Goal: Find contact information: Find contact information

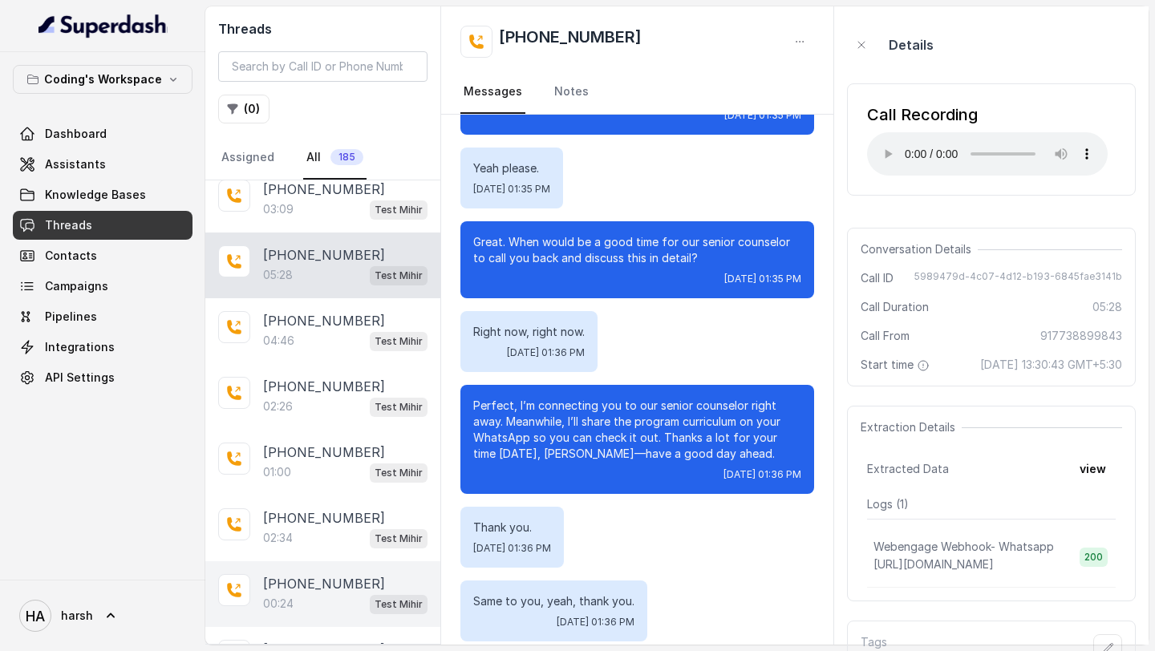
scroll to position [442, 0]
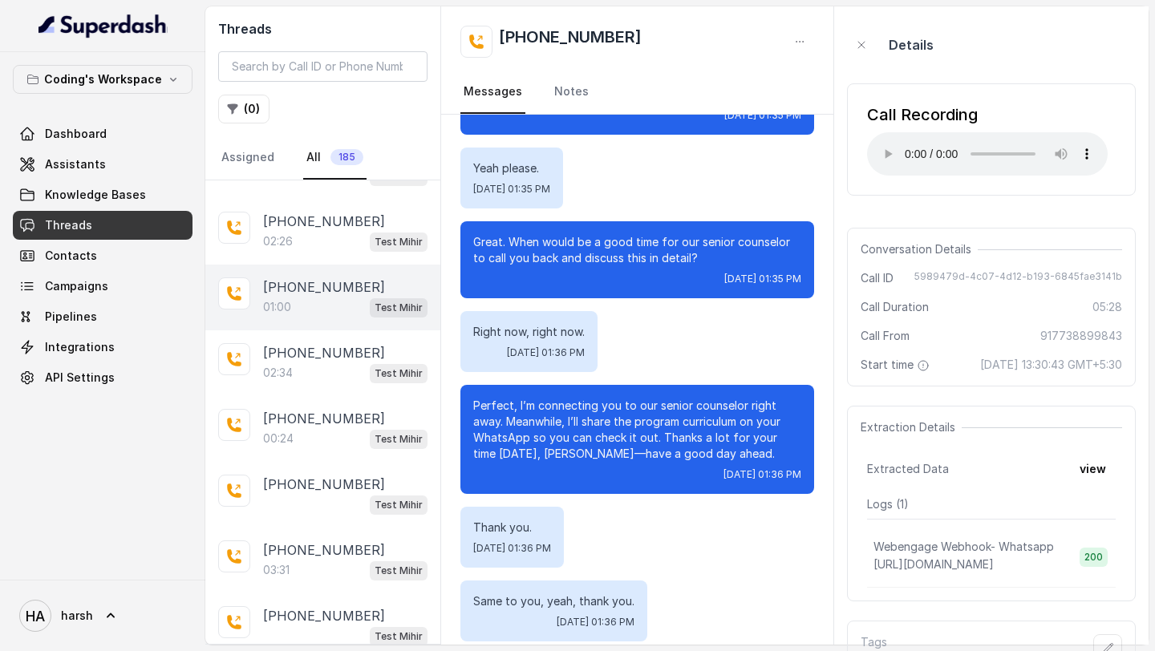
click at [319, 315] on div "[PHONE_NUMBER]:00 Test Mihir" at bounding box center [322, 298] width 235 height 66
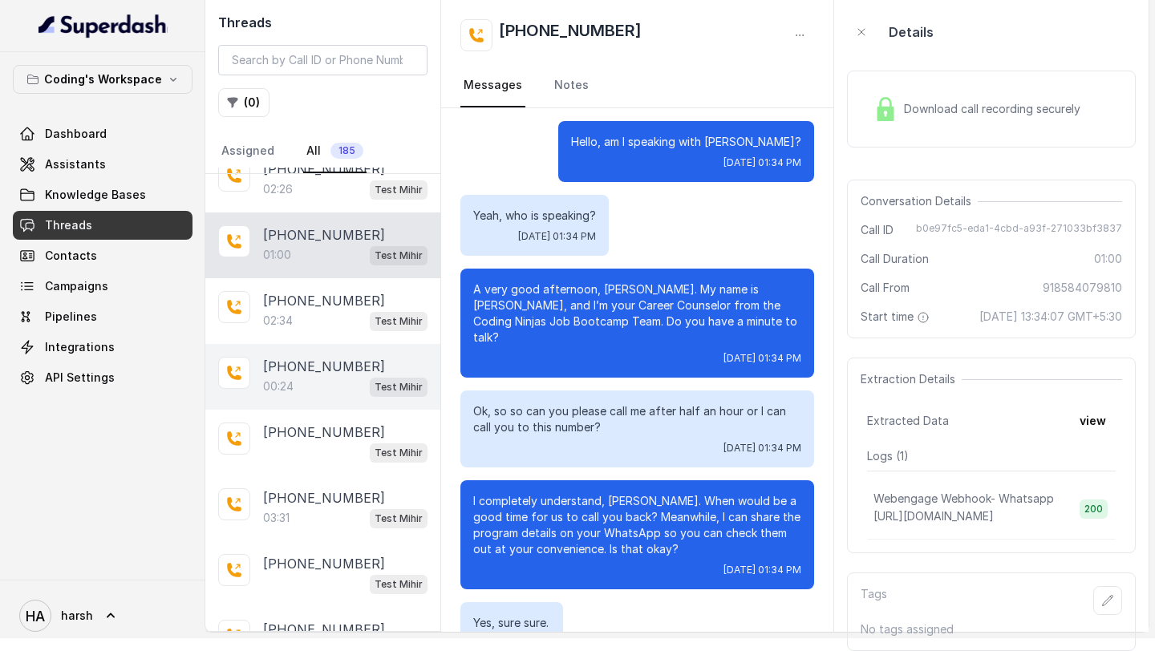
scroll to position [506, 0]
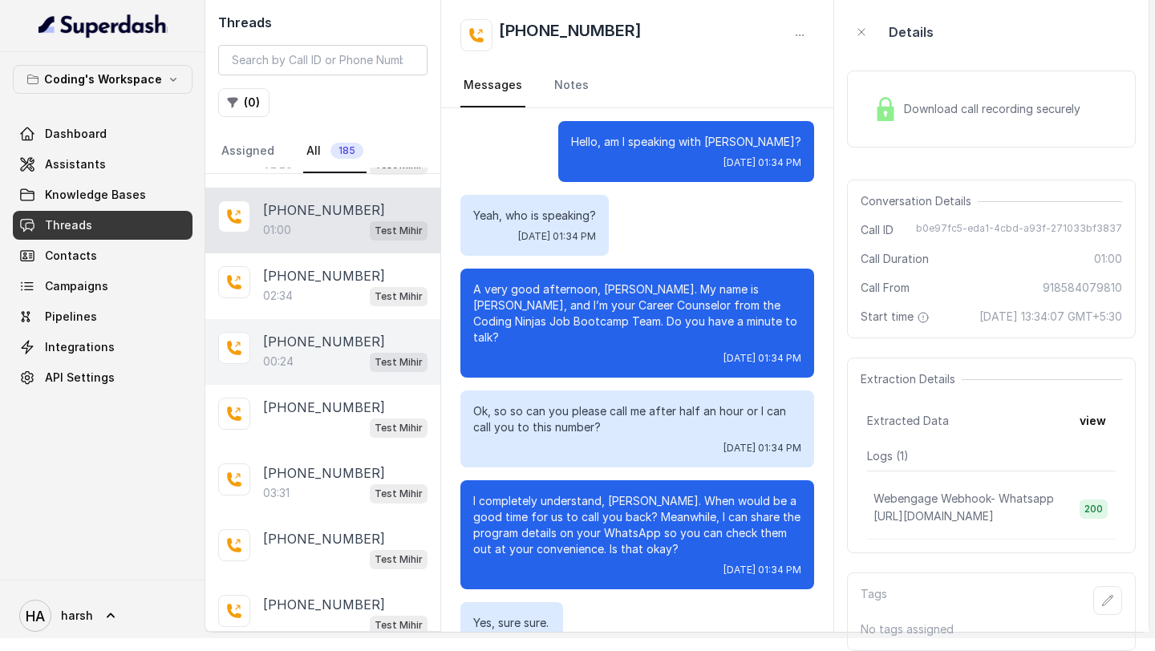
click at [315, 351] on div "00:24 Test Mihir" at bounding box center [345, 361] width 164 height 21
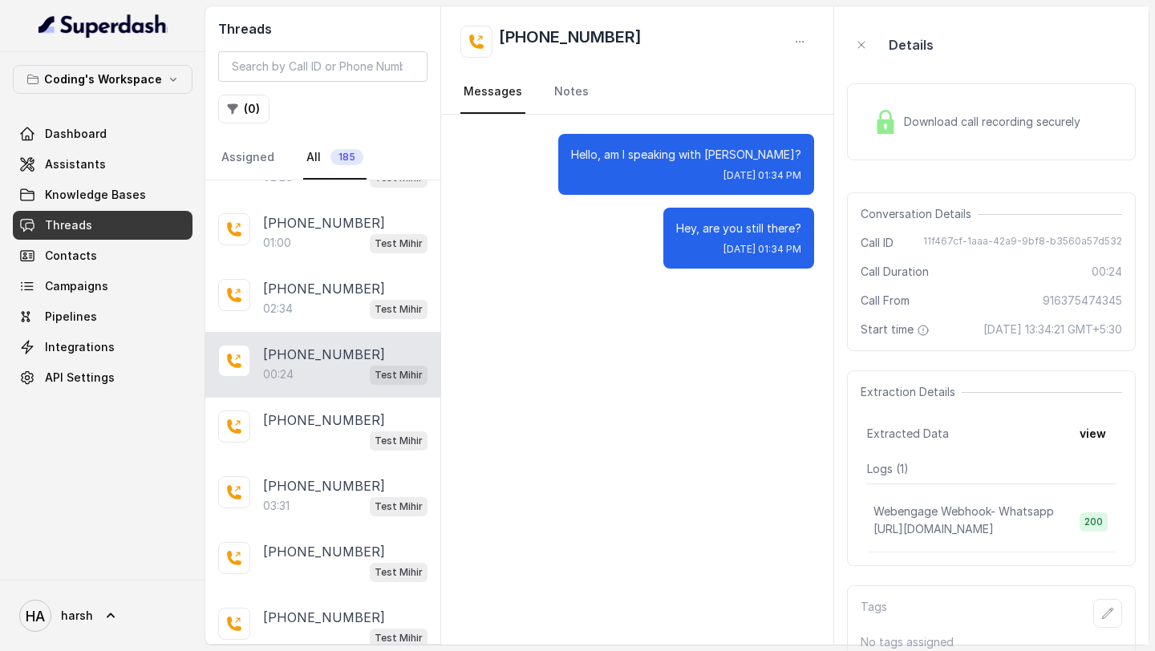
click at [944, 132] on div "Download call recording securely" at bounding box center [977, 121] width 220 height 37
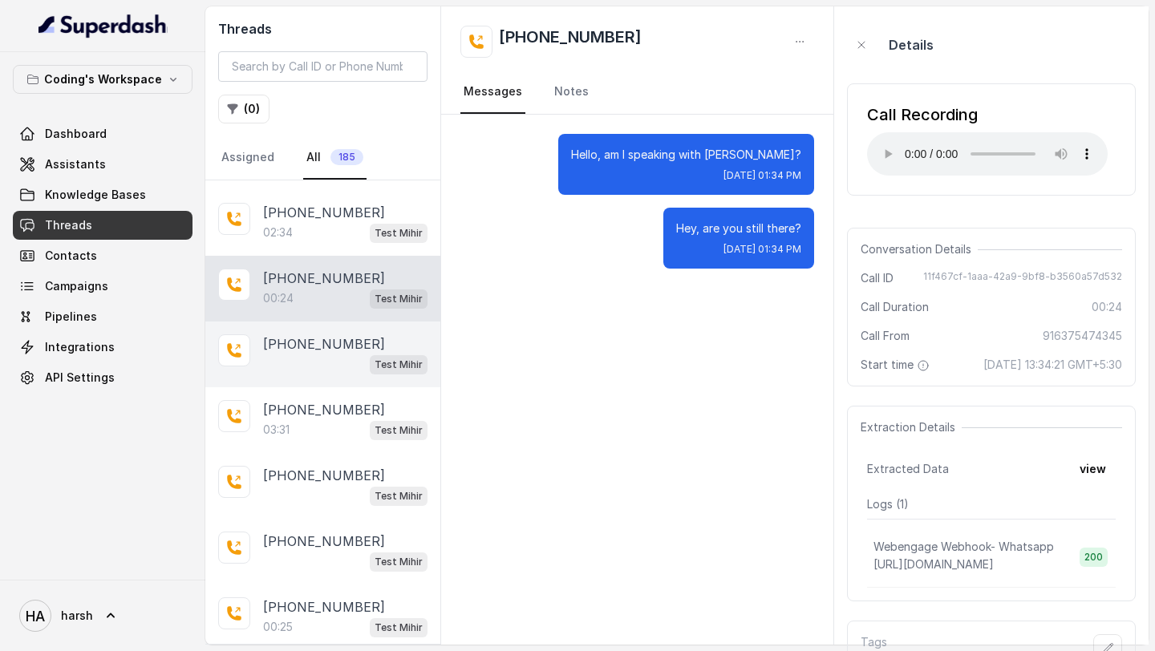
scroll to position [716, 0]
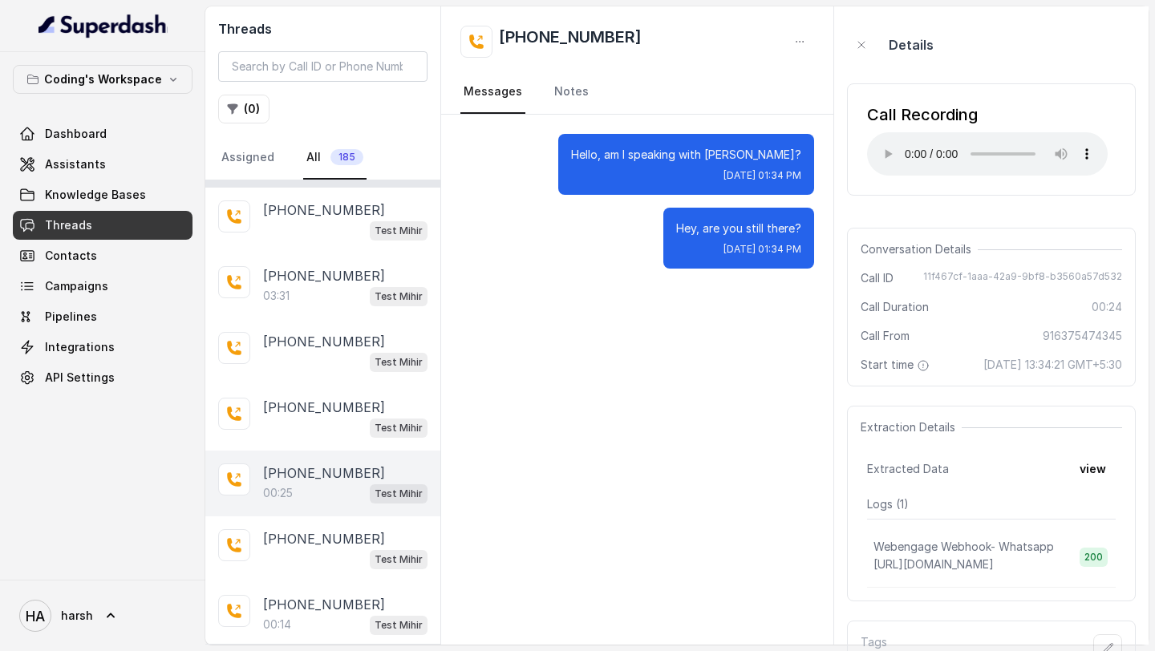
click at [318, 451] on div "[PHONE_NUMBER]:25 Test Mihir" at bounding box center [322, 484] width 235 height 66
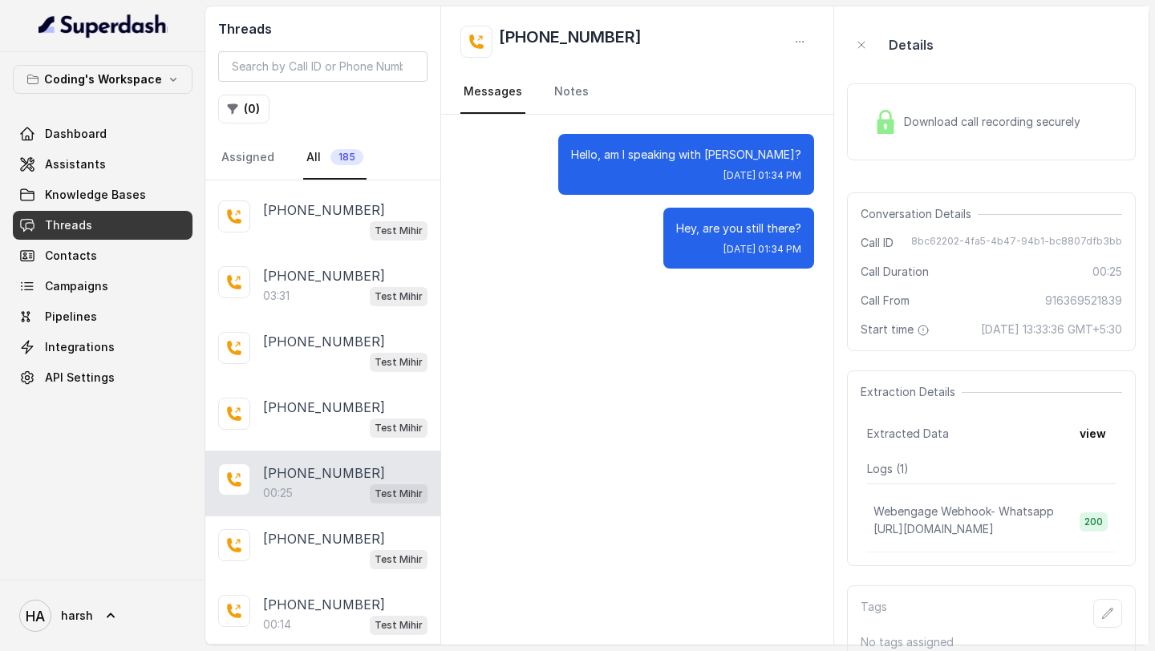
click at [902, 112] on div "Download call recording securely" at bounding box center [977, 121] width 220 height 37
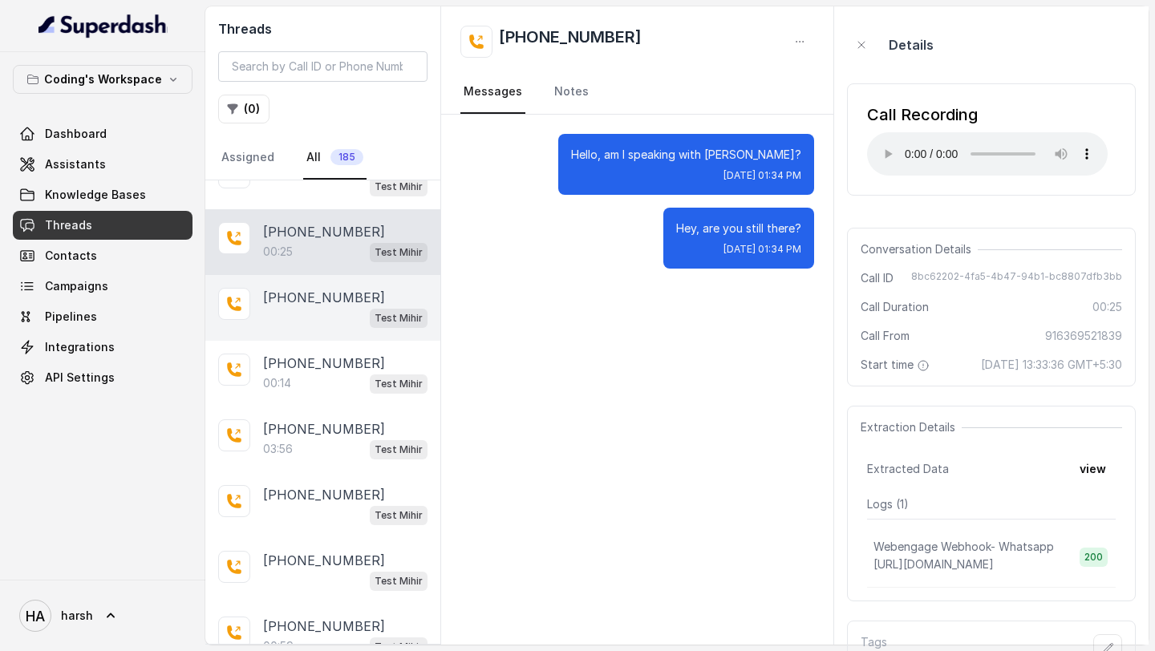
scroll to position [977, 0]
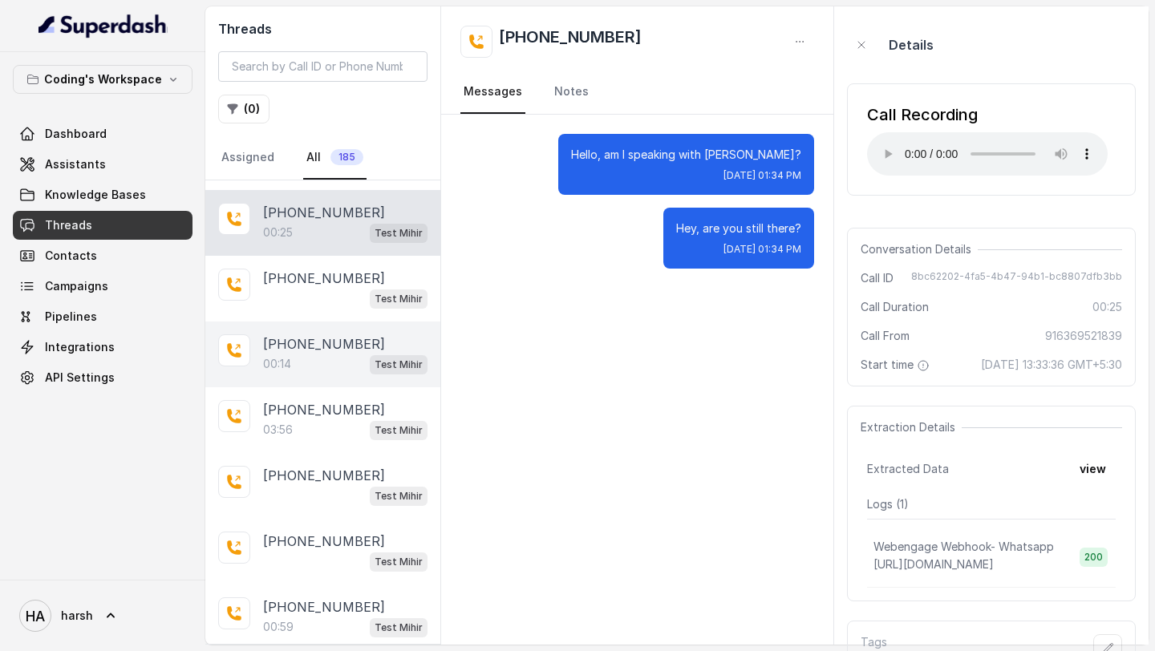
click at [273, 362] on p "00:14" at bounding box center [277, 364] width 28 height 16
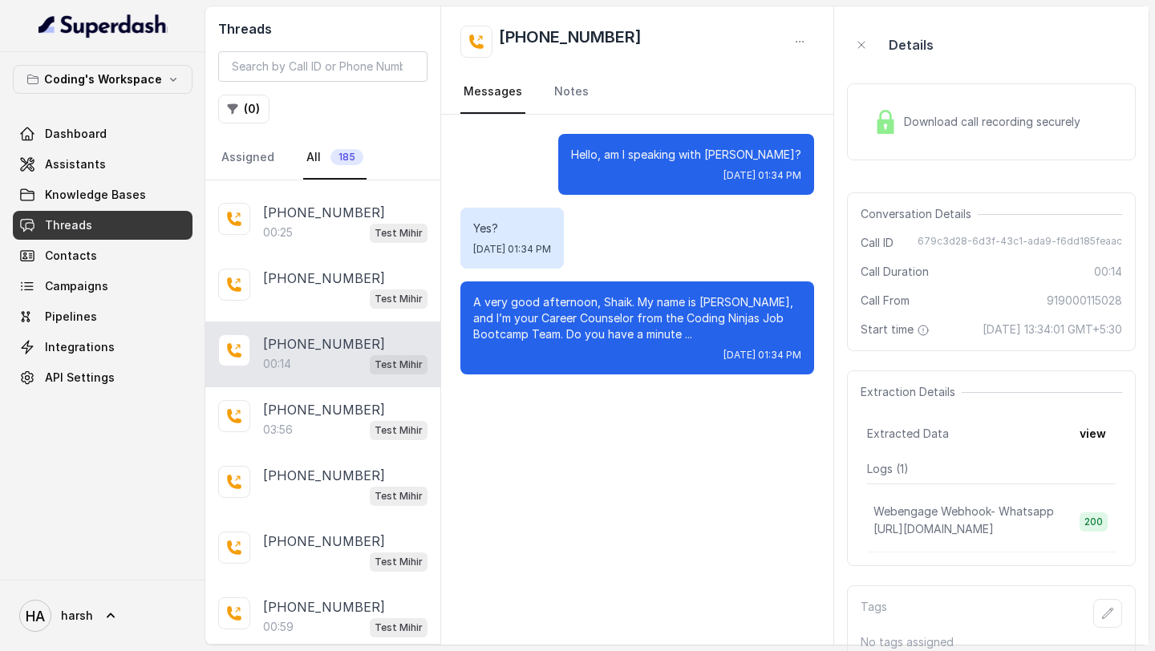
click at [952, 136] on div "Download call recording securely" at bounding box center [977, 121] width 220 height 37
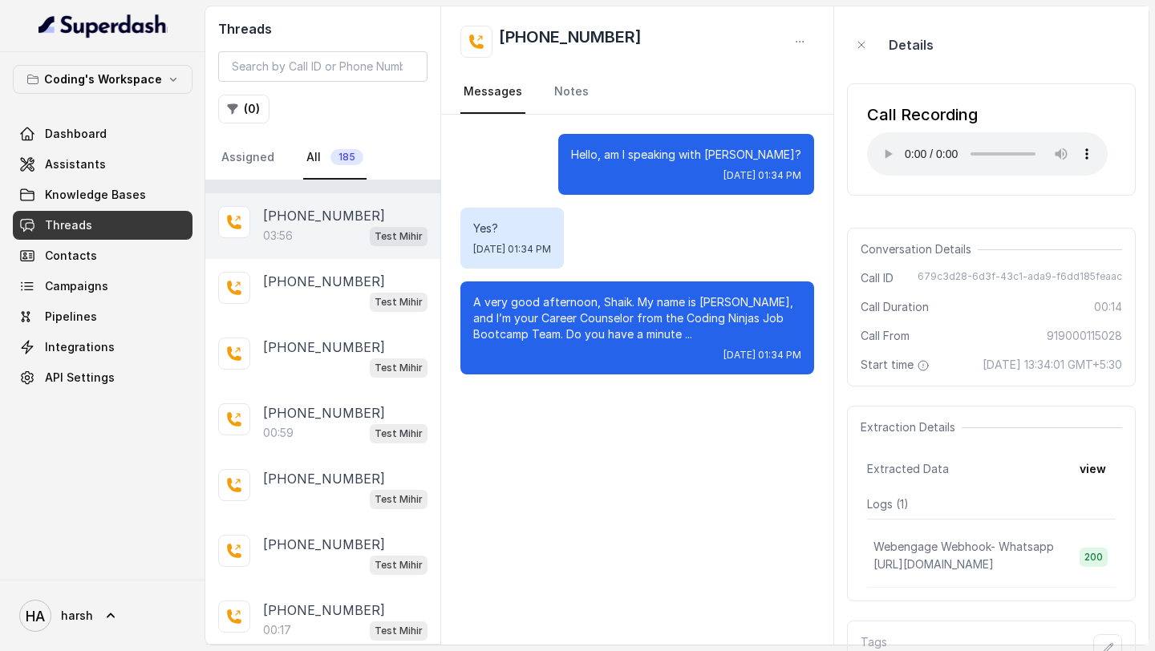
scroll to position [1172, 0]
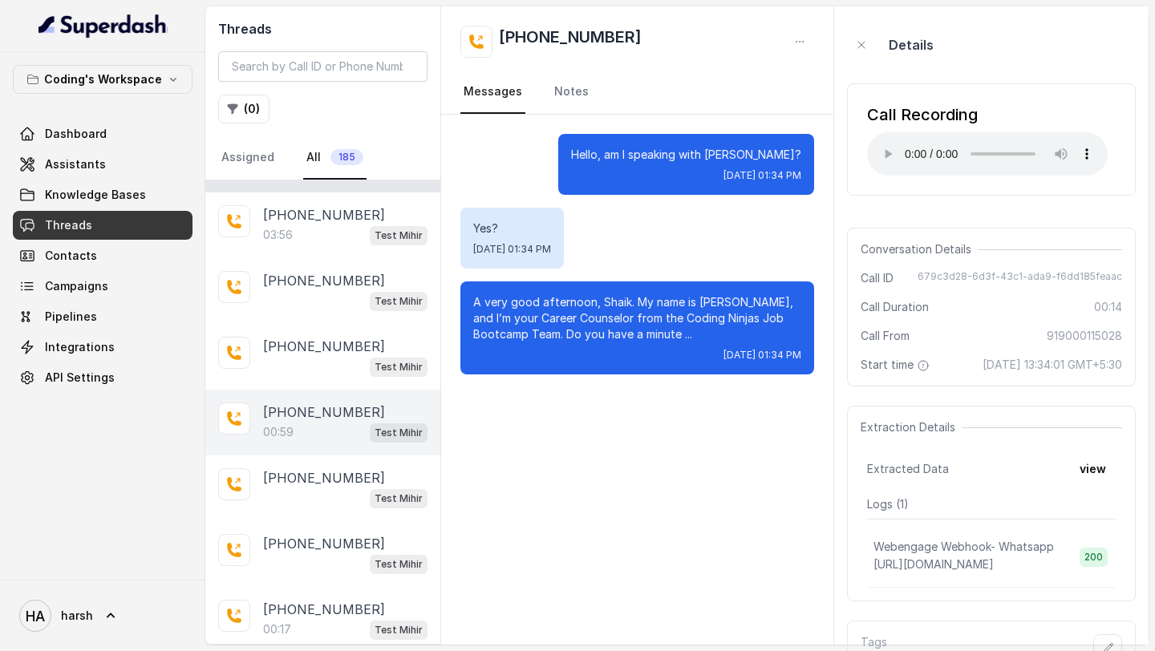
click at [345, 431] on div "00:59 Test Mihir" at bounding box center [345, 432] width 164 height 21
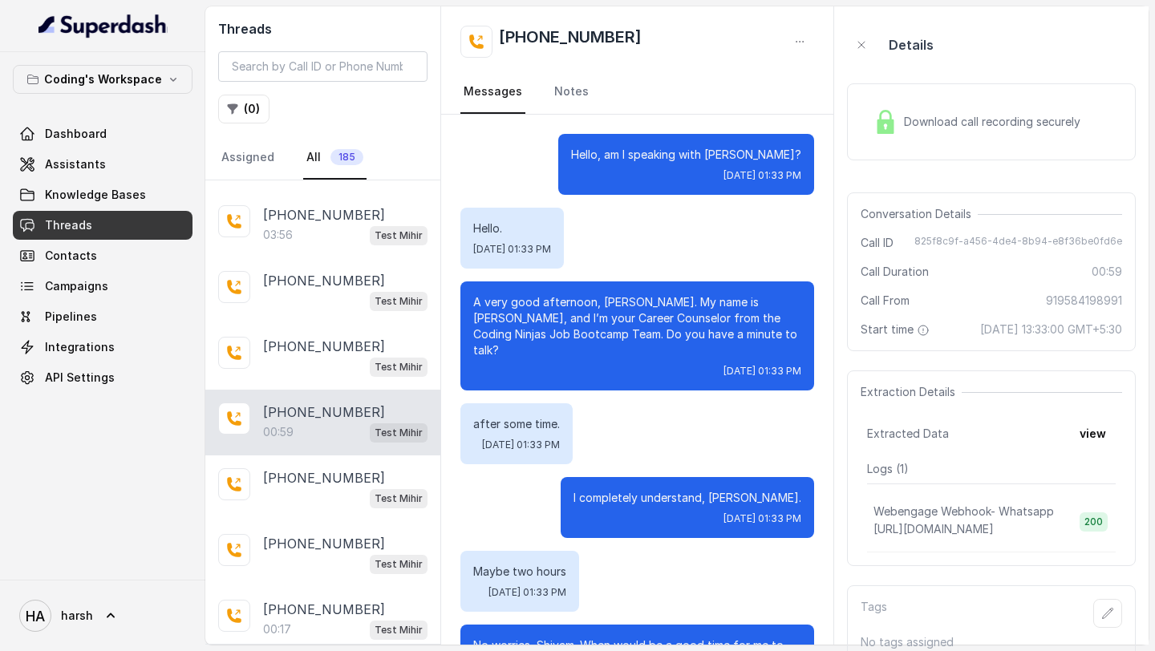
scroll to position [567, 0]
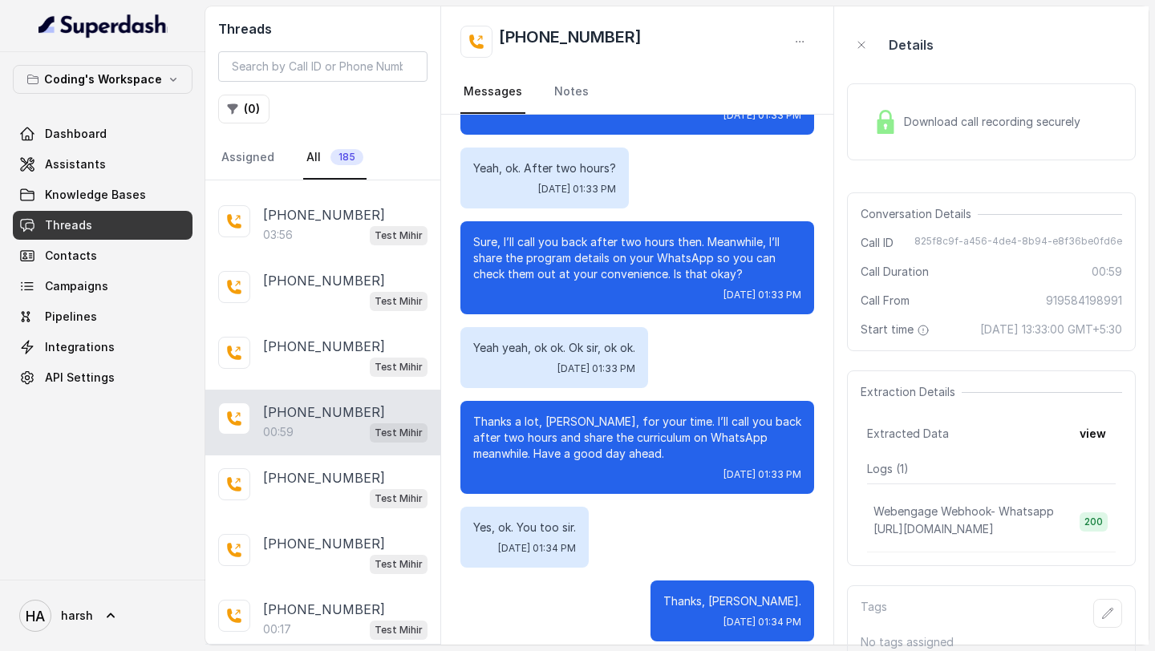
click at [941, 136] on div "Download call recording securely" at bounding box center [977, 121] width 220 height 37
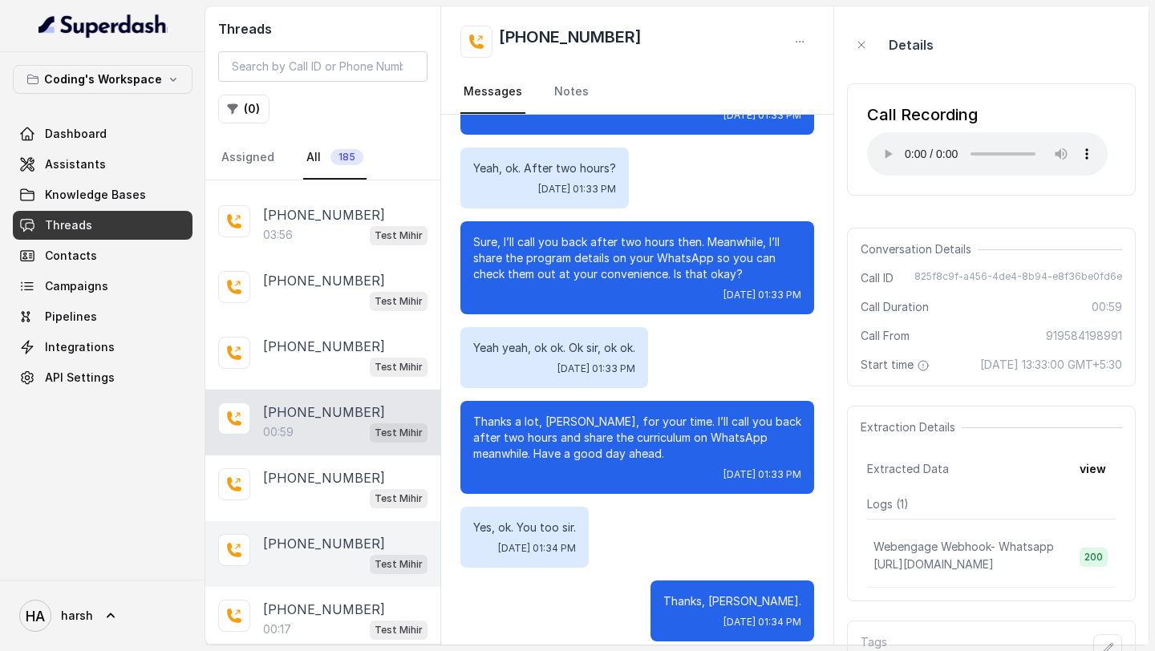
scroll to position [1353, 0]
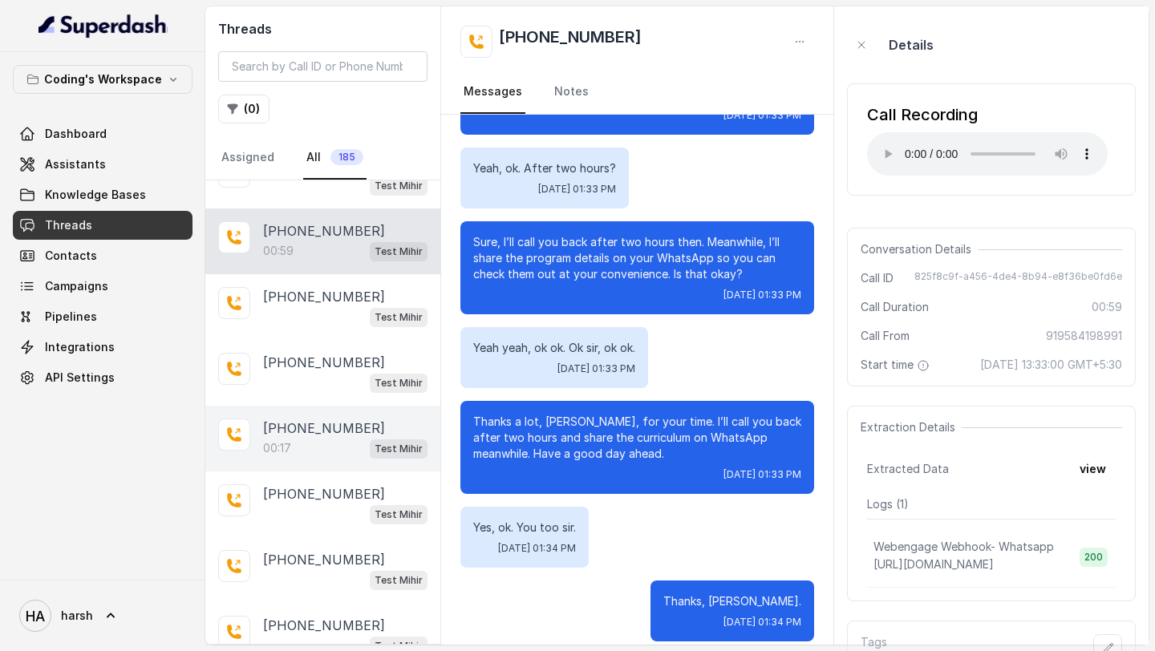
click at [319, 438] on div "00:17 Test Mihir" at bounding box center [345, 448] width 164 height 21
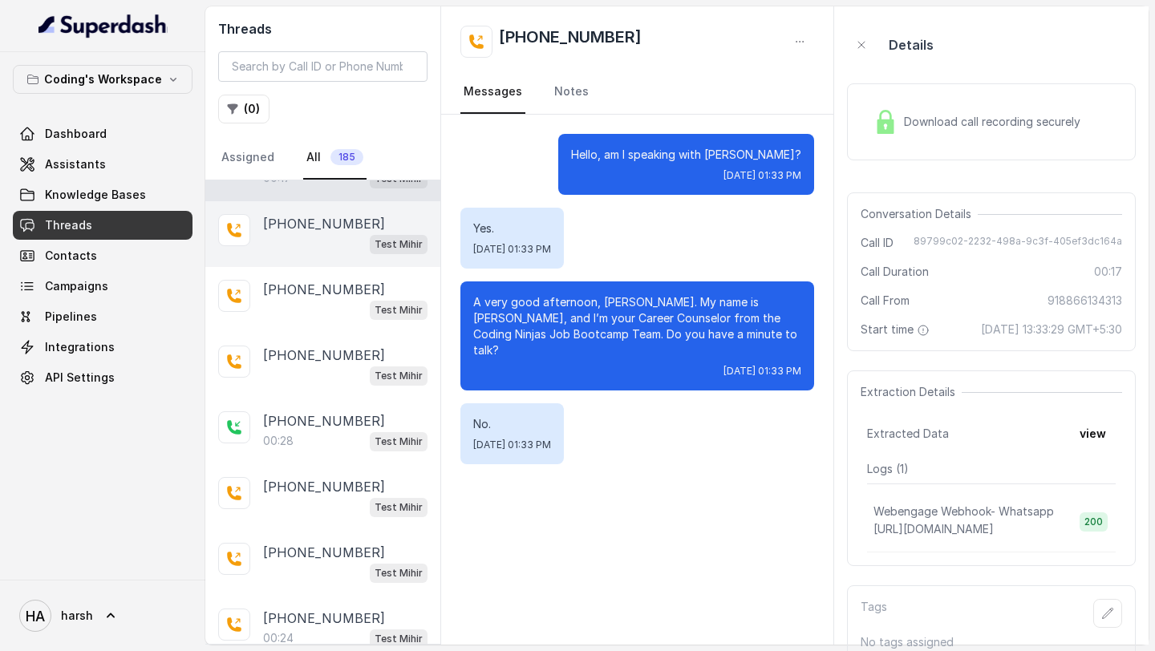
scroll to position [1635, 0]
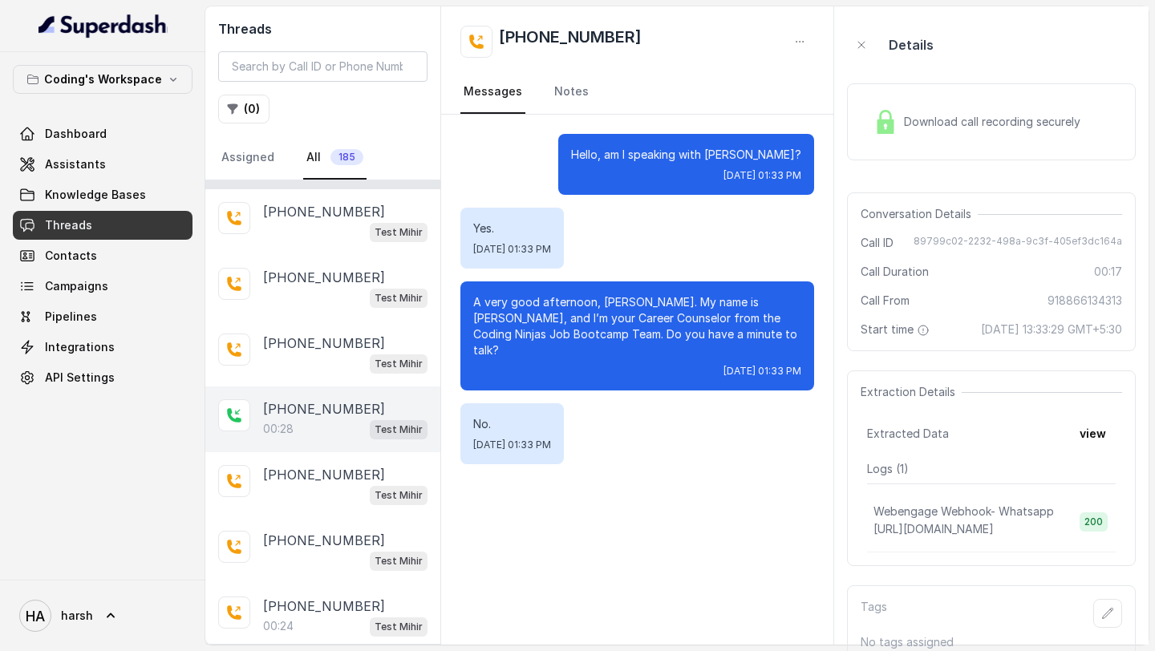
click at [324, 399] on p "[PHONE_NUMBER]" at bounding box center [324, 408] width 122 height 19
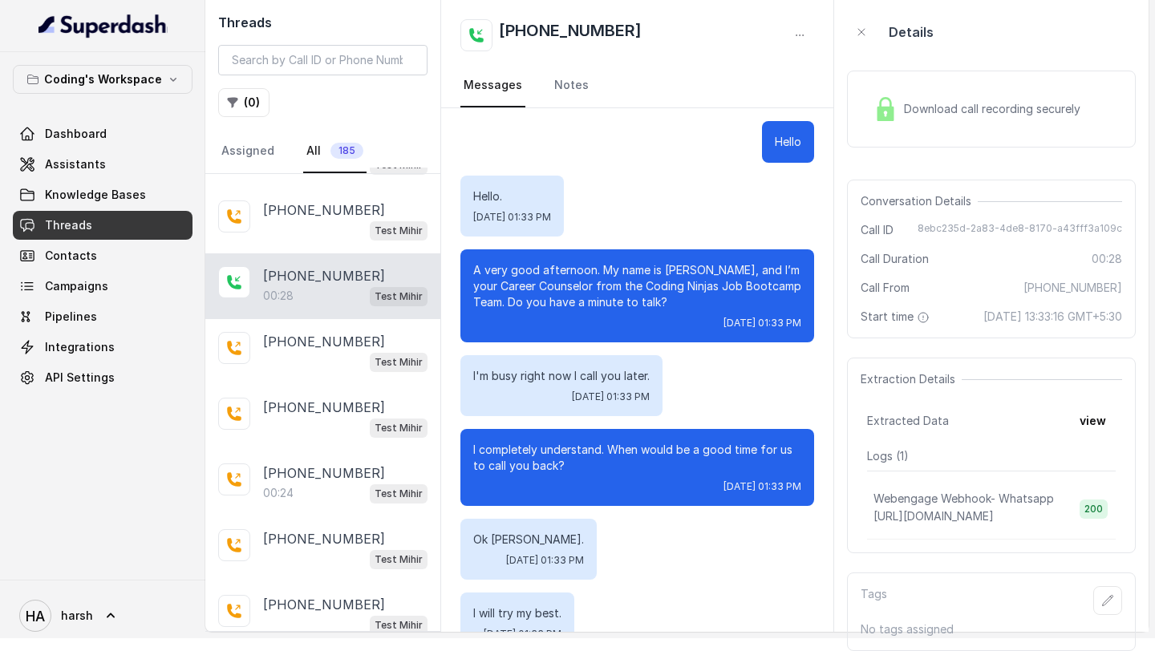
scroll to position [1805, 0]
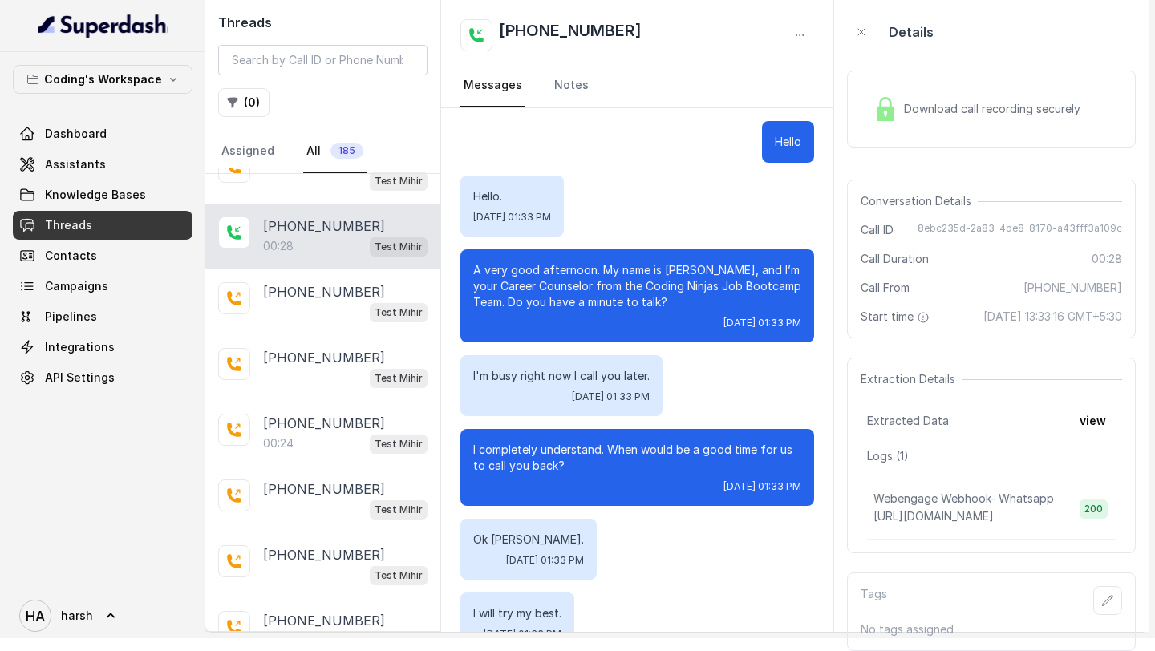
click at [339, 414] on p "[PHONE_NUMBER]" at bounding box center [324, 423] width 122 height 19
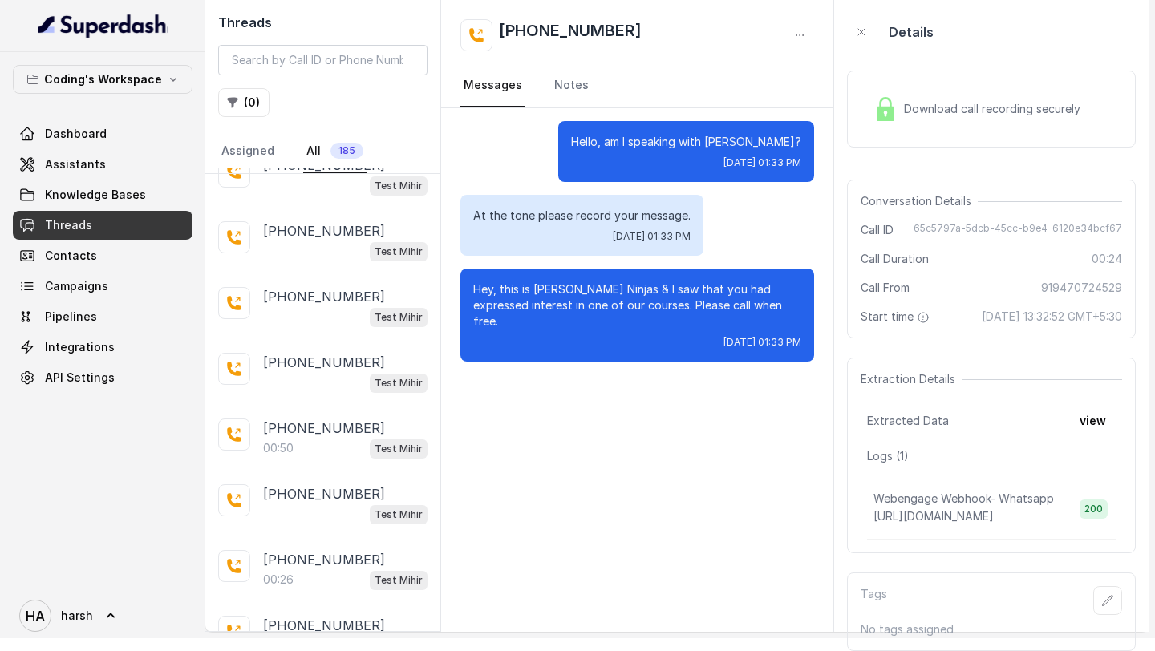
scroll to position [2130, 0]
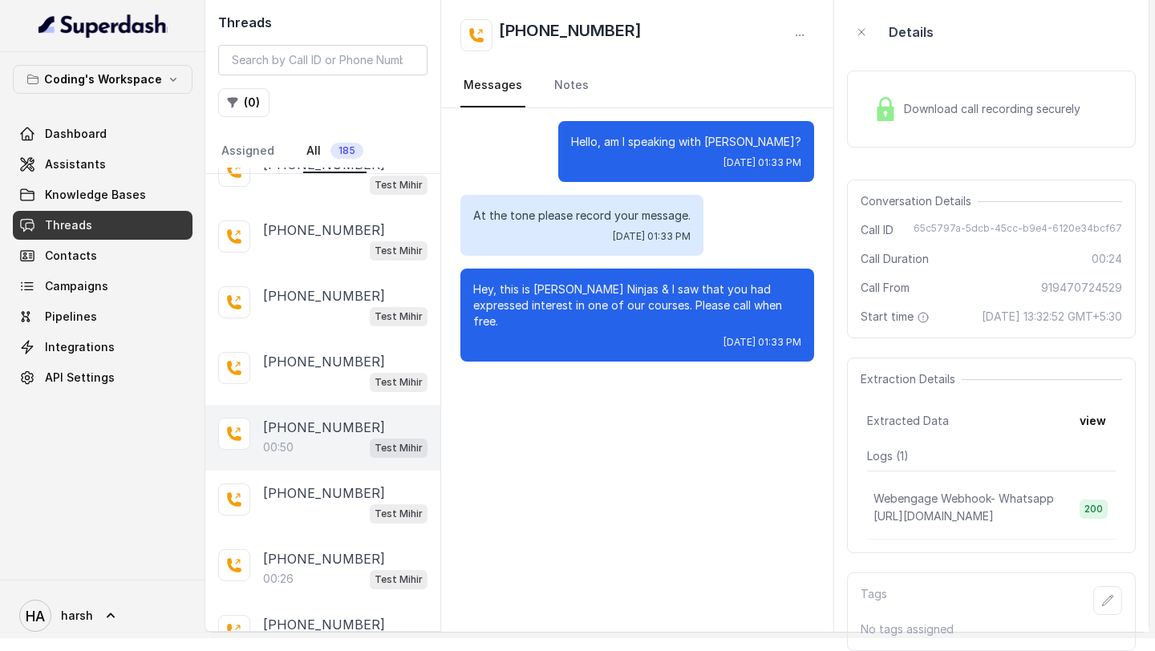
click at [289, 439] on p "00:50" at bounding box center [278, 447] width 30 height 16
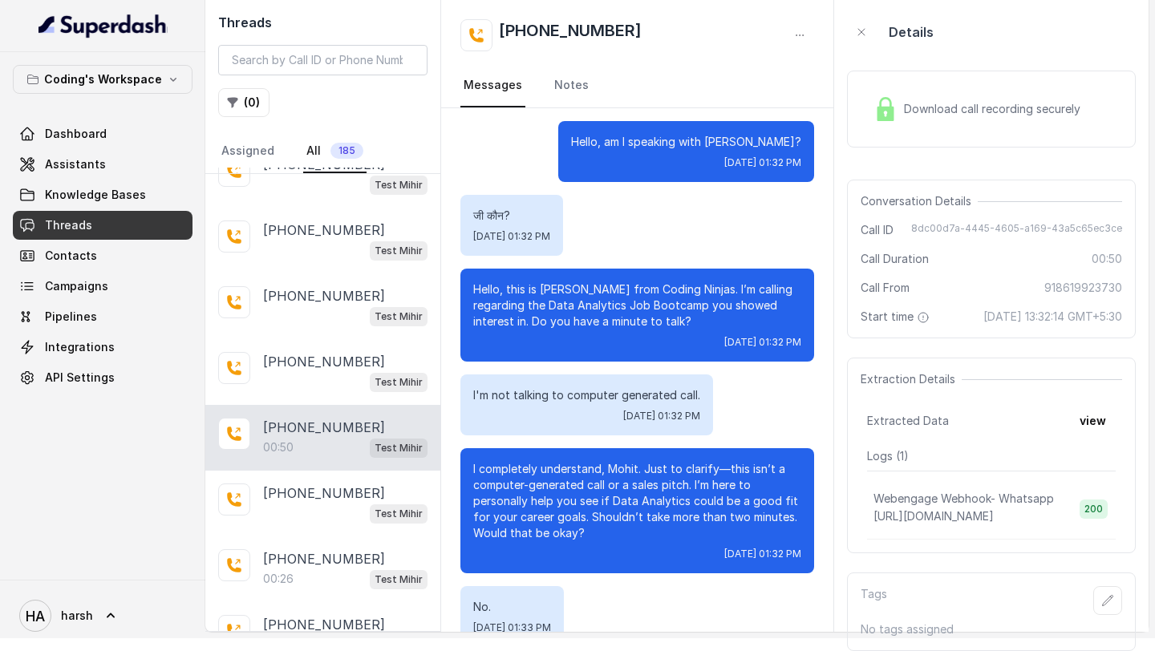
click at [955, 101] on div "Download call recording securely" at bounding box center [977, 109] width 220 height 37
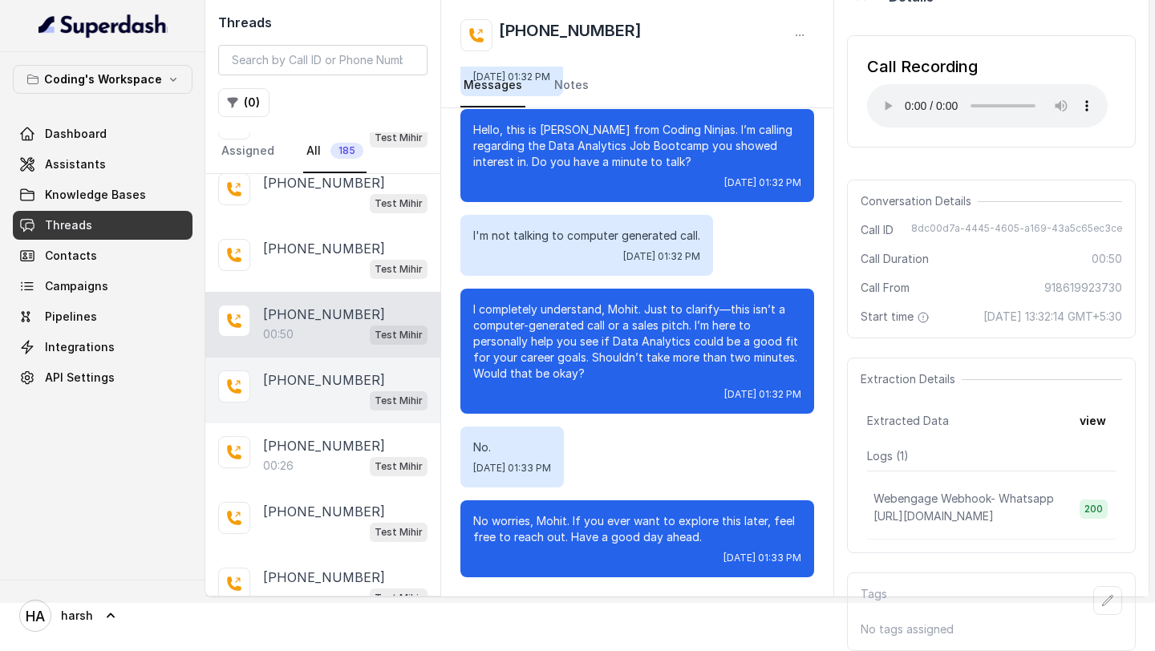
scroll to position [2222, 0]
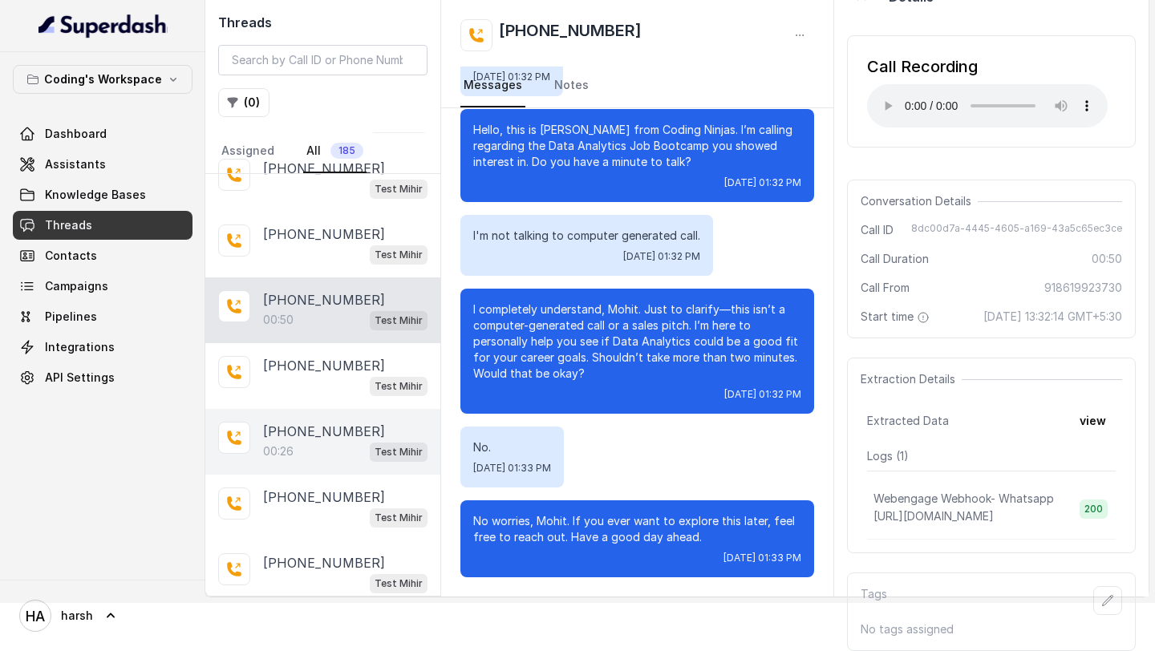
click at [320, 441] on div "00:26 Test Mihir" at bounding box center [345, 451] width 164 height 21
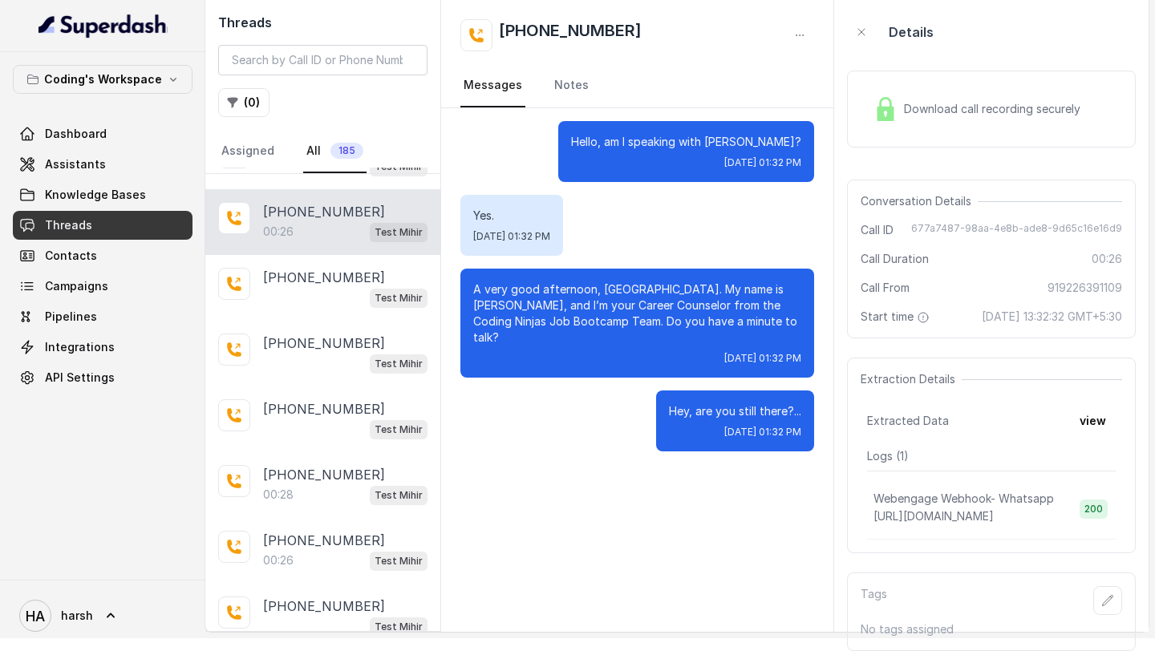
scroll to position [2507, 0]
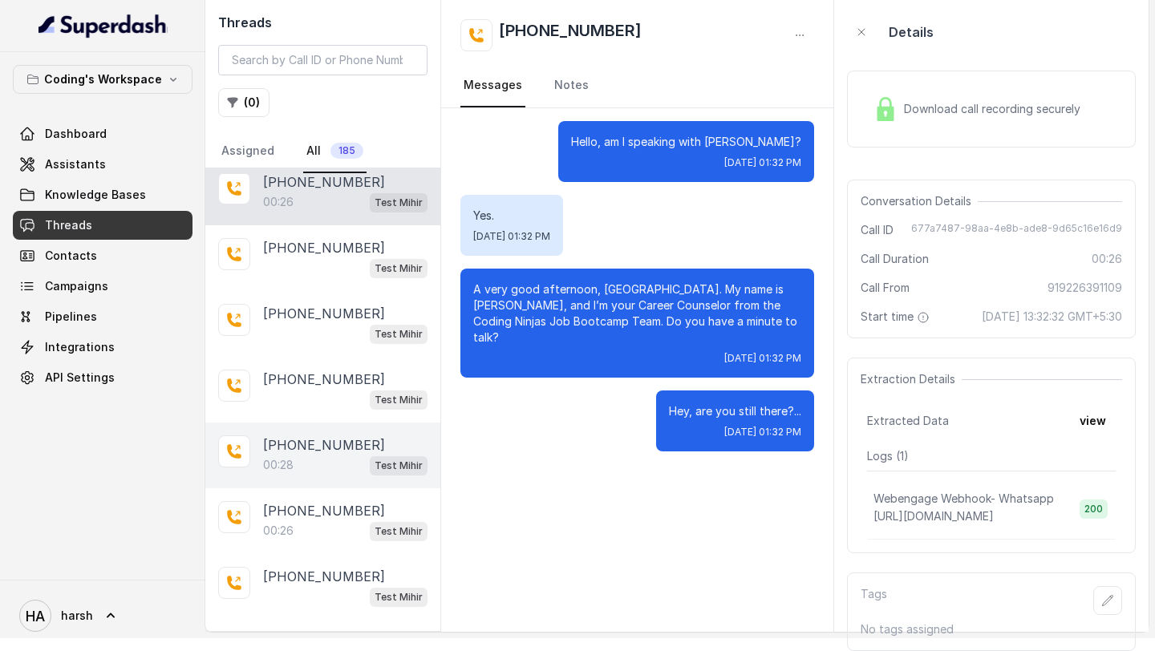
click at [334, 455] on div "00:28 Test Mihir" at bounding box center [345, 465] width 164 height 21
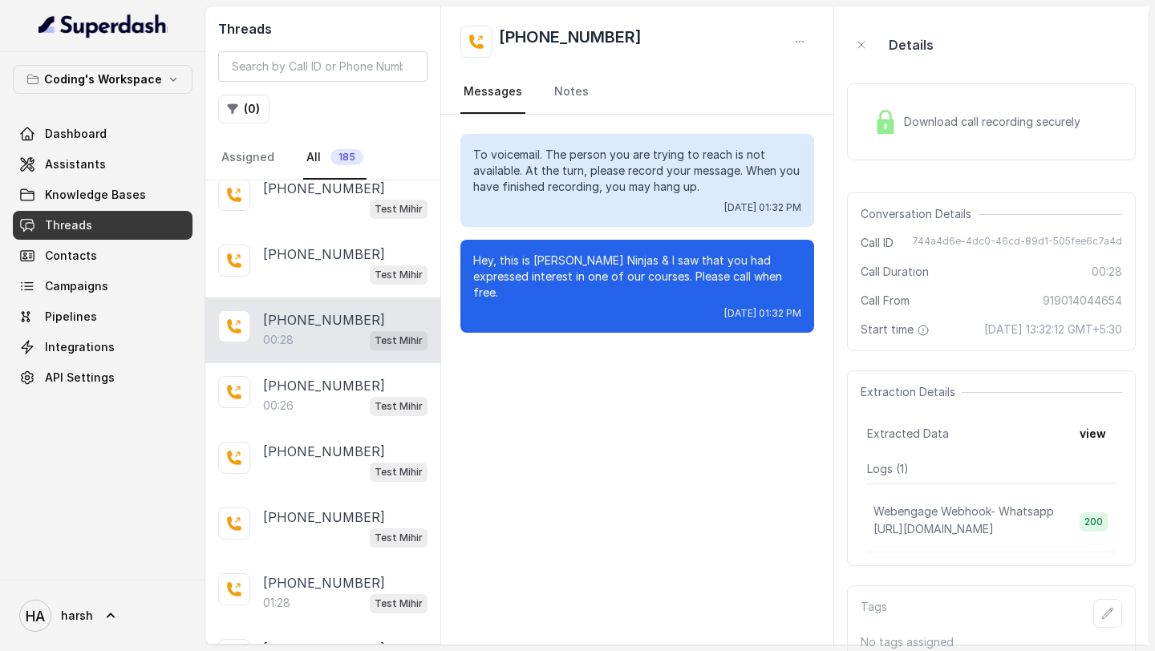
scroll to position [2669, 0]
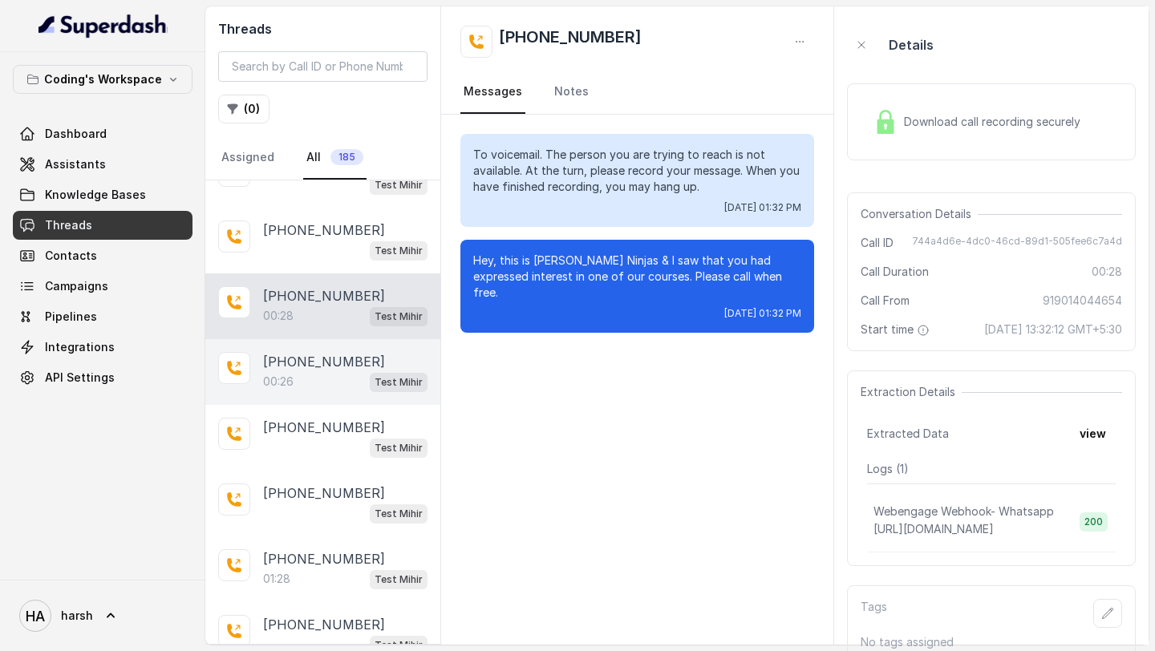
click at [308, 371] on div "00:26 Test Mihir" at bounding box center [345, 381] width 164 height 21
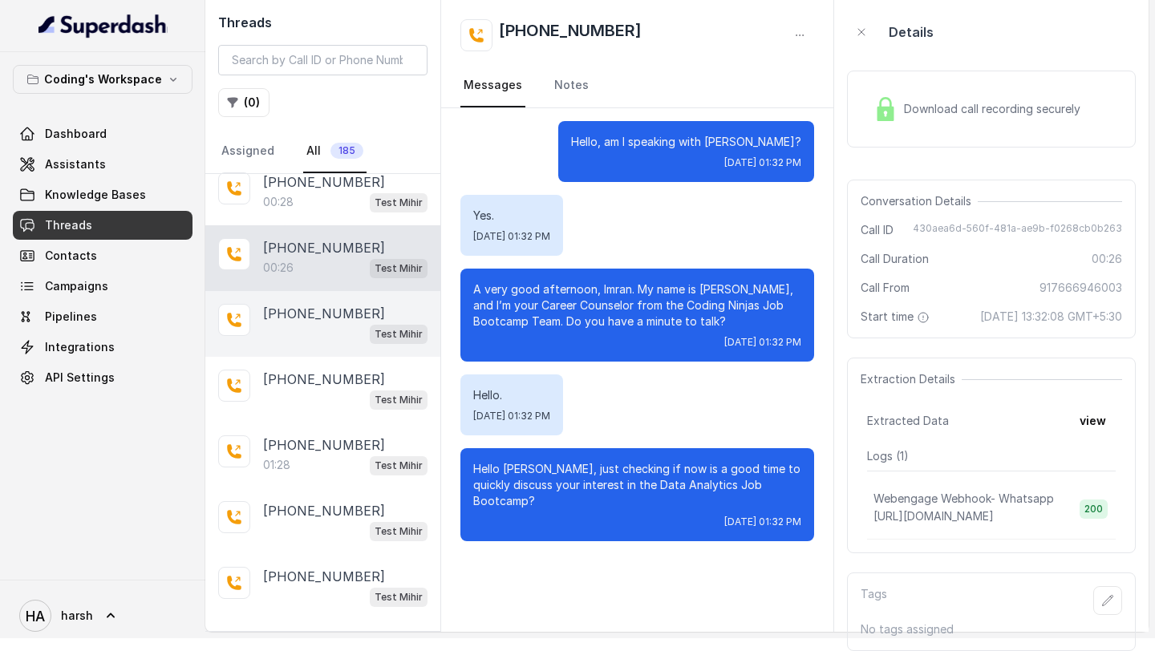
scroll to position [2779, 0]
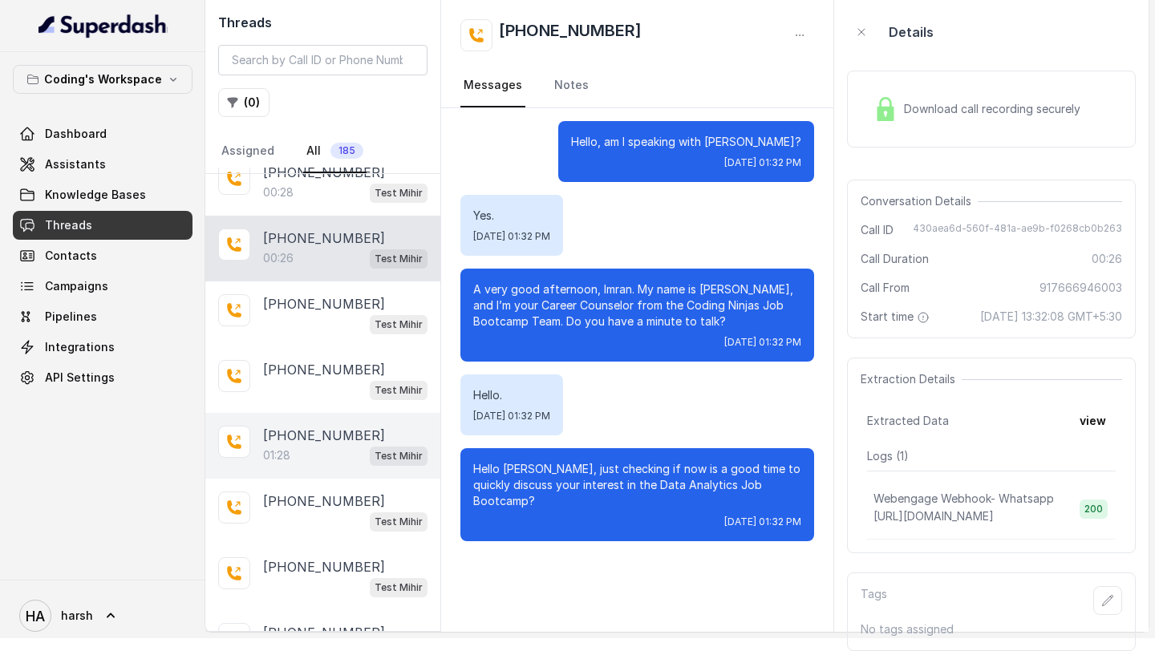
click at [356, 445] on div "01:28 Test Mihir" at bounding box center [345, 455] width 164 height 21
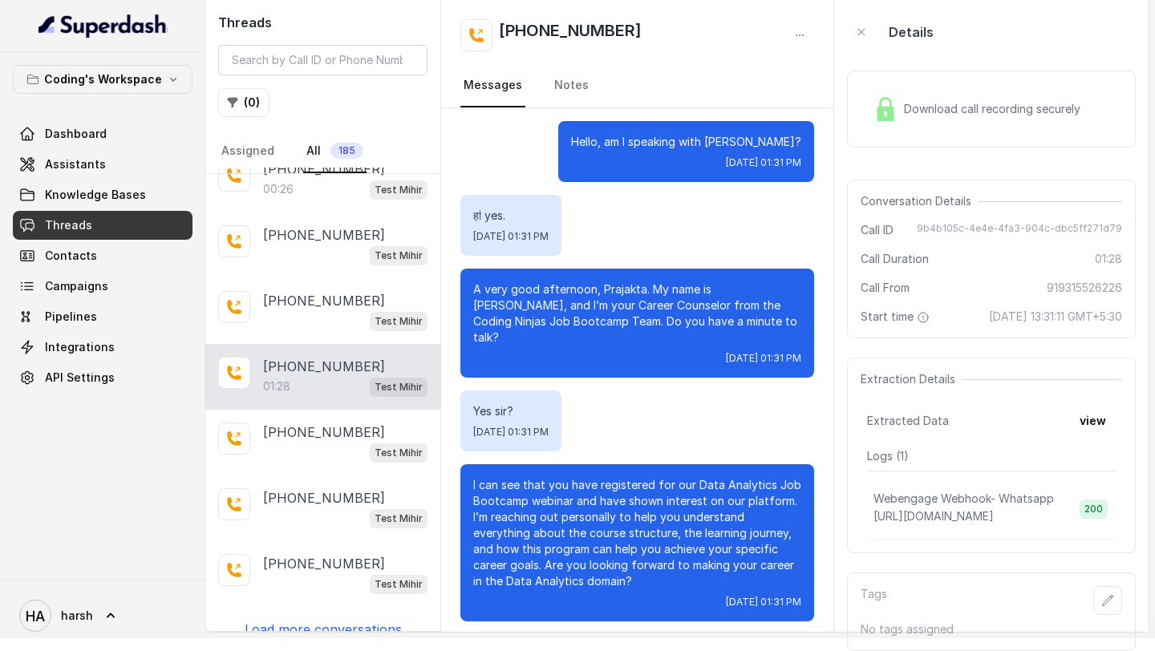
scroll to position [2849, 0]
click at [298, 619] on p "Load more conversations" at bounding box center [323, 628] width 157 height 19
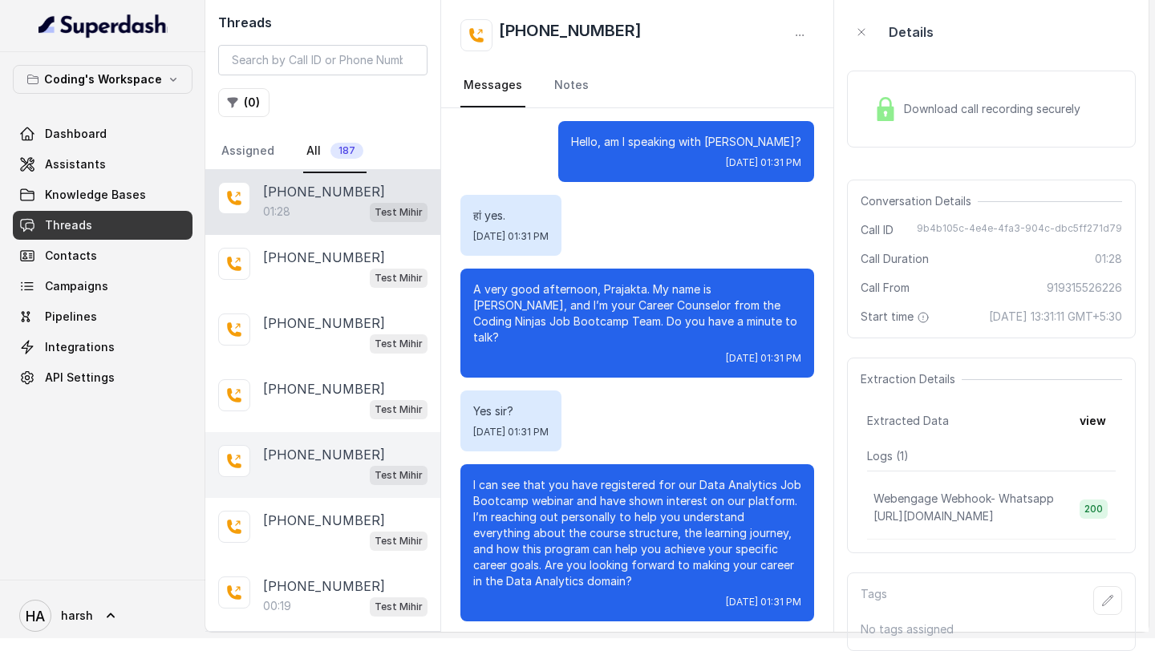
scroll to position [3024, 0]
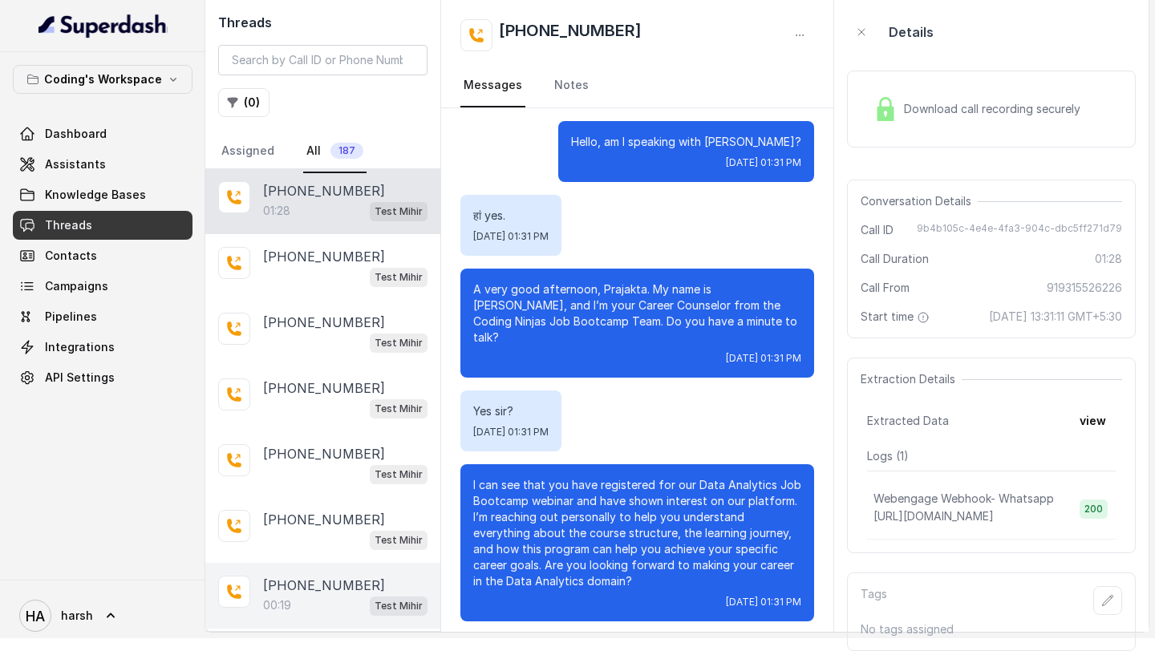
click at [293, 576] on p "[PHONE_NUMBER]" at bounding box center [324, 585] width 122 height 19
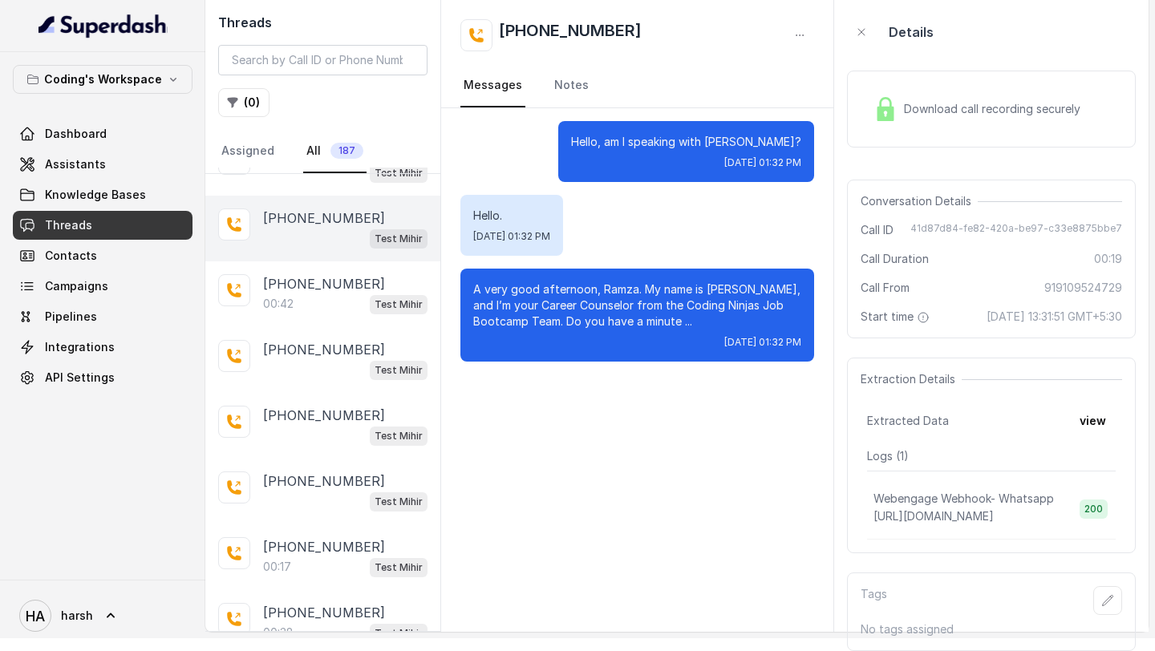
scroll to position [3655, 0]
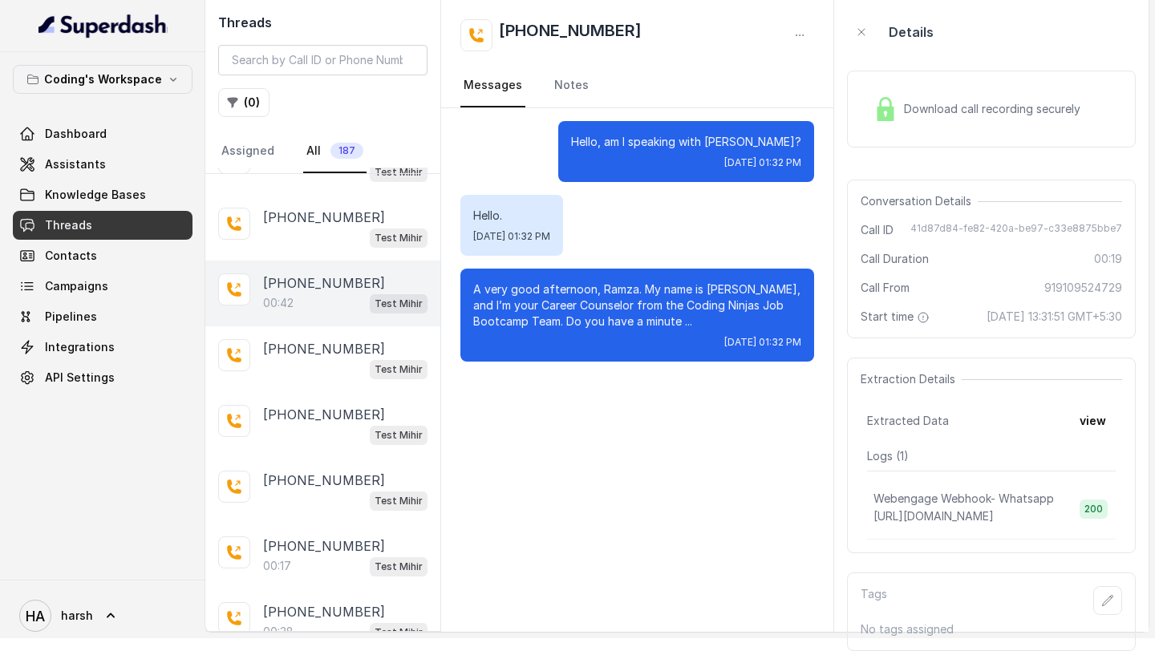
click at [319, 278] on div "[PHONE_NUMBER]:42 Test Mihir" at bounding box center [322, 294] width 235 height 66
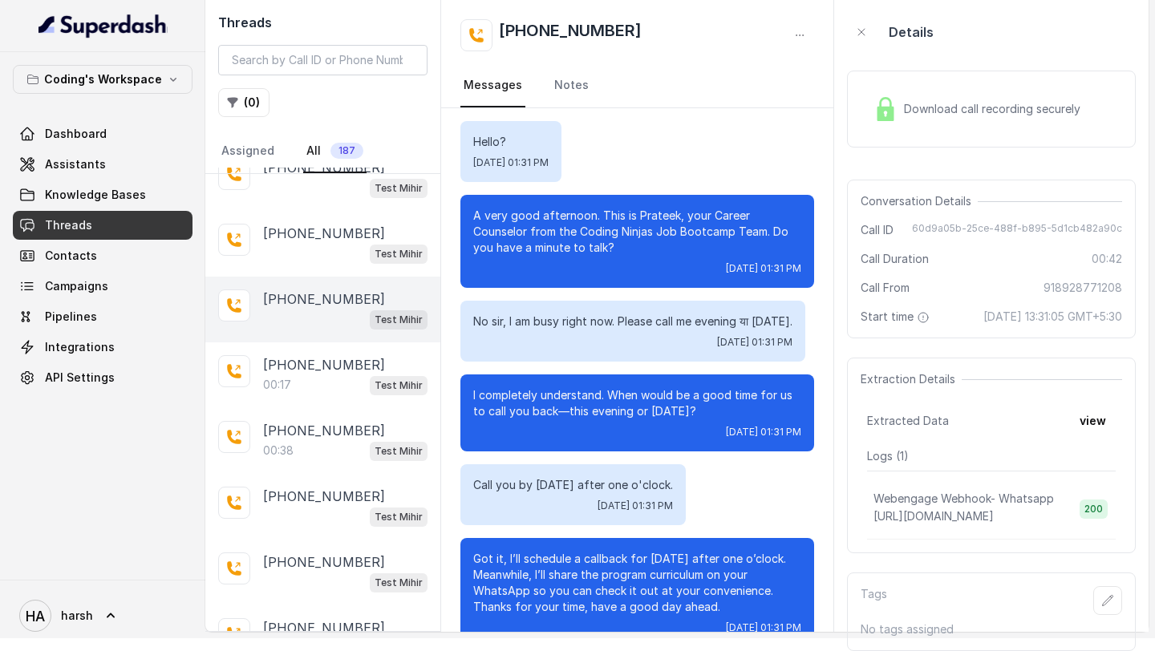
scroll to position [3838, 0]
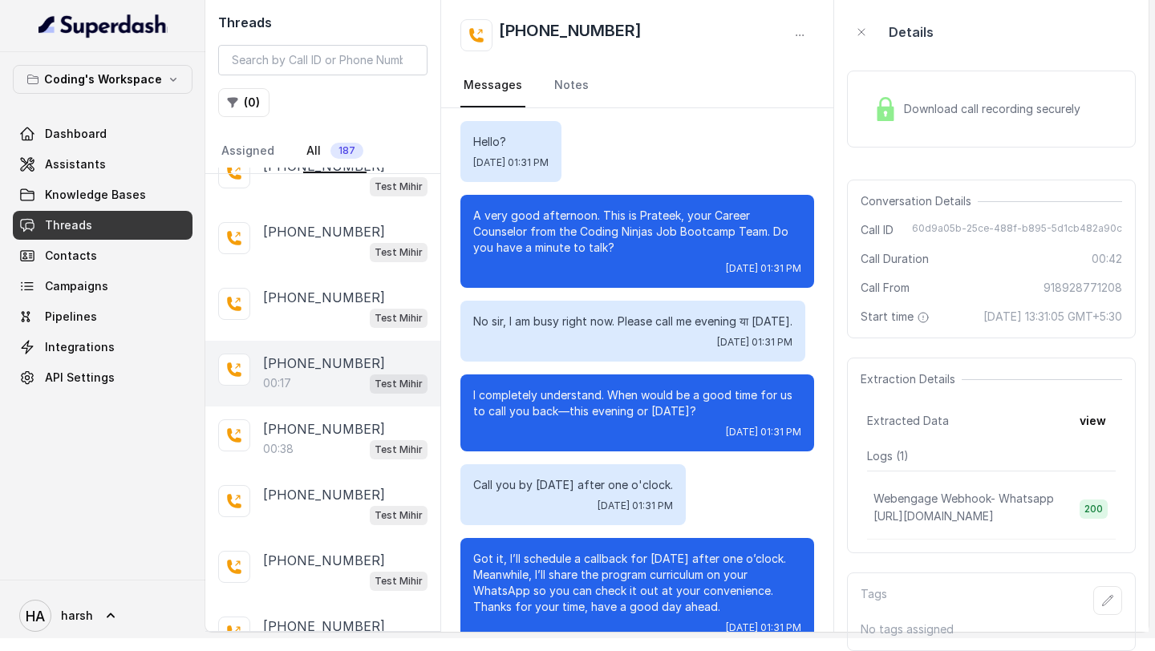
click at [315, 373] on div "00:17 Test Mihir" at bounding box center [345, 383] width 164 height 21
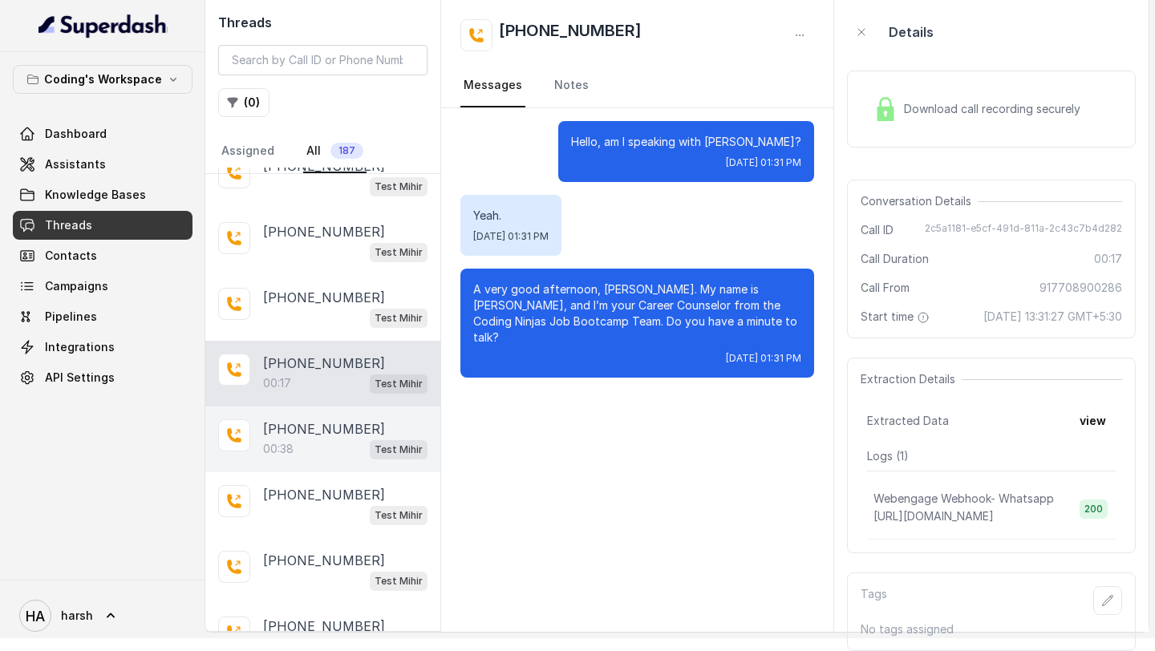
click at [309, 407] on div "[PHONE_NUMBER]:38 Test Mihir" at bounding box center [322, 440] width 235 height 66
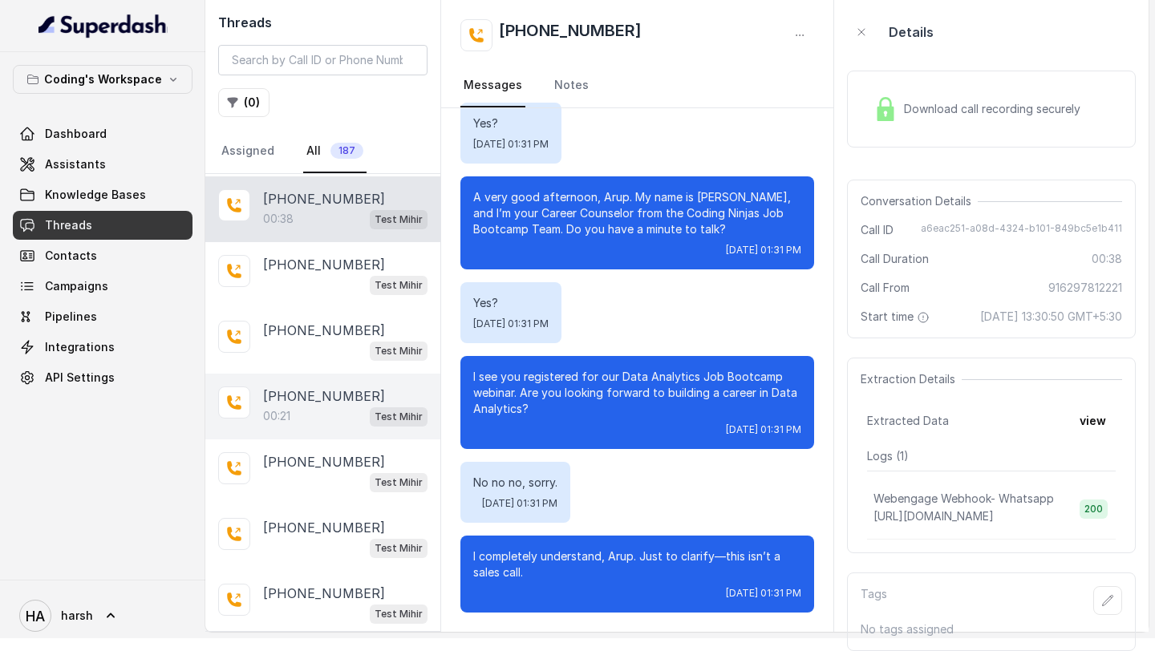
scroll to position [4080, 0]
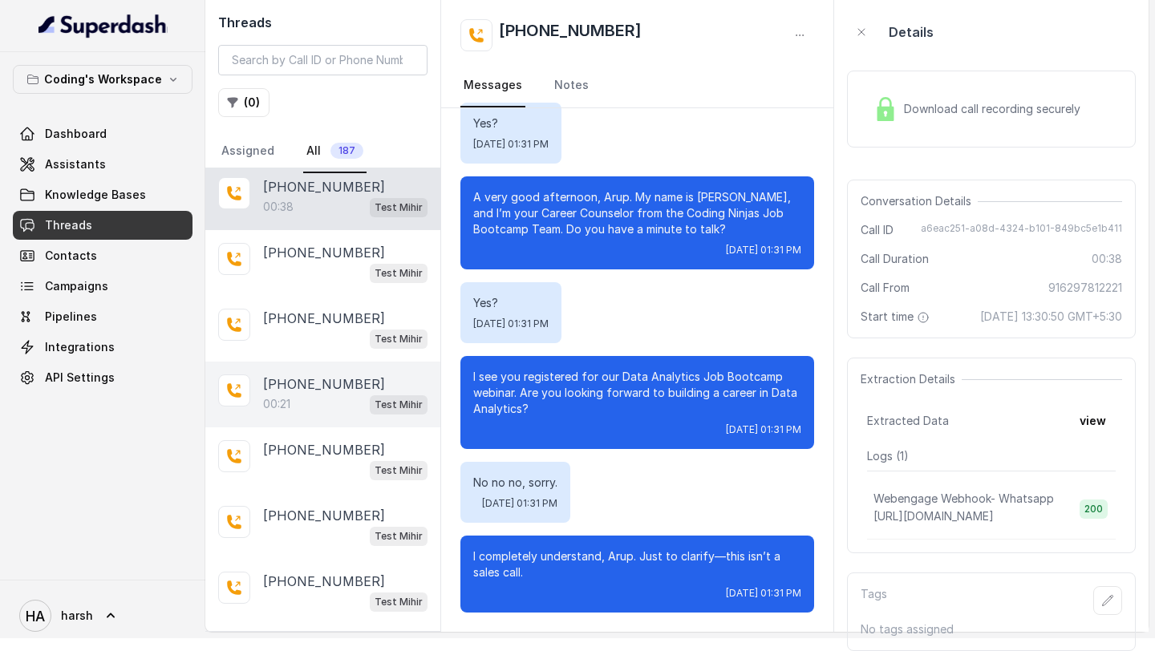
click at [300, 374] on p "[PHONE_NUMBER]" at bounding box center [324, 383] width 122 height 19
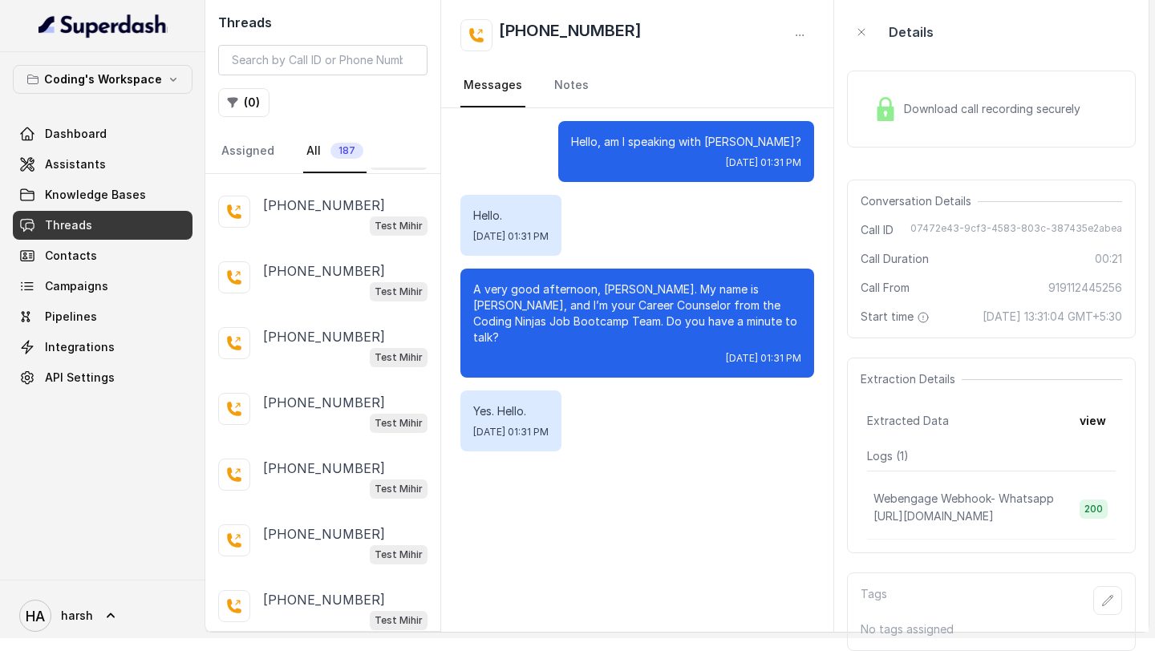
scroll to position [6117, 0]
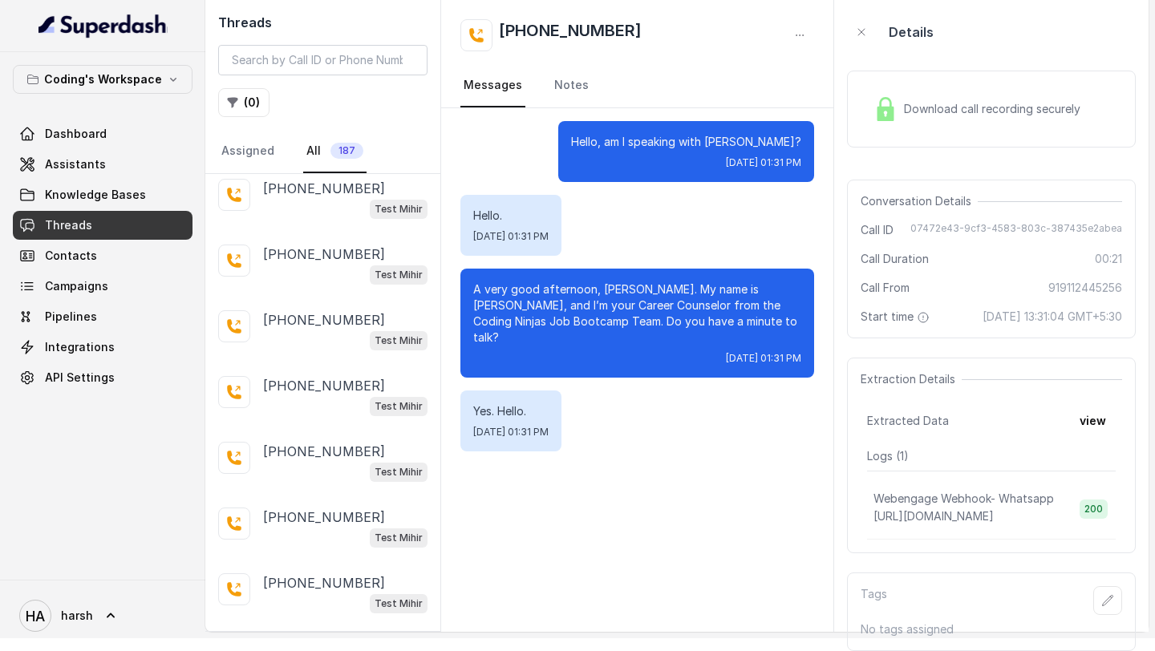
click at [348, 639] on p "Load more conversations" at bounding box center [323, 648] width 157 height 19
click at [332, 639] on p "[PHONE_NUMBER]" at bounding box center [324, 648] width 122 height 19
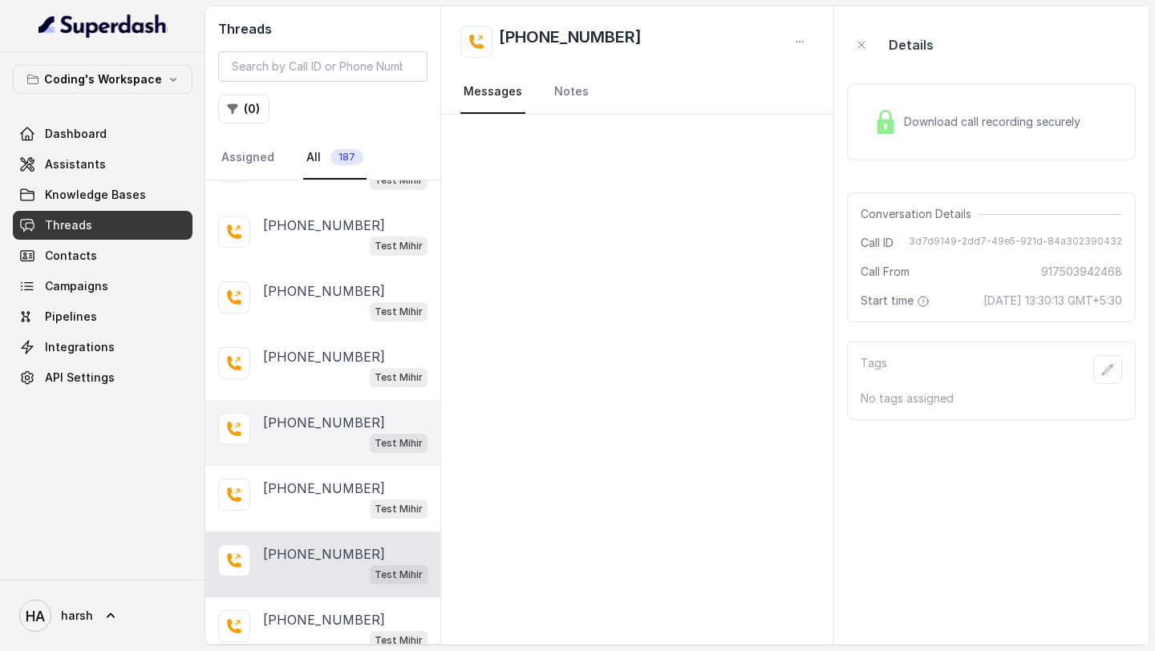
scroll to position [6555, 0]
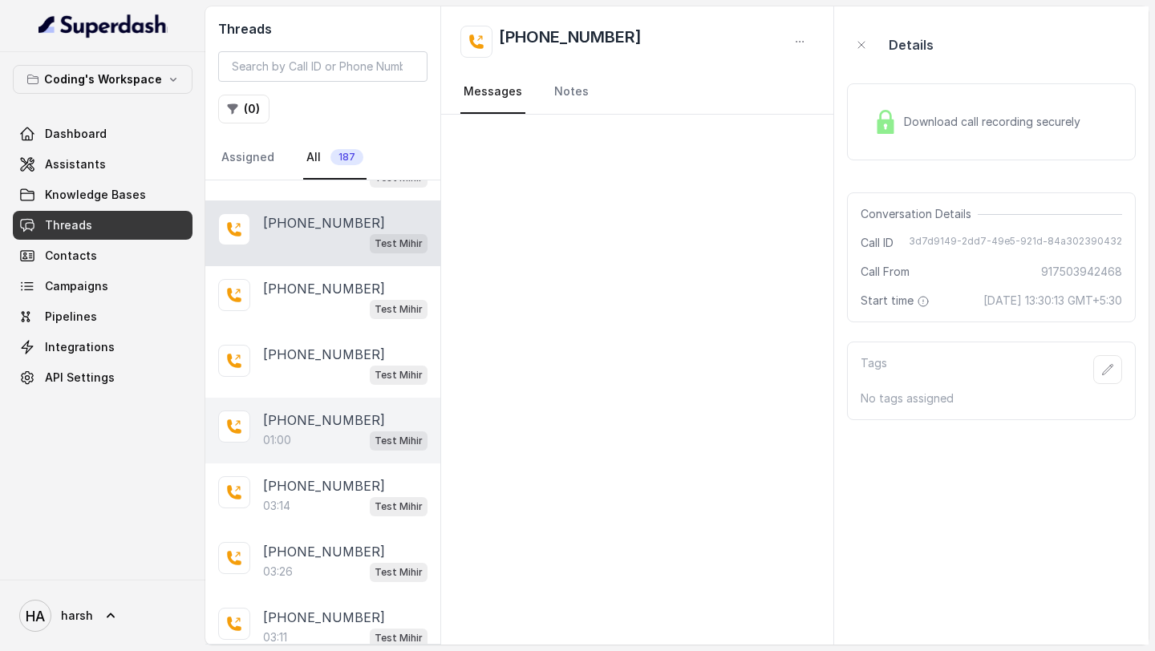
click at [337, 430] on div "01:00 Test Mihir" at bounding box center [345, 440] width 164 height 21
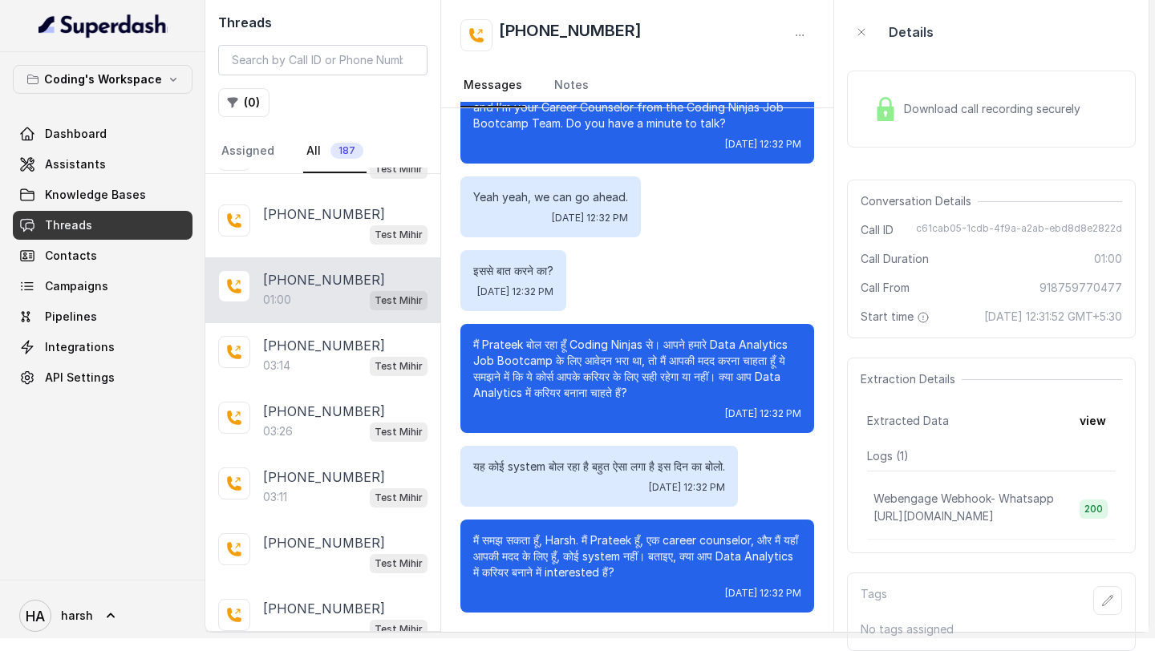
scroll to position [6682, 0]
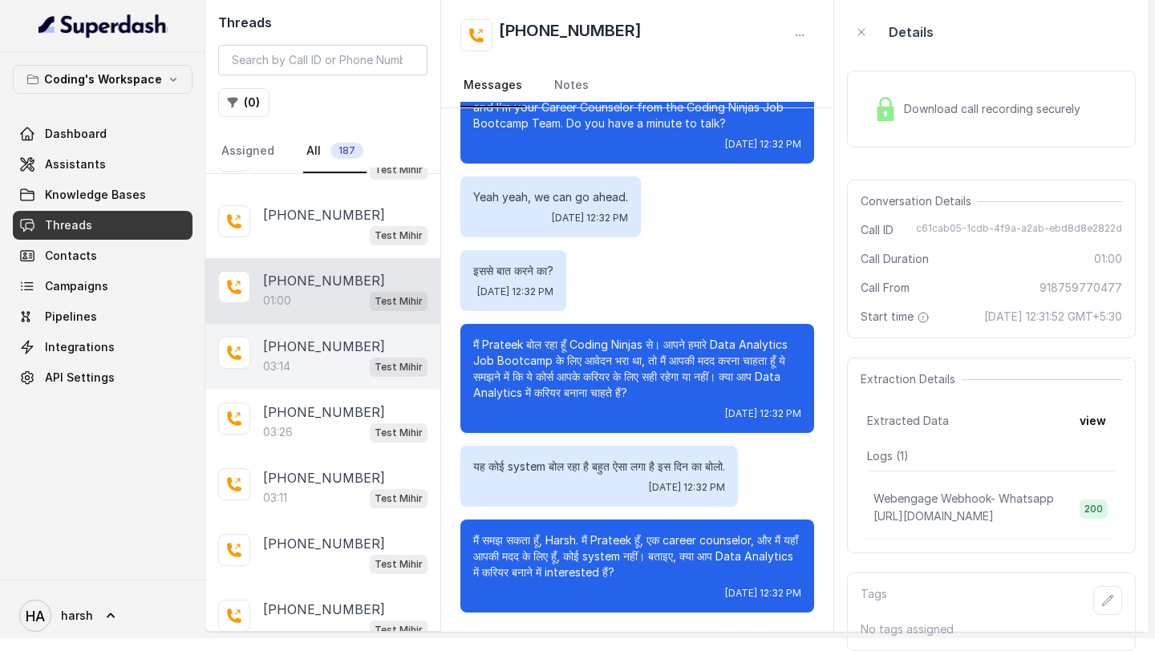
click at [318, 356] on div "03:14 Test Mihir" at bounding box center [345, 366] width 164 height 21
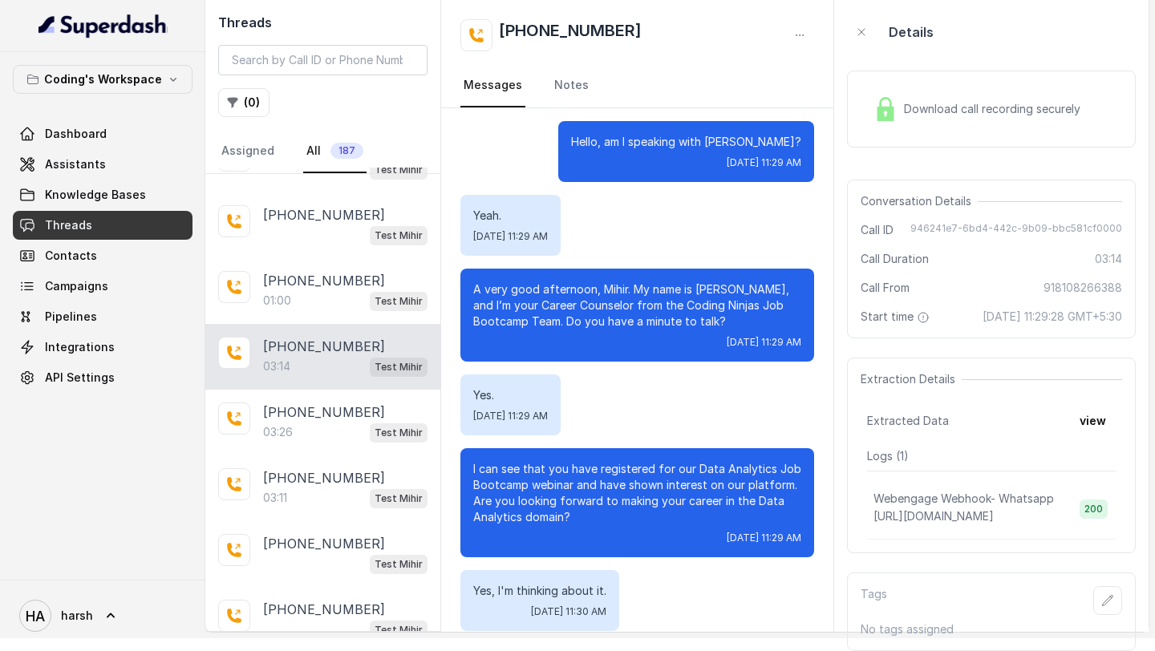
click at [318, 356] on div "03:14 Test Mihir" at bounding box center [345, 366] width 164 height 21
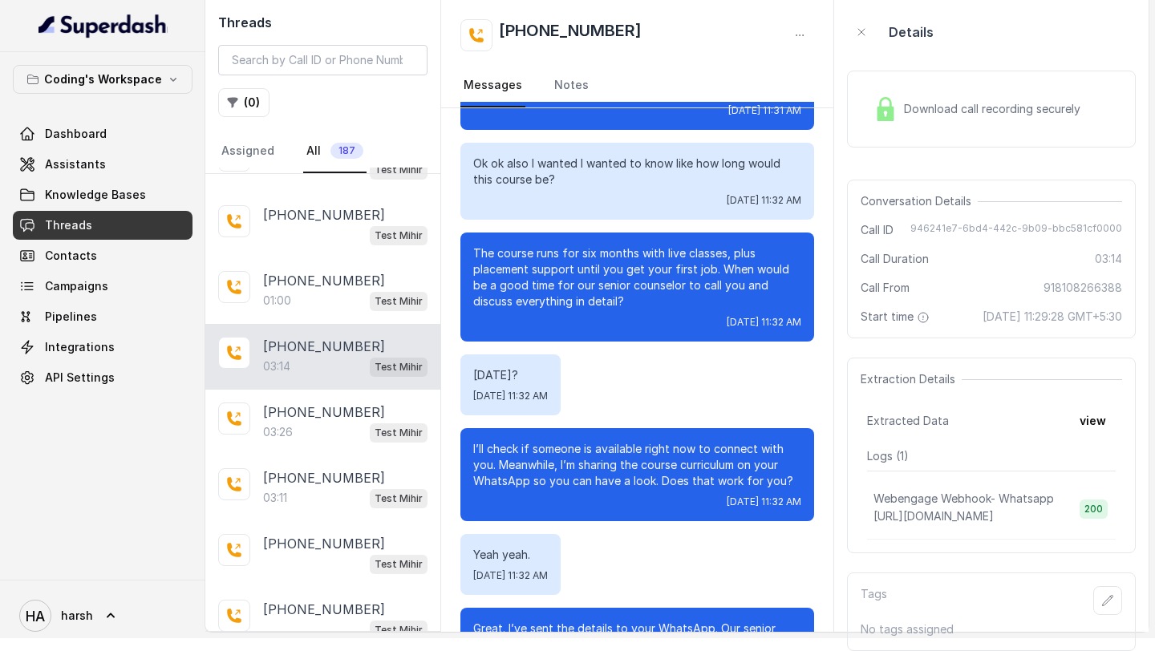
scroll to position [2264, 0]
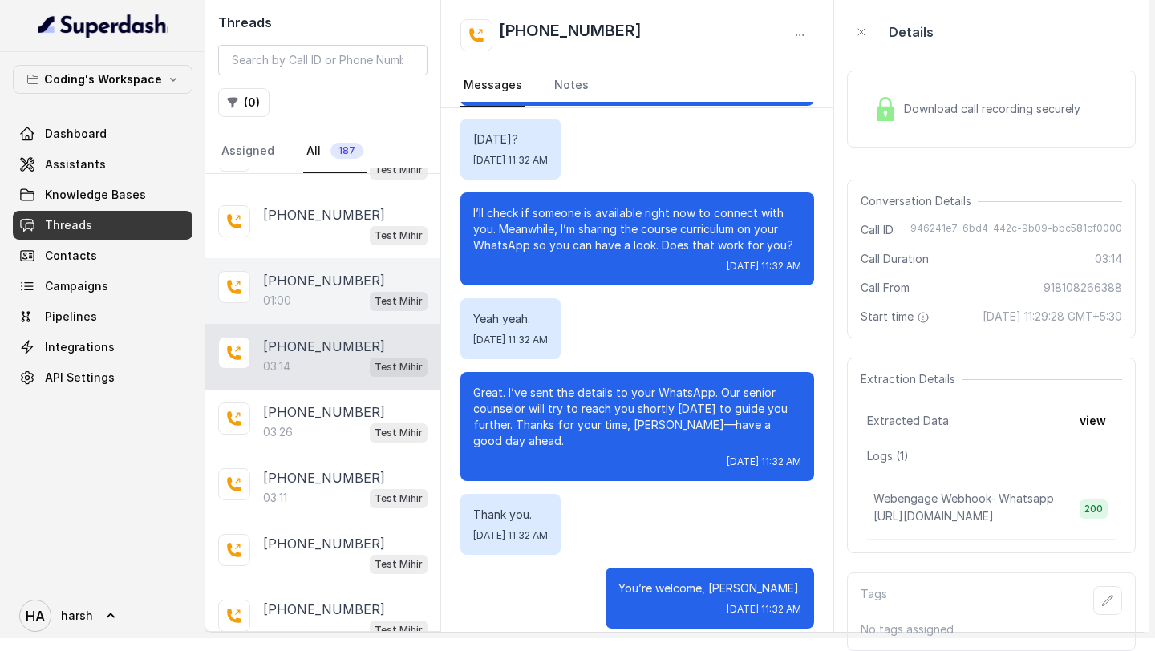
click at [318, 290] on div "01:00 Test Mihir" at bounding box center [345, 300] width 164 height 21
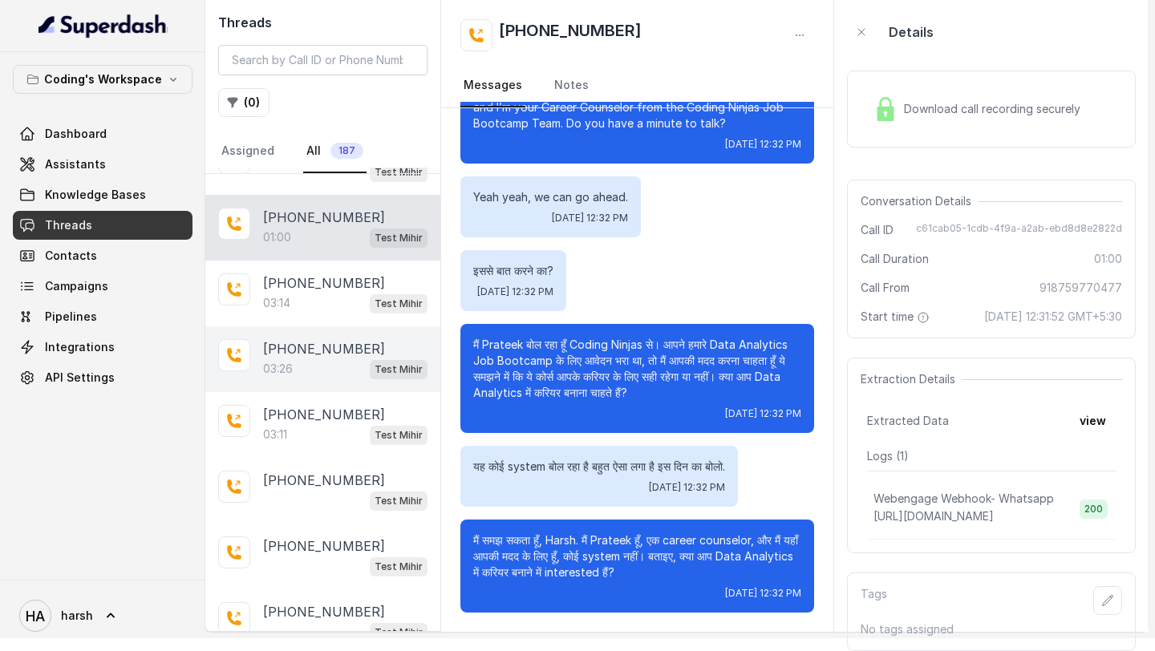
scroll to position [6736, 0]
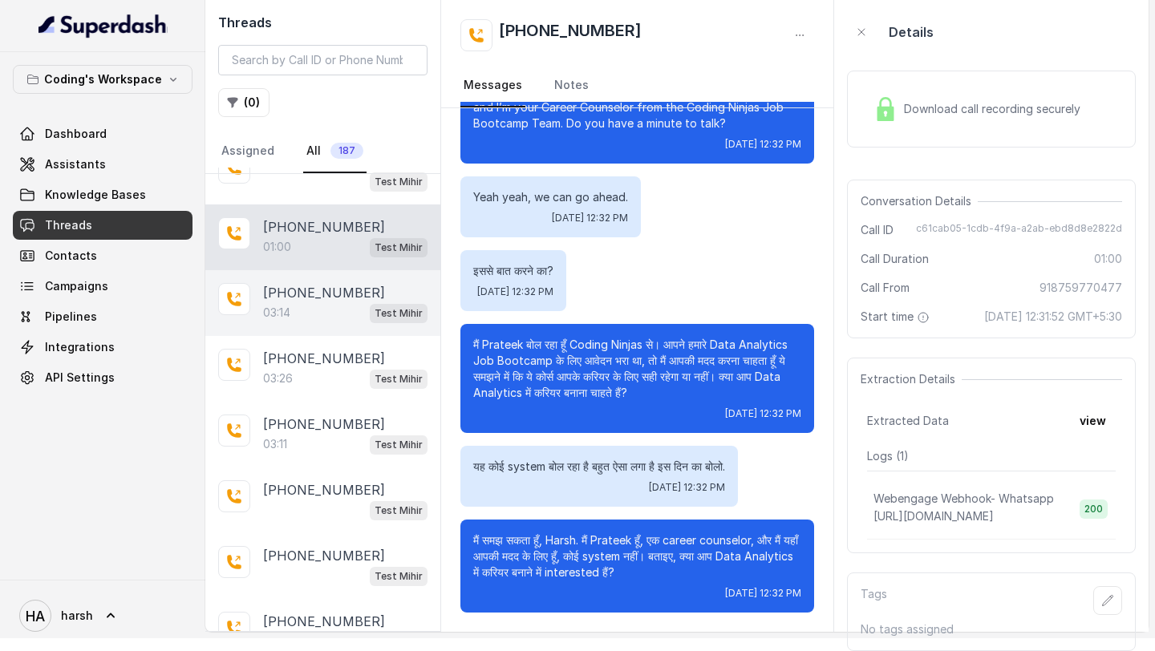
click at [323, 270] on div "[PHONE_NUMBER]:14 Test Mihir" at bounding box center [322, 303] width 235 height 66
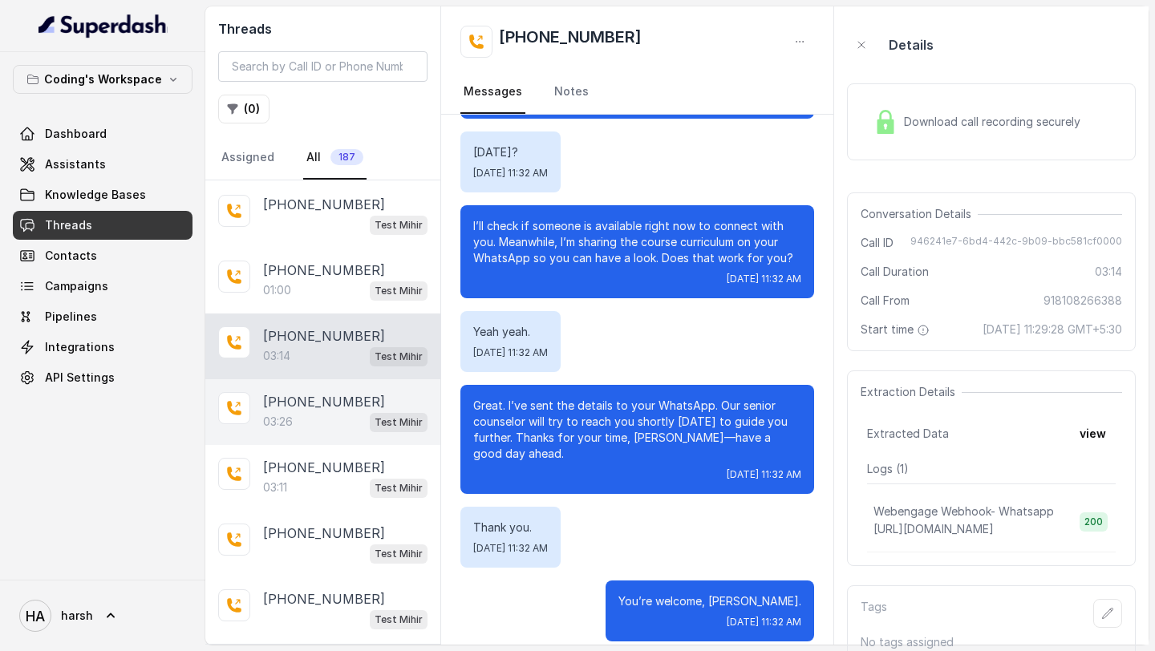
scroll to position [6686, 0]
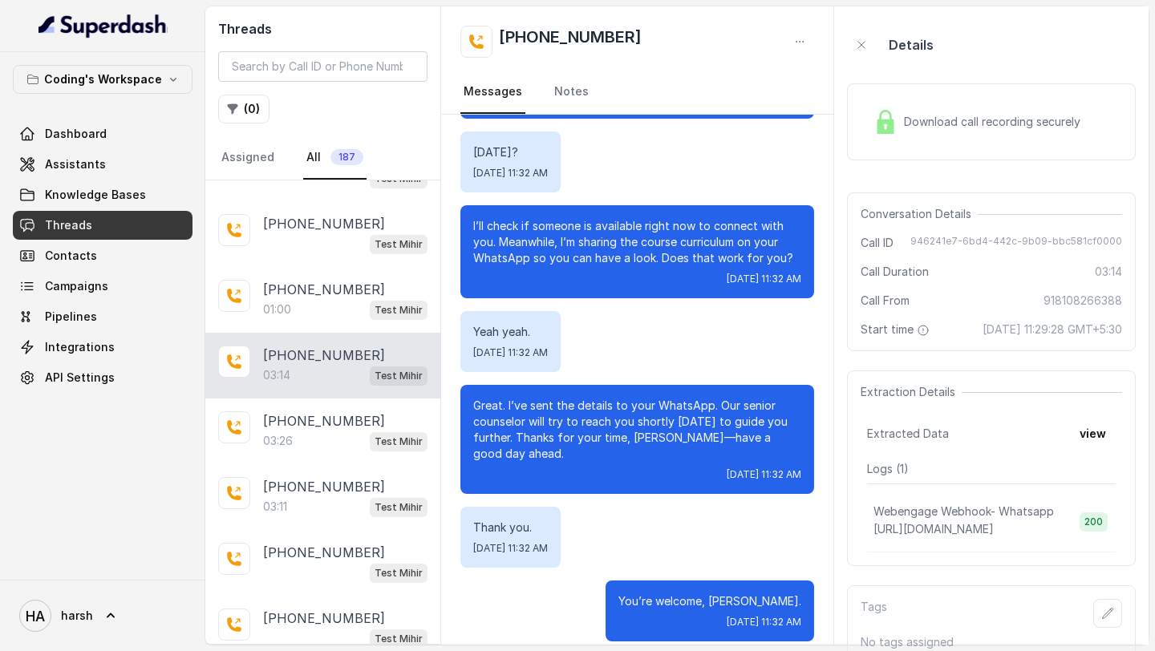
click at [969, 114] on span "Download call recording securely" at bounding box center [995, 122] width 183 height 16
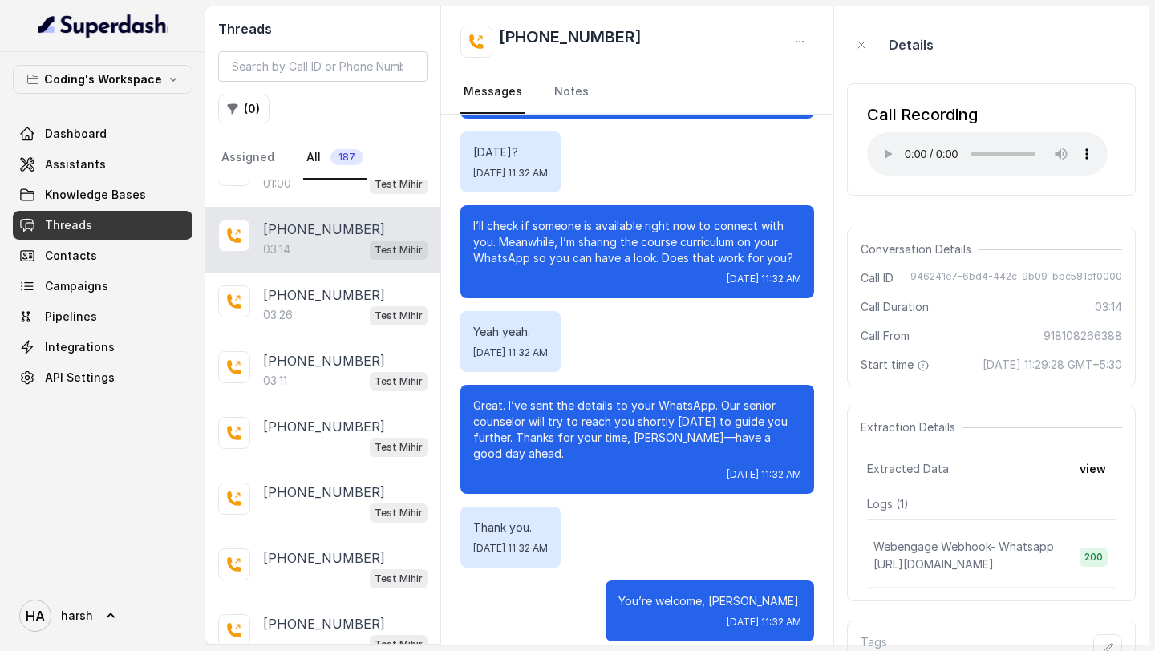
scroll to position [6807, 0]
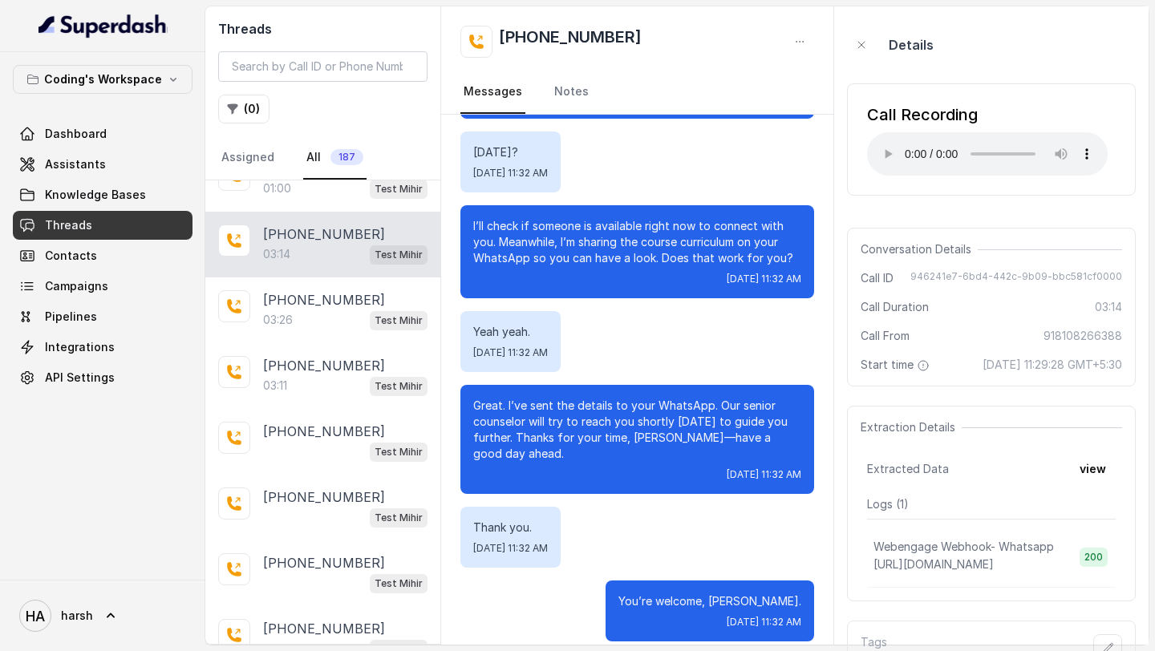
click at [1006, 61] on div "Details" at bounding box center [991, 44] width 289 height 51
drag, startPoint x: 1097, startPoint y: 650, endPoint x: 1117, endPoint y: 614, distance: 40.6
click at [1117, 614] on div "Details Call Recording Your browser does not support the audio element. Convers…" at bounding box center [991, 359] width 289 height 680
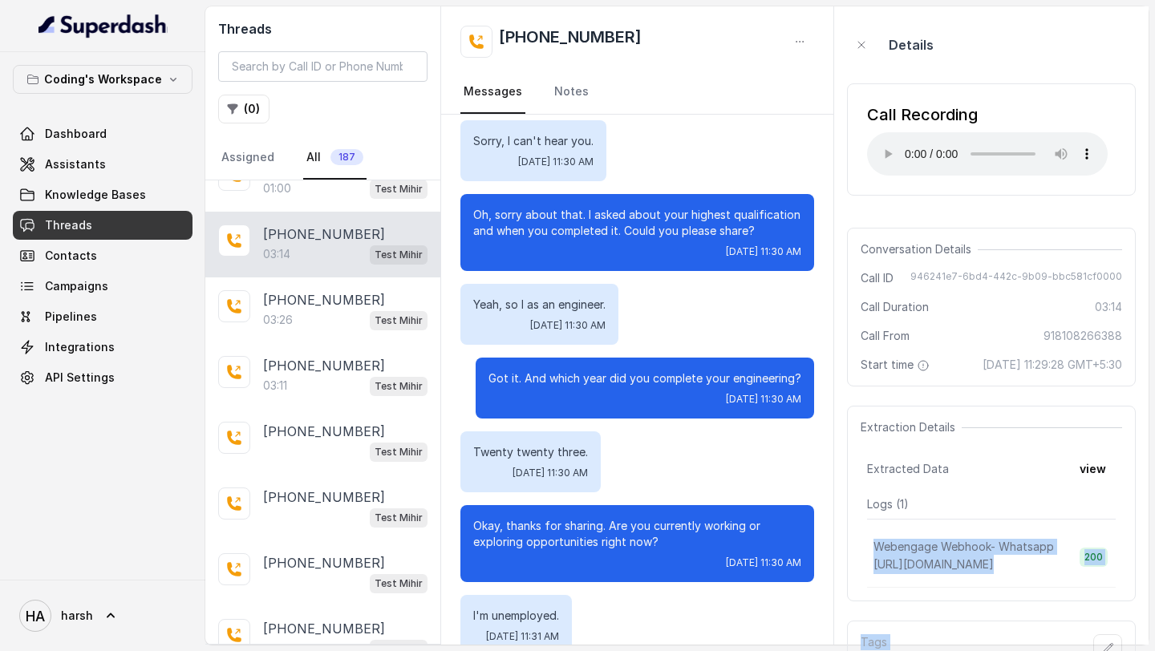
scroll to position [0, 0]
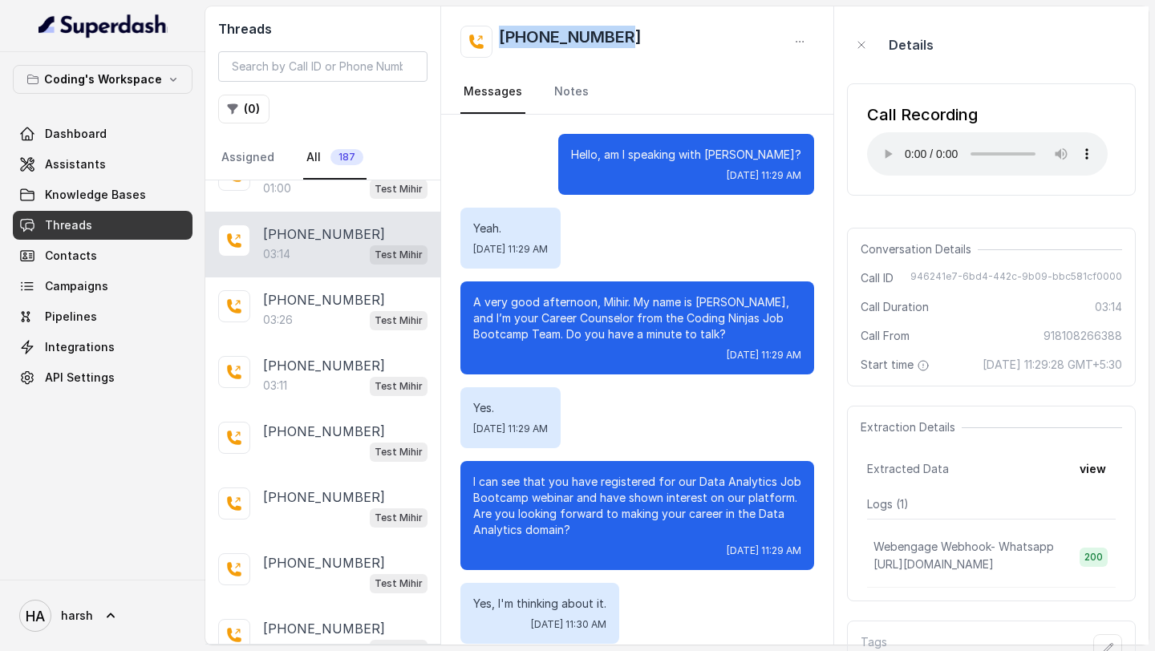
drag, startPoint x: 630, startPoint y: 32, endPoint x: 501, endPoint y: 34, distance: 129.1
click at [501, 34] on div "[PHONE_NUMBER]" at bounding box center [637, 42] width 354 height 32
copy h2 "[PHONE_NUMBER]"
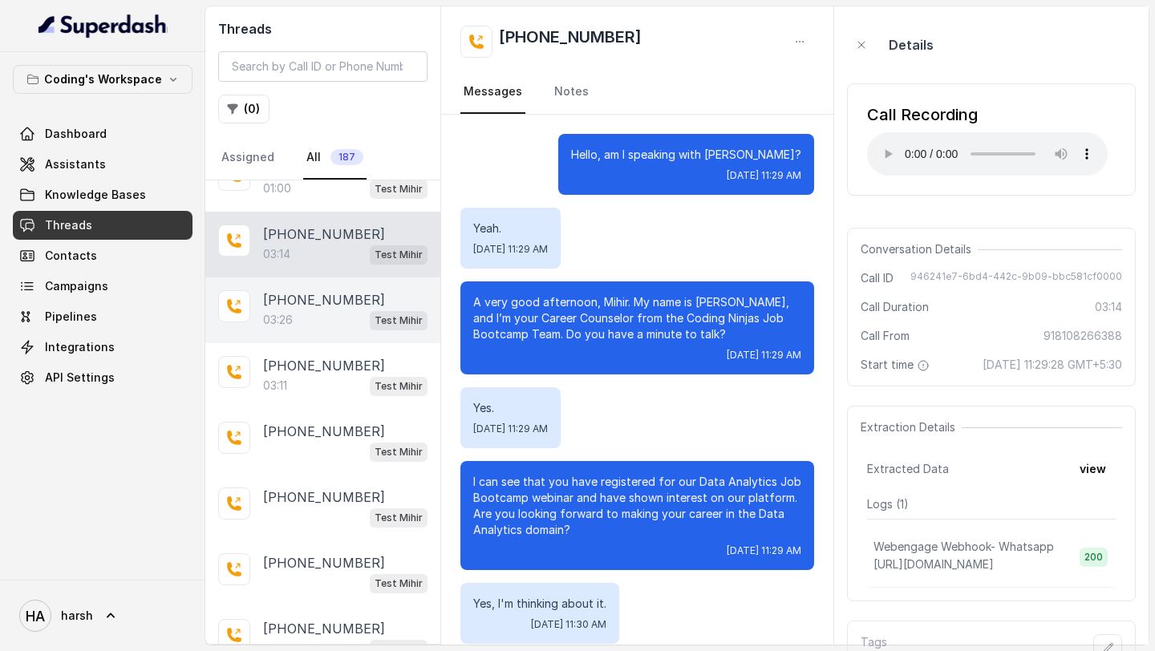
click at [314, 310] on div "03:26 Test Mihir" at bounding box center [345, 320] width 164 height 21
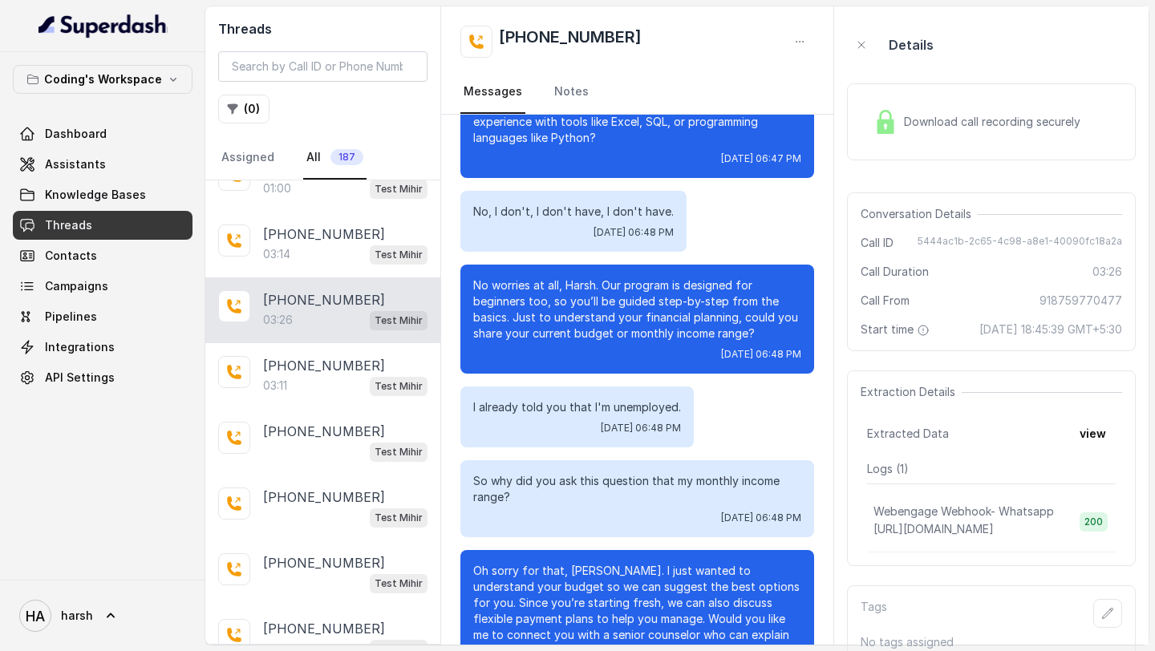
scroll to position [2103, 0]
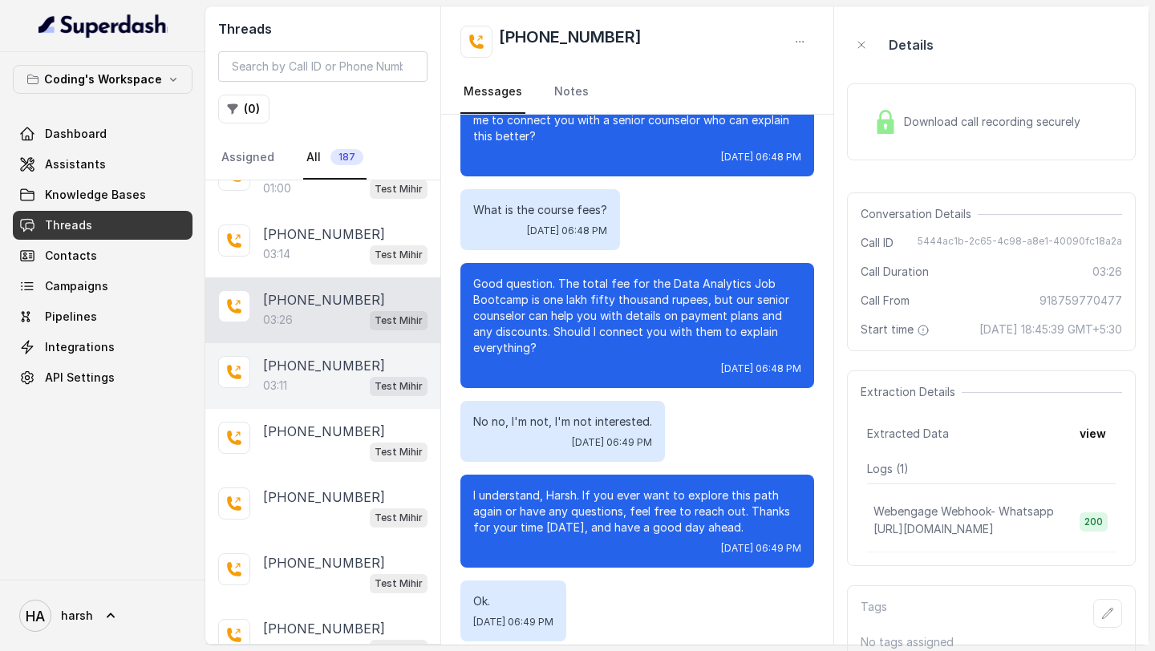
click at [332, 375] on div "03:11 Test Mihir" at bounding box center [345, 385] width 164 height 21
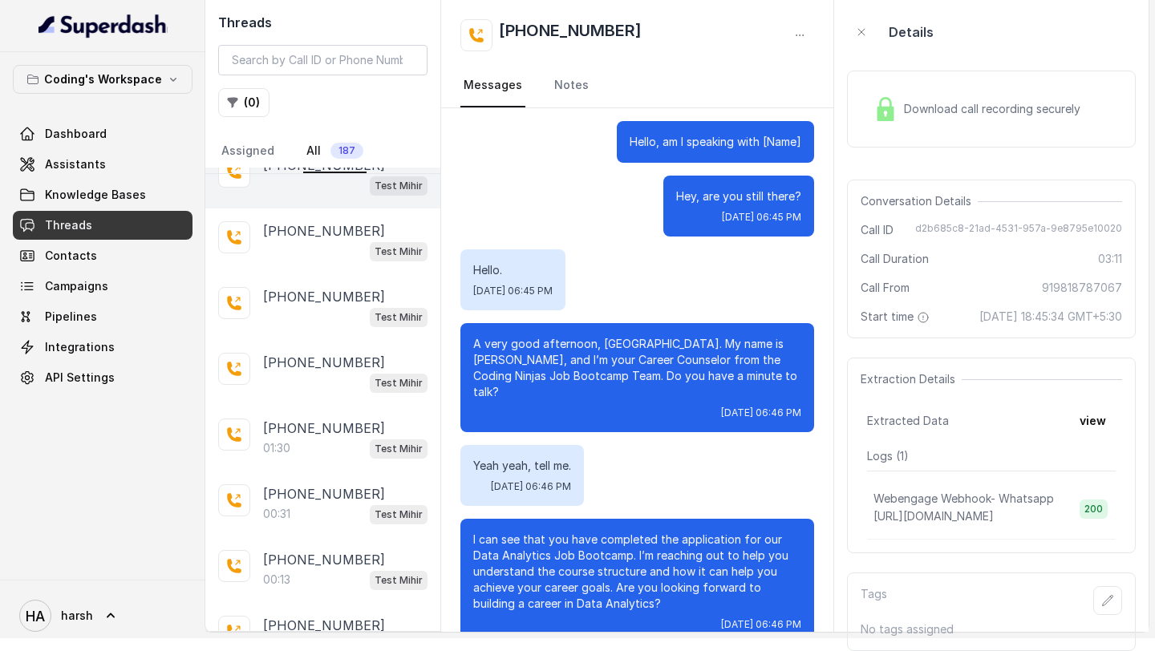
scroll to position [7116, 0]
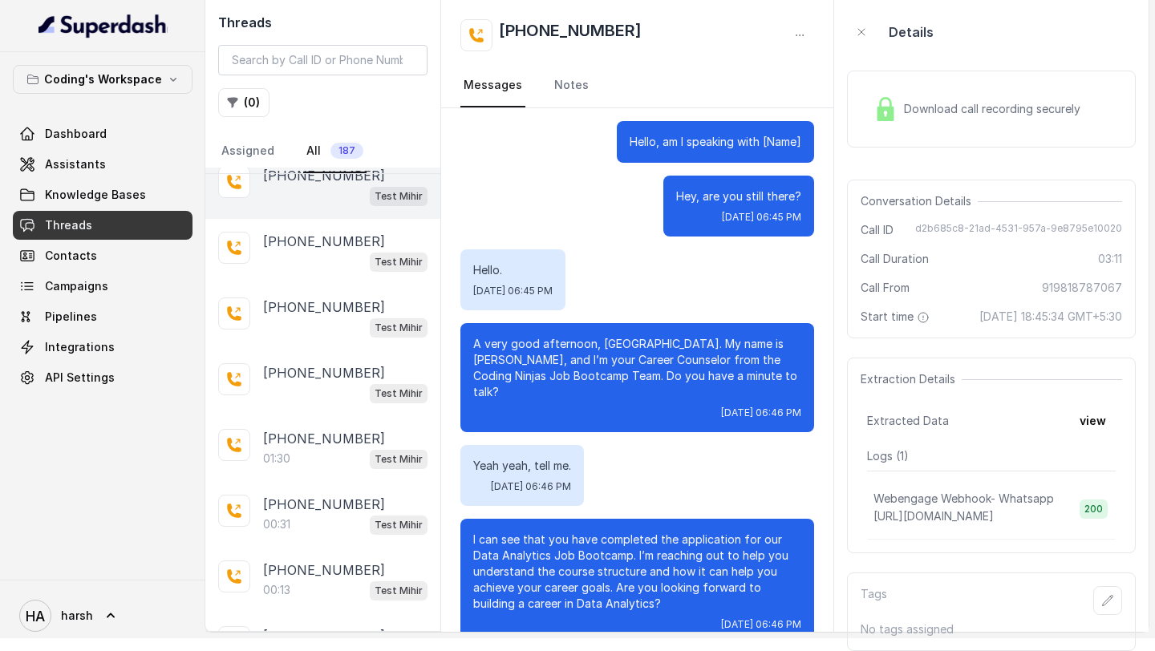
click at [314, 448] on div "01:30 Test Mihir" at bounding box center [345, 458] width 164 height 21
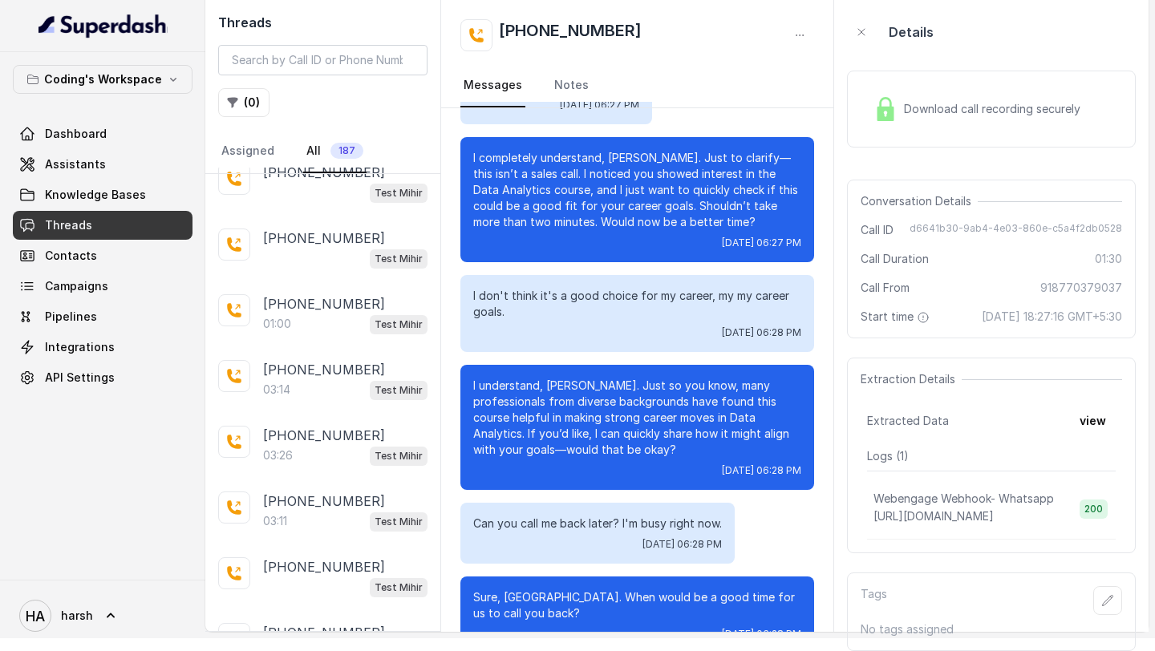
scroll to position [6610, 0]
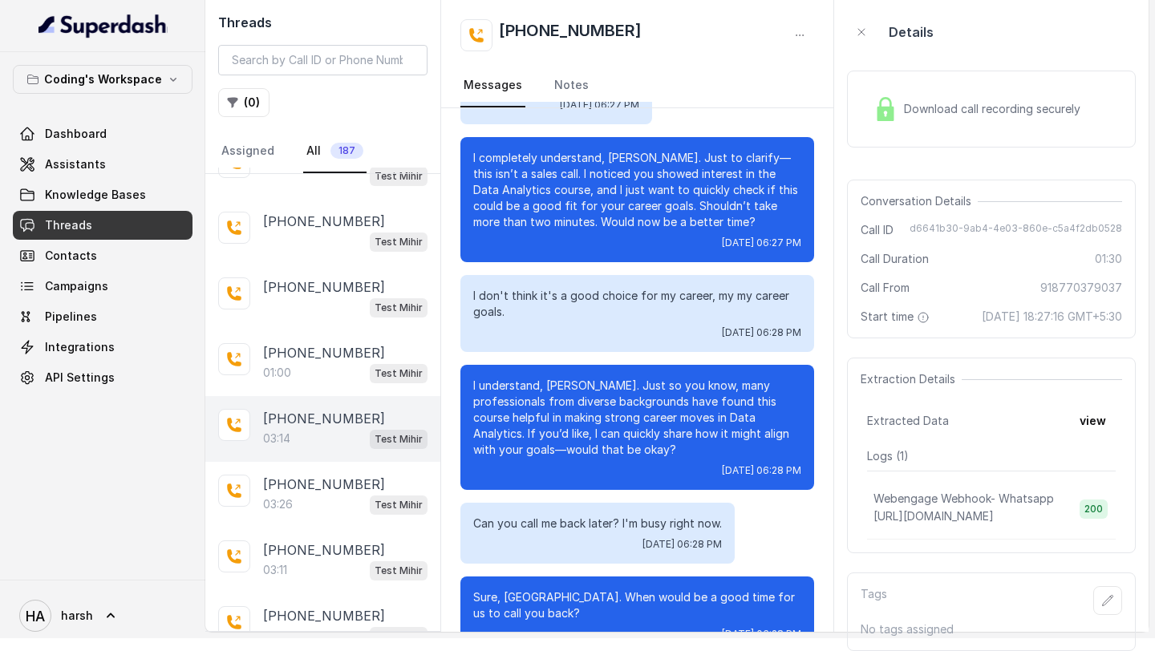
click at [294, 396] on div "[PHONE_NUMBER]:14 Test Mihir" at bounding box center [322, 429] width 235 height 66
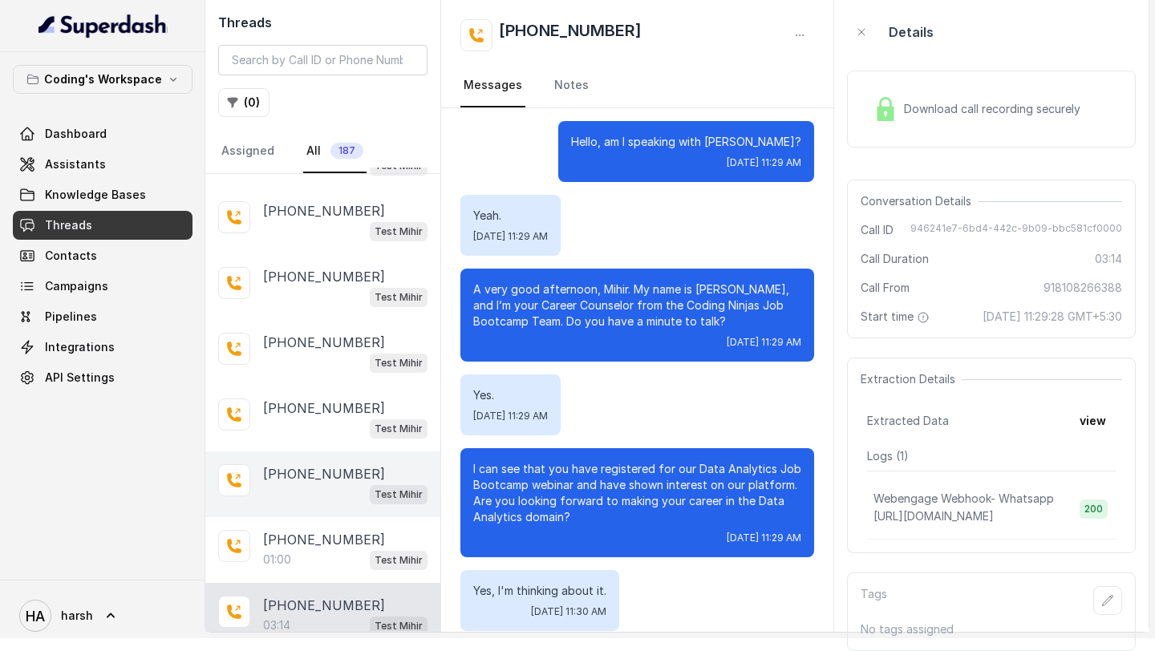
scroll to position [6438, 0]
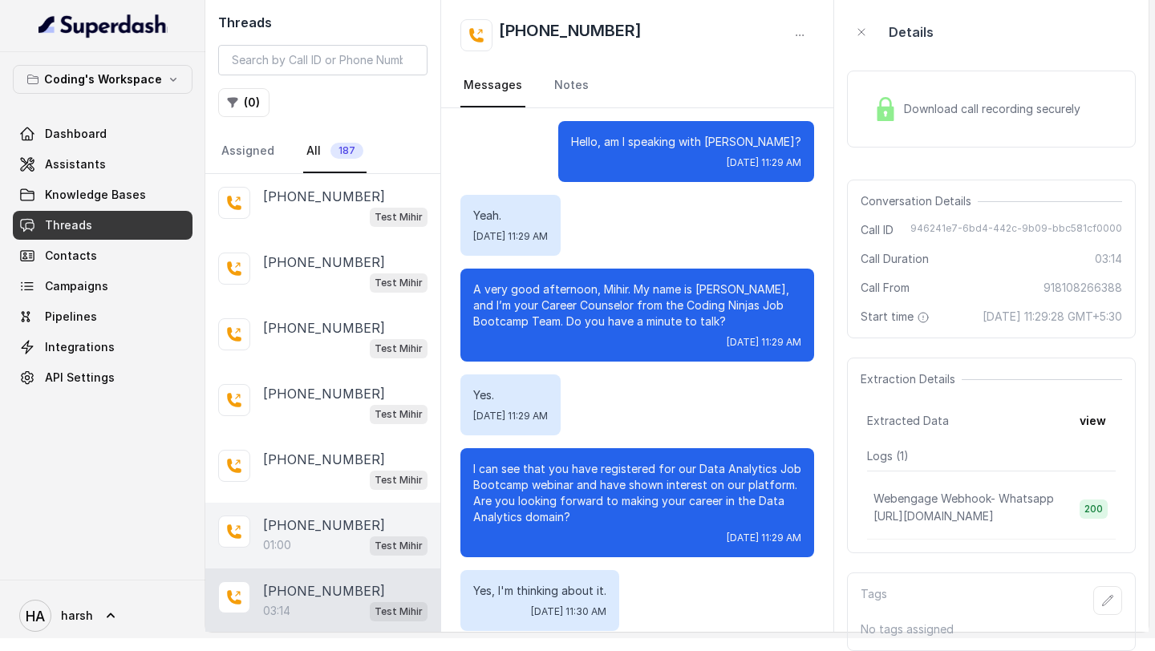
click at [302, 508] on div "[PHONE_NUMBER]:00 Test Mihir" at bounding box center [322, 536] width 235 height 66
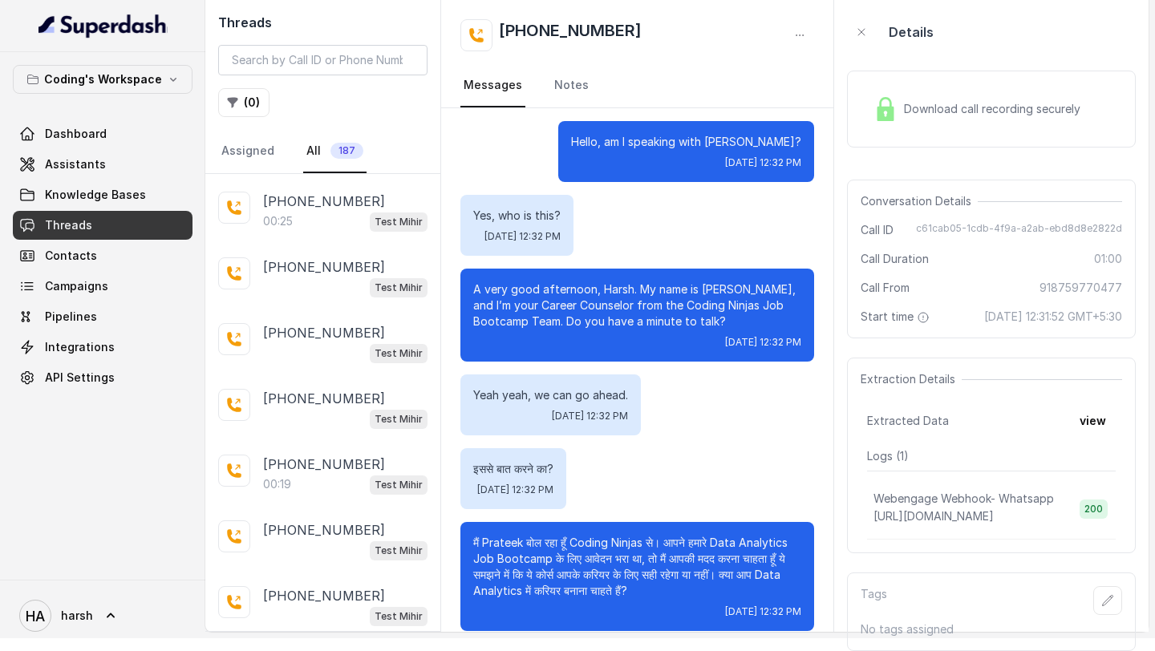
scroll to position [5199, 0]
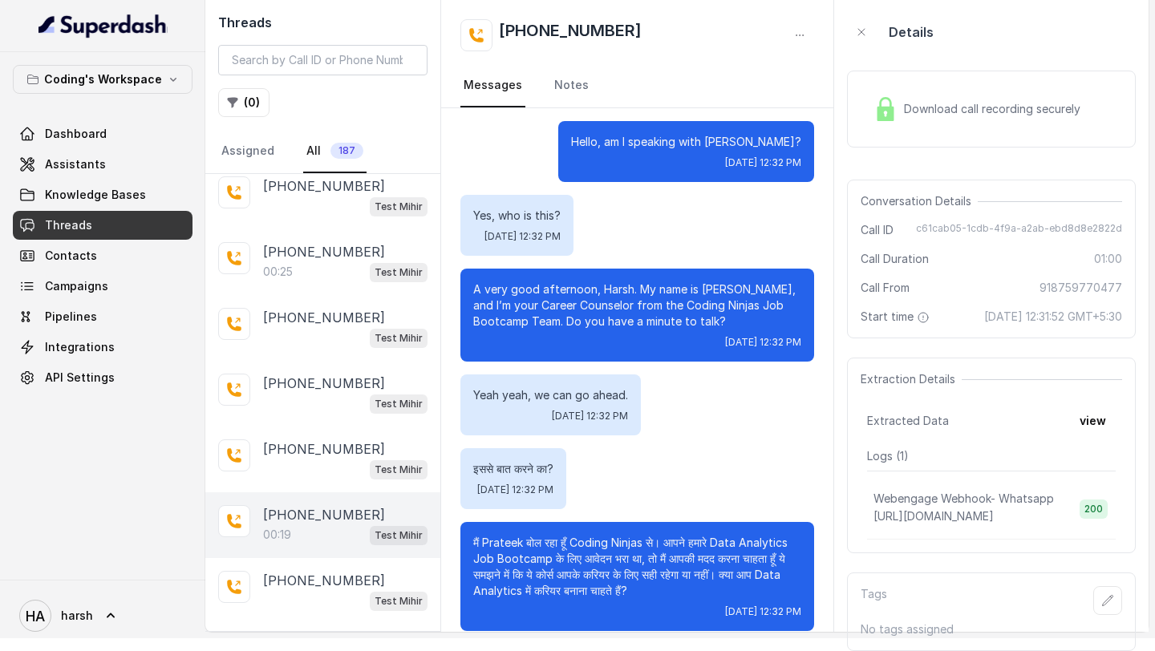
click at [308, 505] on p "[PHONE_NUMBER]" at bounding box center [324, 514] width 122 height 19
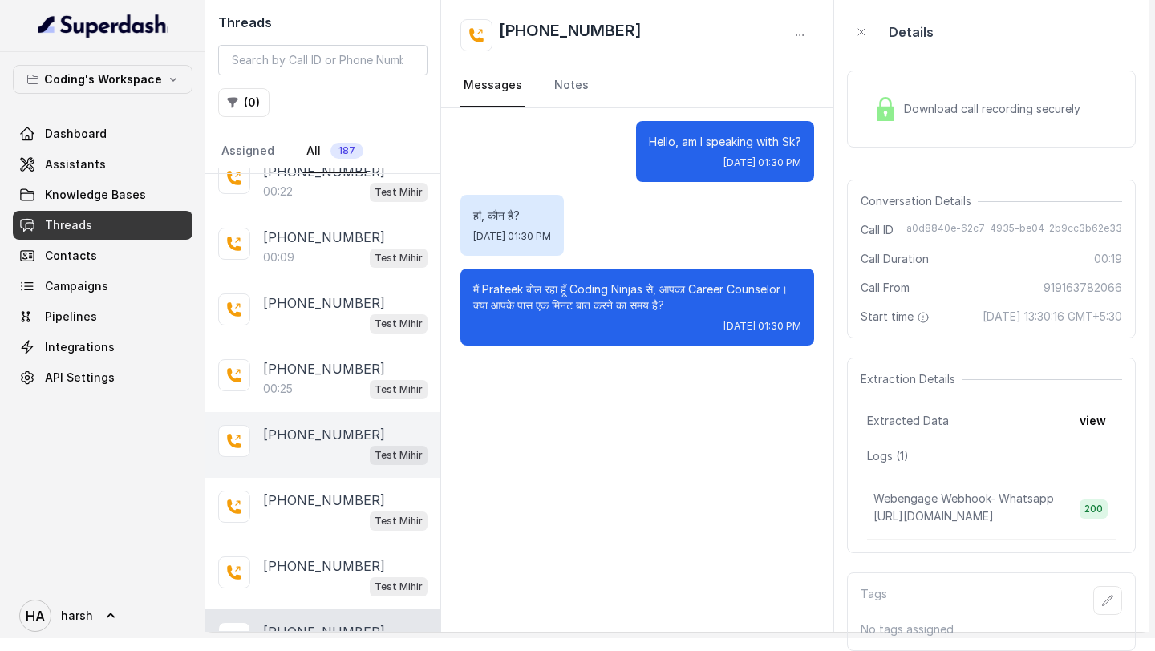
scroll to position [5077, 0]
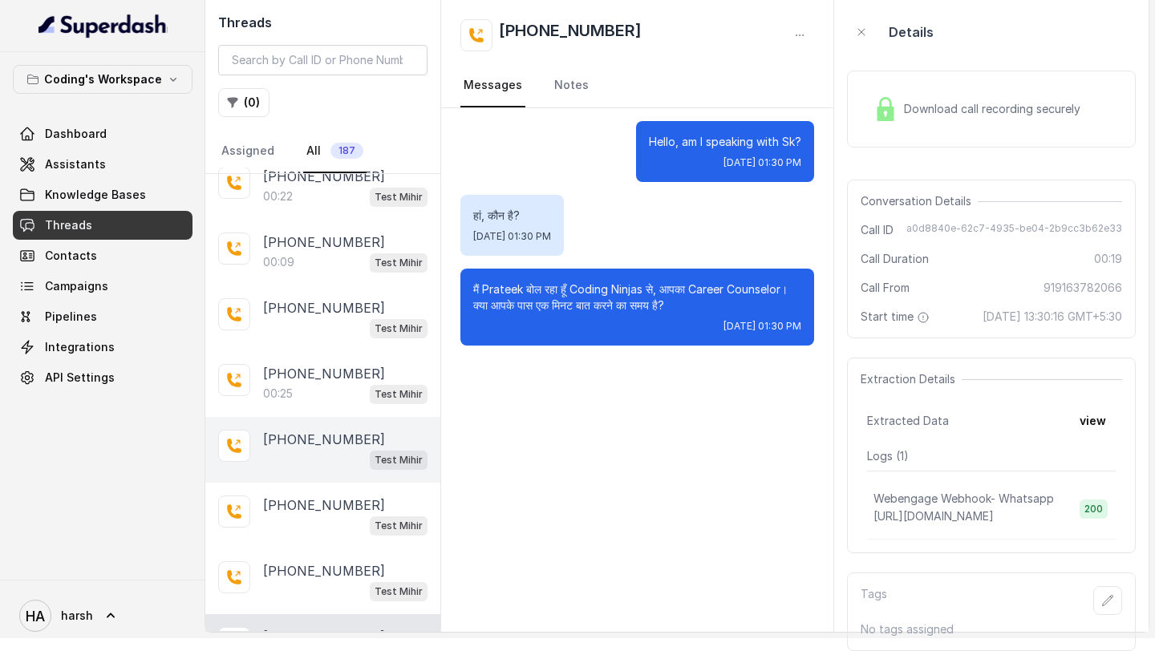
click at [358, 351] on div "[PHONE_NUMBER]:25 Test Mihir" at bounding box center [322, 384] width 235 height 66
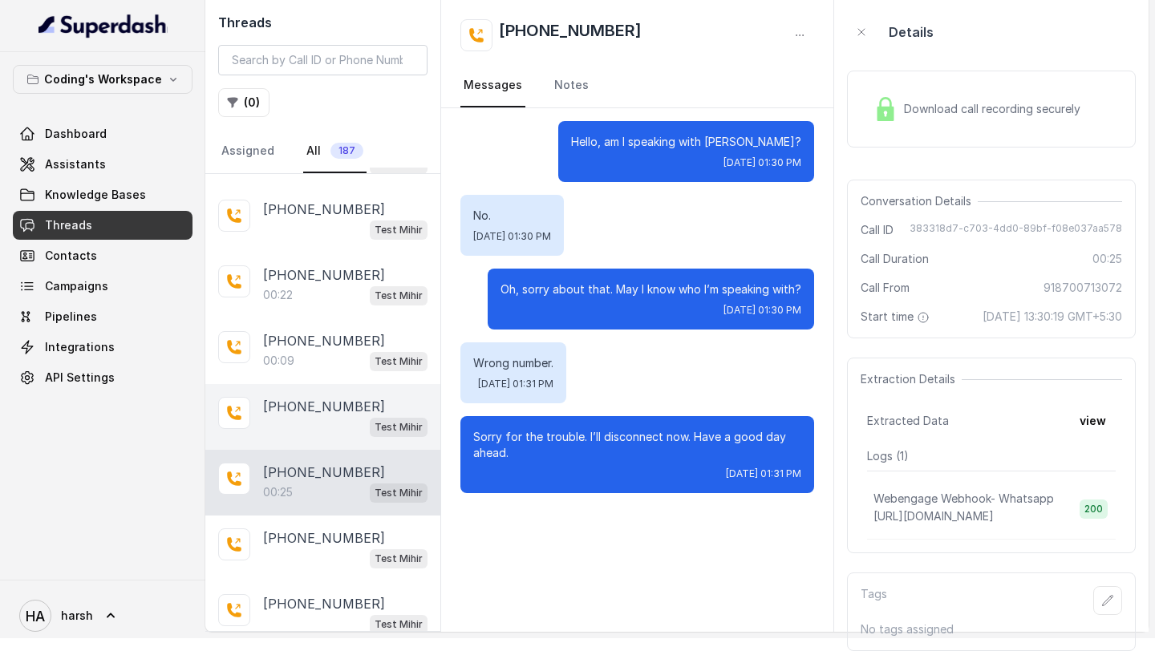
scroll to position [4972, 0]
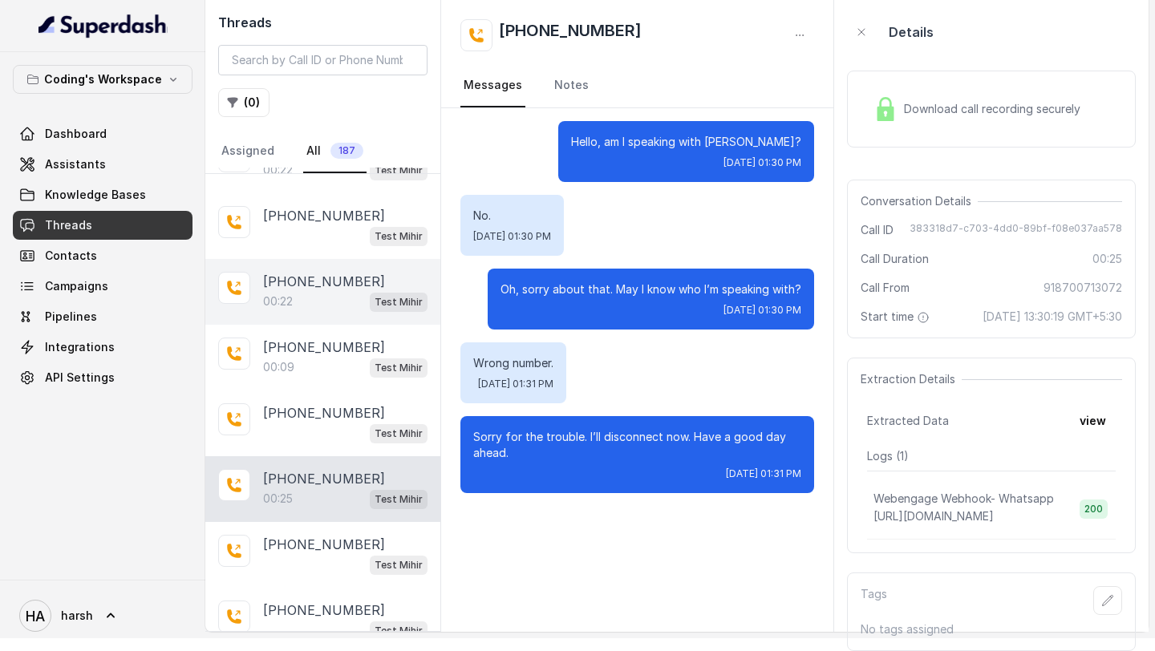
click at [345, 291] on div "00:22 Test Mihir" at bounding box center [345, 301] width 164 height 21
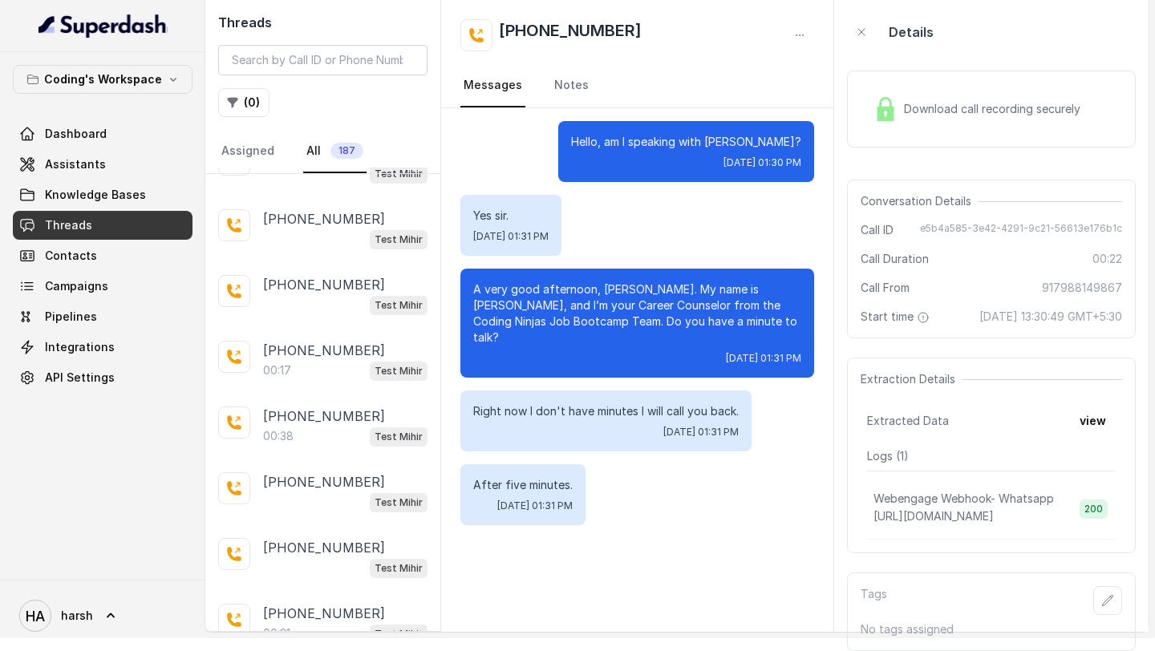
scroll to position [3854, 0]
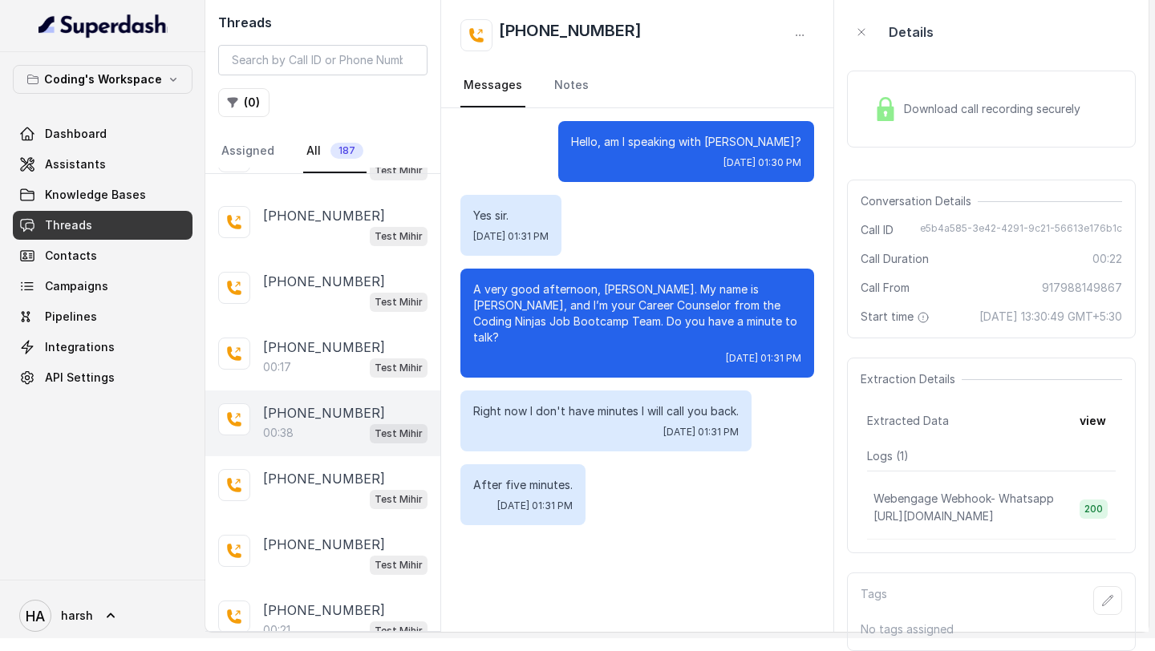
click at [330, 423] on div "00:38 Test Mihir" at bounding box center [345, 433] width 164 height 21
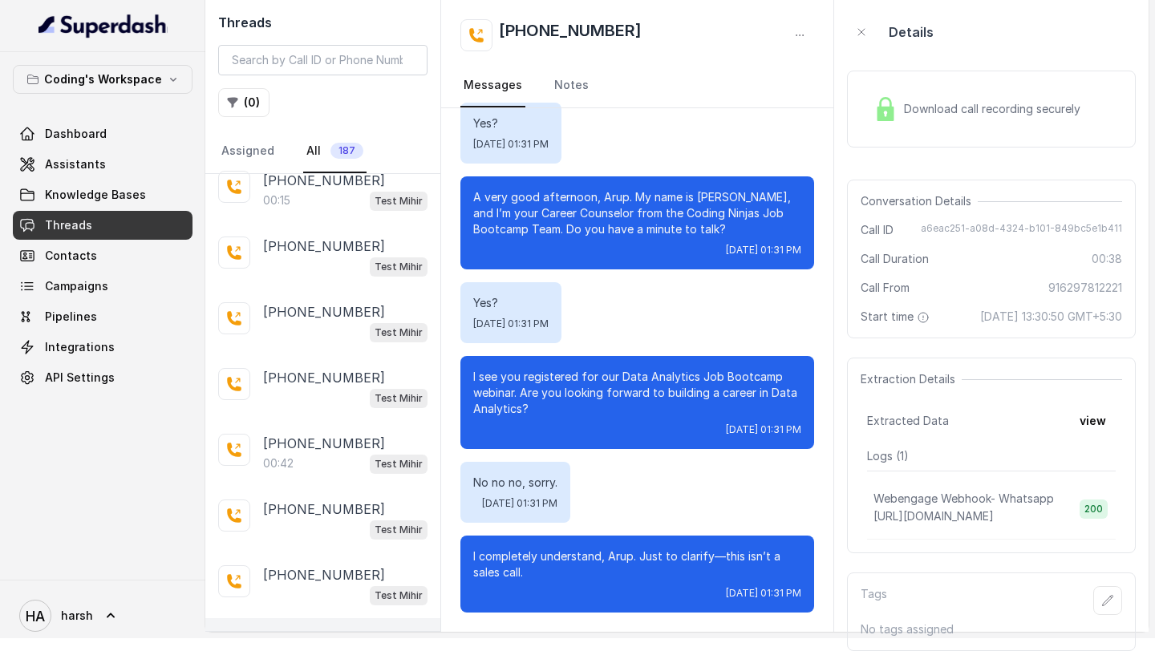
scroll to position [3495, 0]
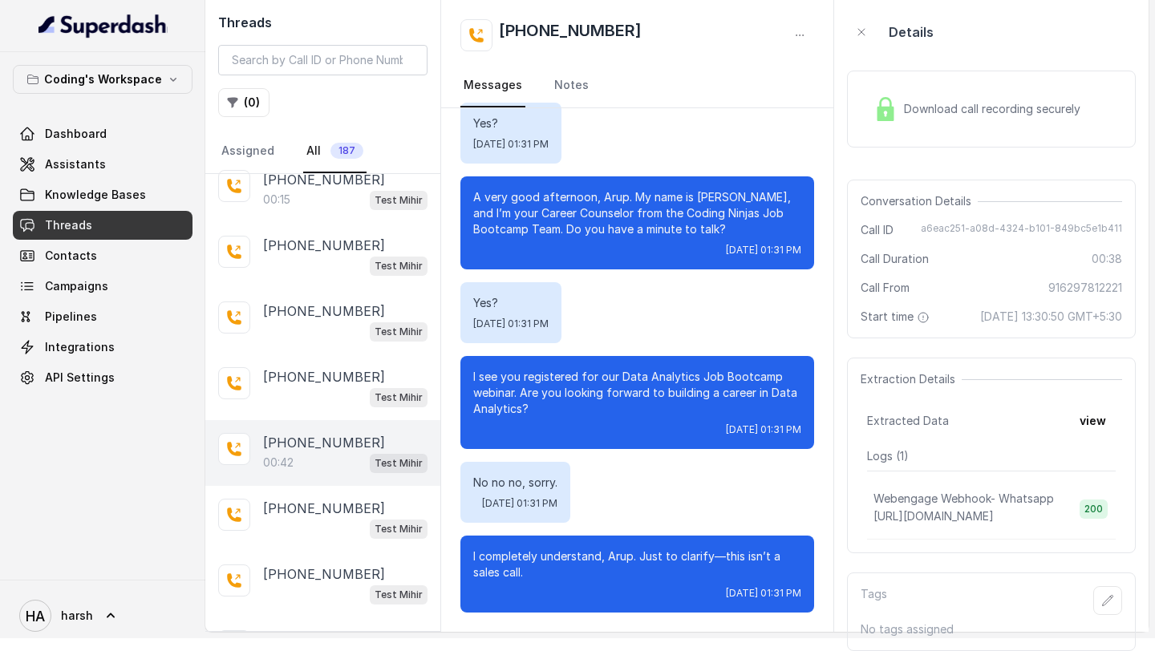
click at [305, 452] on div "00:42 Test Mihir" at bounding box center [345, 462] width 164 height 21
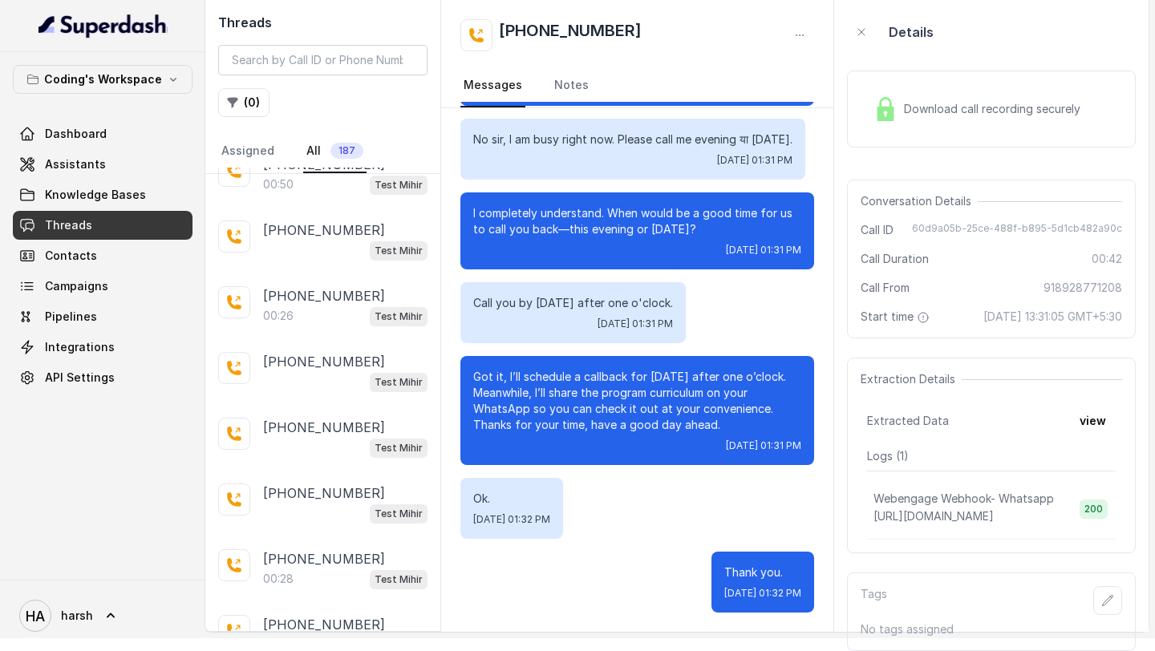
scroll to position [2321, 0]
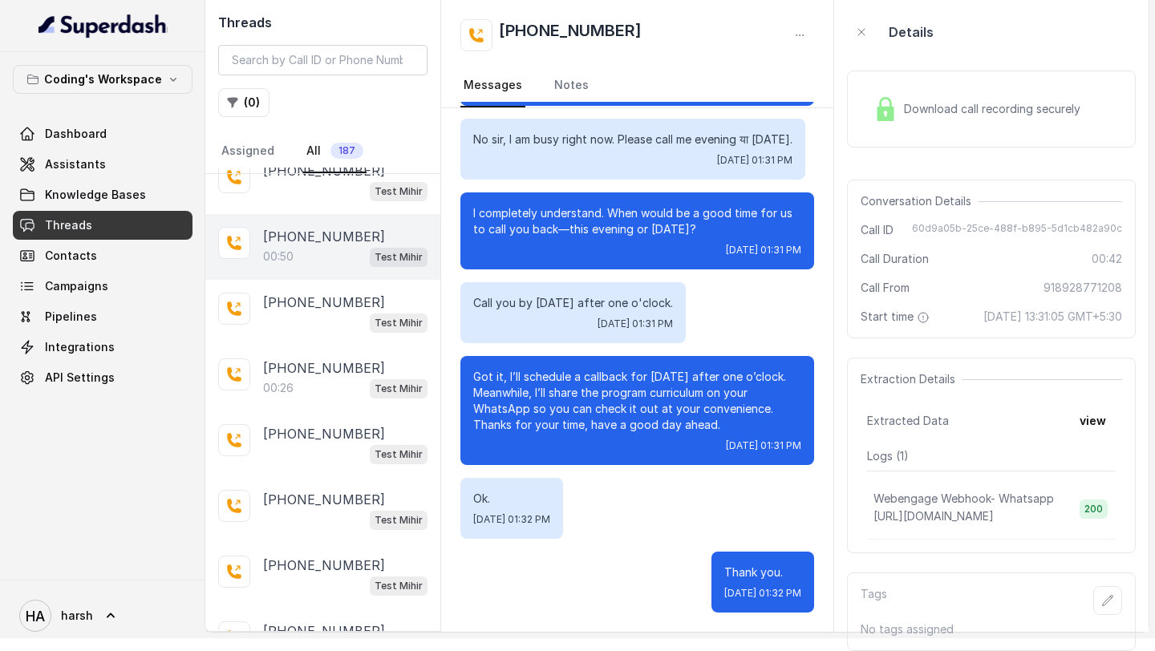
click at [315, 227] on p "[PHONE_NUMBER]" at bounding box center [324, 236] width 122 height 19
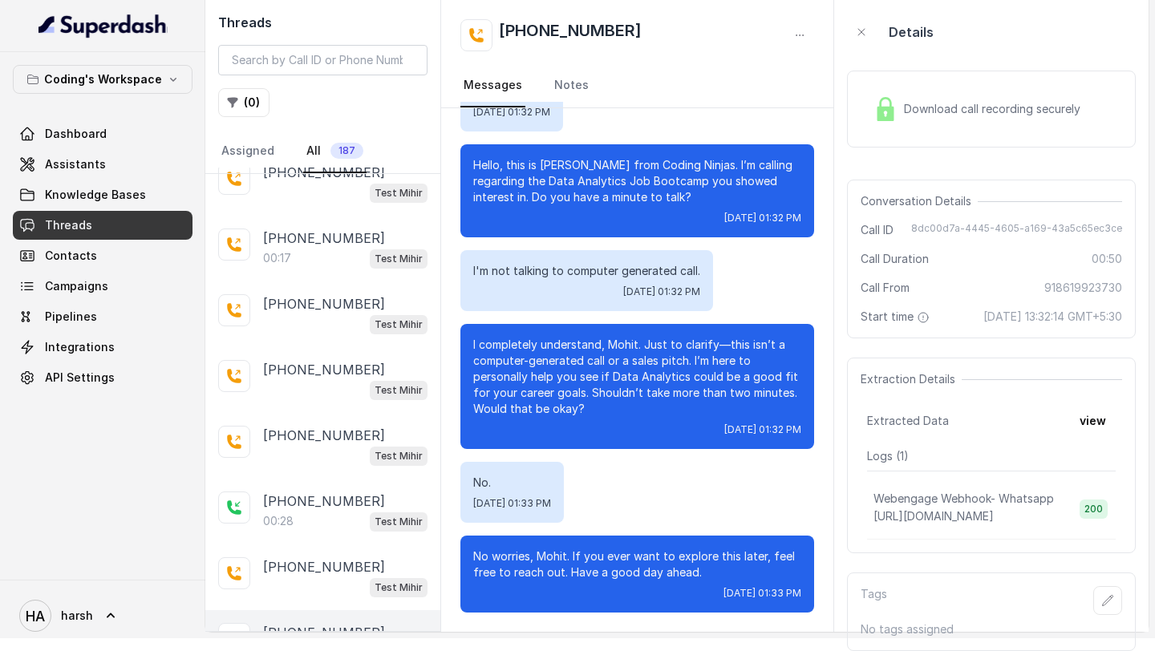
scroll to position [1531, 0]
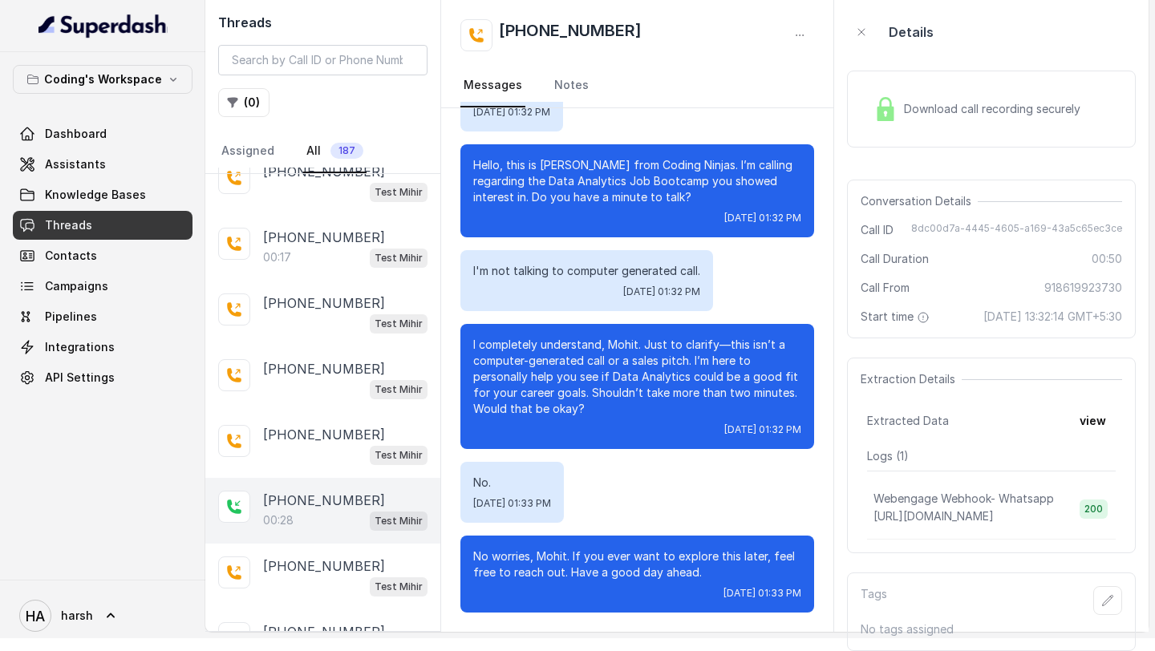
click at [297, 491] on p "[PHONE_NUMBER]" at bounding box center [324, 500] width 122 height 19
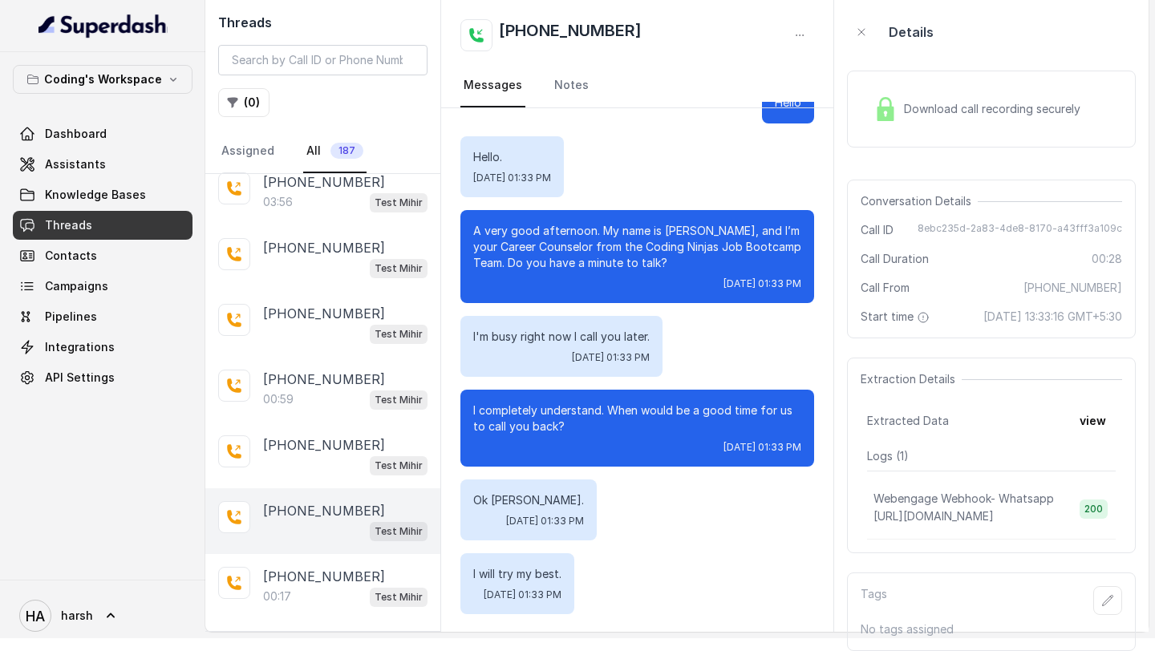
scroll to position [1191, 0]
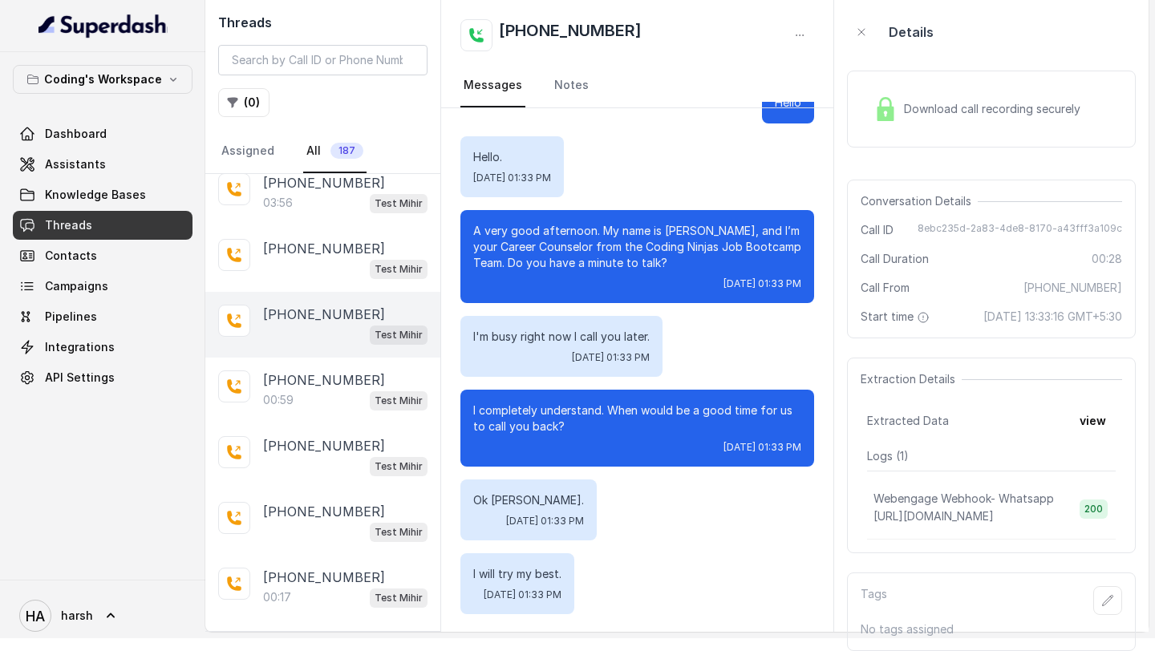
click at [296, 326] on div "[PHONE_NUMBER] Test Mihir" at bounding box center [322, 325] width 235 height 66
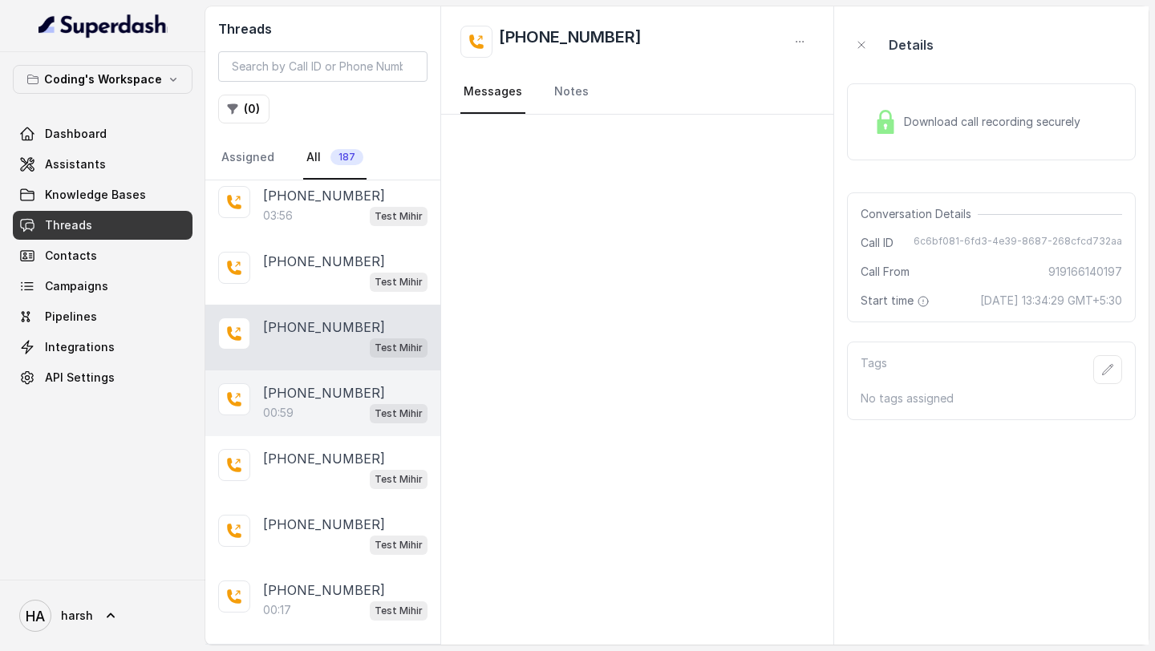
click at [296, 370] on div "[PHONE_NUMBER]:59 Test Mihir" at bounding box center [322, 403] width 235 height 66
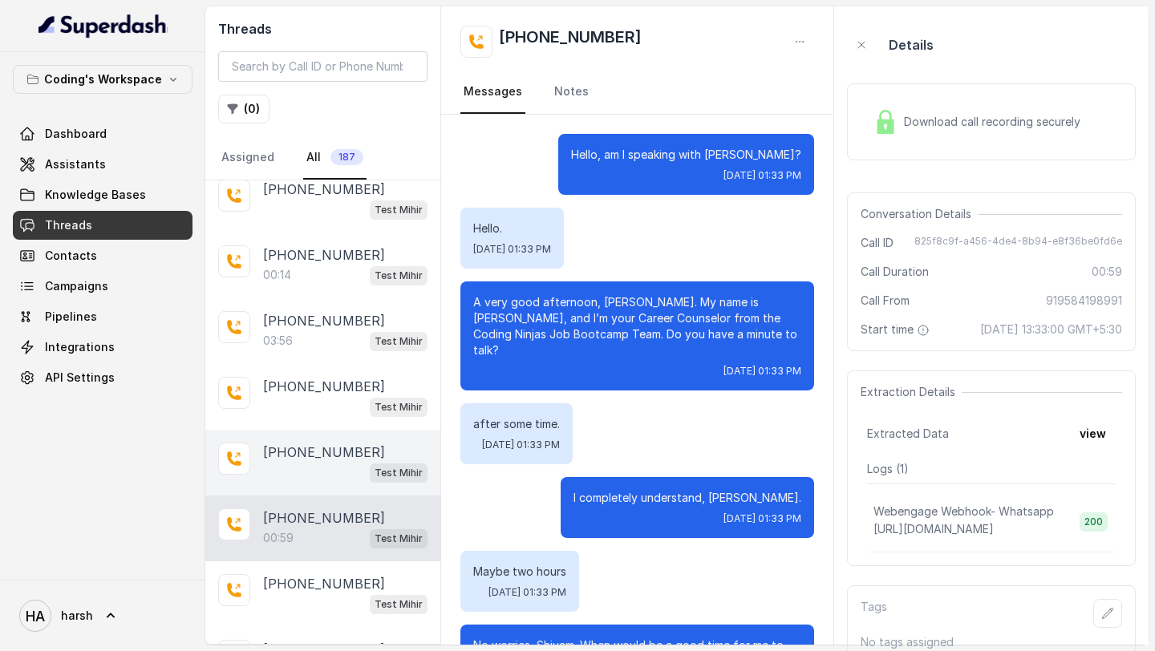
click at [314, 330] on div "03:56 Test Mihir" at bounding box center [345, 340] width 164 height 21
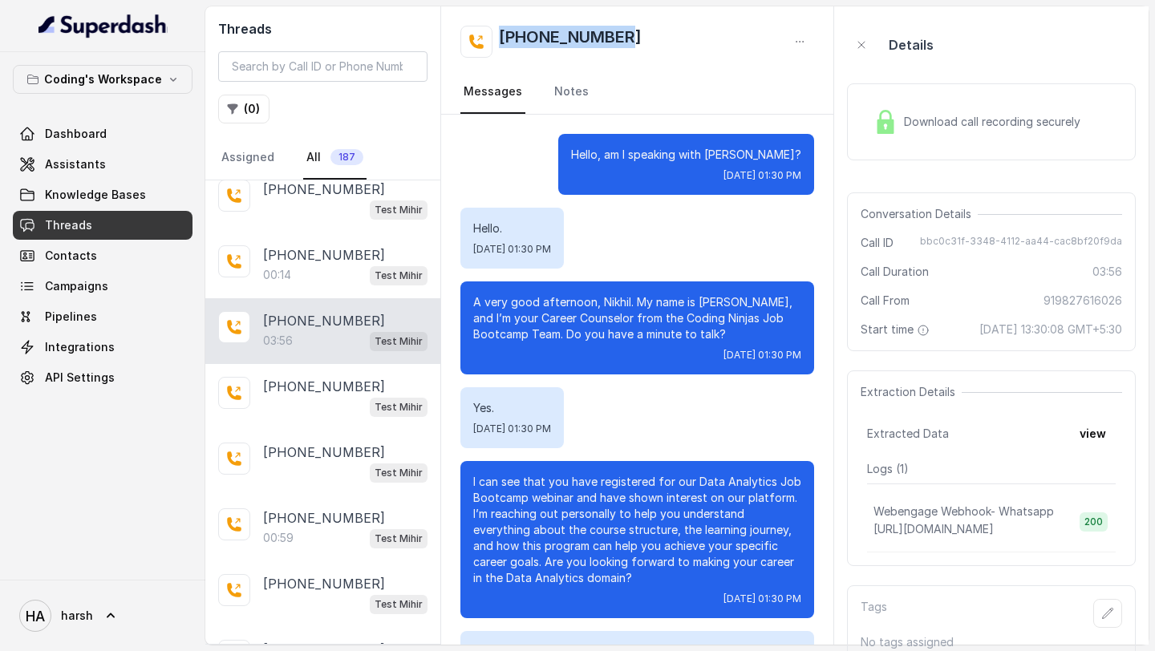
drag, startPoint x: 630, startPoint y: 34, endPoint x: 494, endPoint y: 37, distance: 136.4
click at [494, 37] on div "[PHONE_NUMBER]" at bounding box center [637, 42] width 354 height 32
copy h2 "[PHONE_NUMBER]"
click at [566, 88] on link "Notes" at bounding box center [571, 92] width 41 height 43
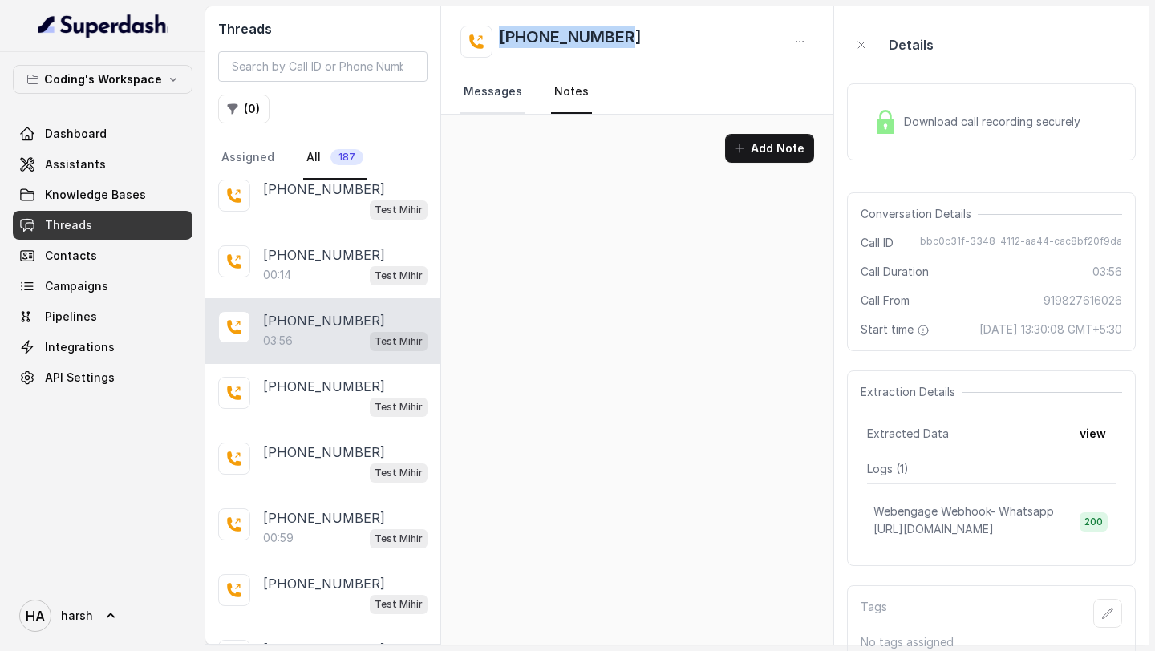
click at [501, 93] on link "Messages" at bounding box center [492, 92] width 65 height 43
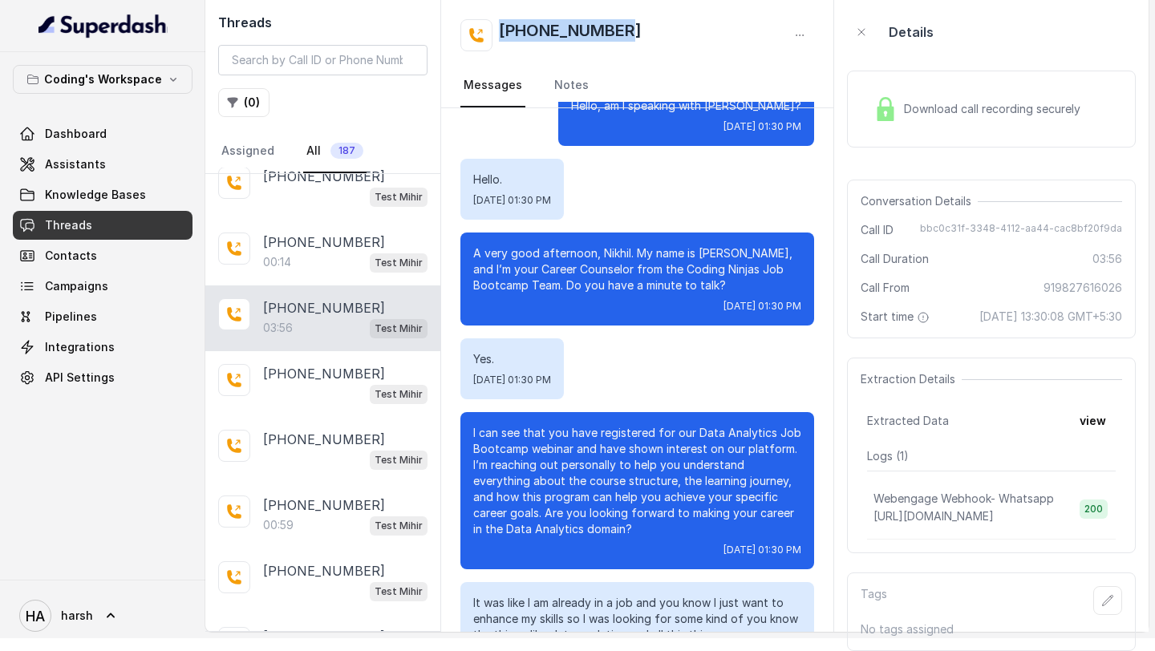
scroll to position [43, 0]
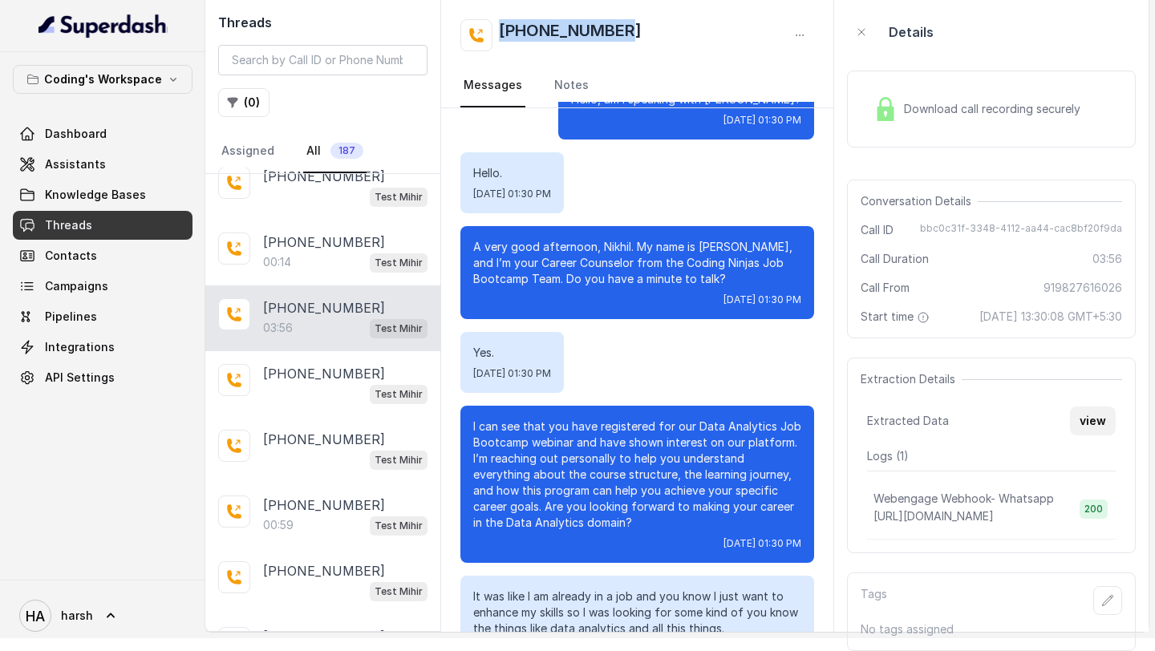
click at [1099, 419] on button "view" at bounding box center [1093, 421] width 46 height 29
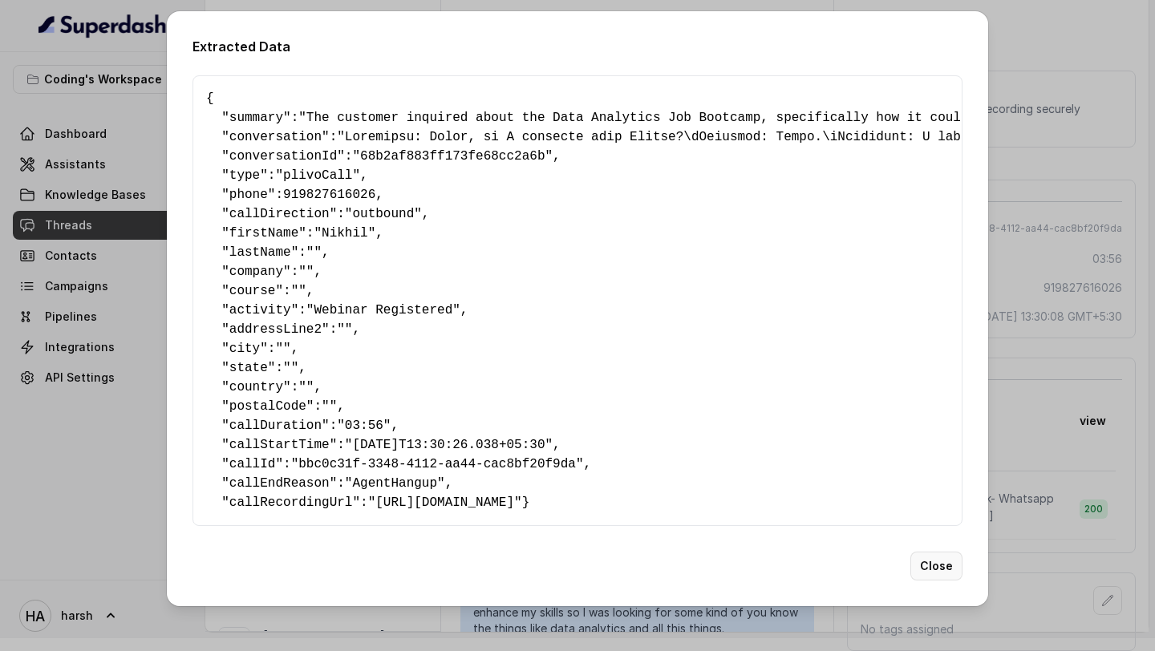
click at [939, 579] on button "Close" at bounding box center [936, 566] width 52 height 29
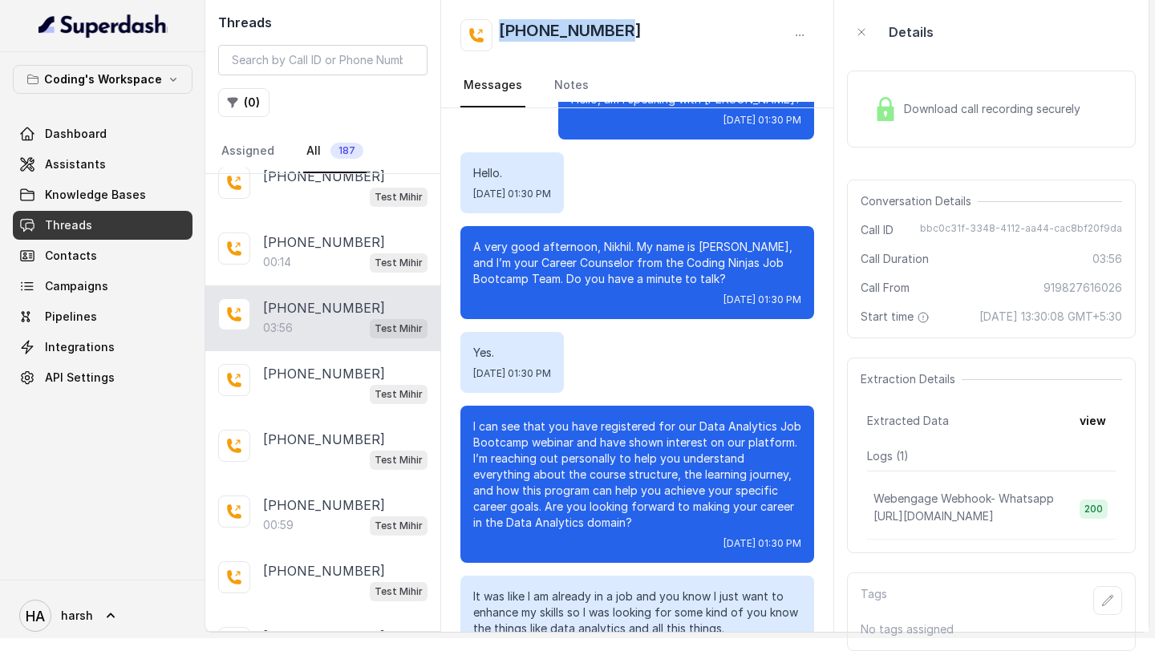
scroll to position [0, 0]
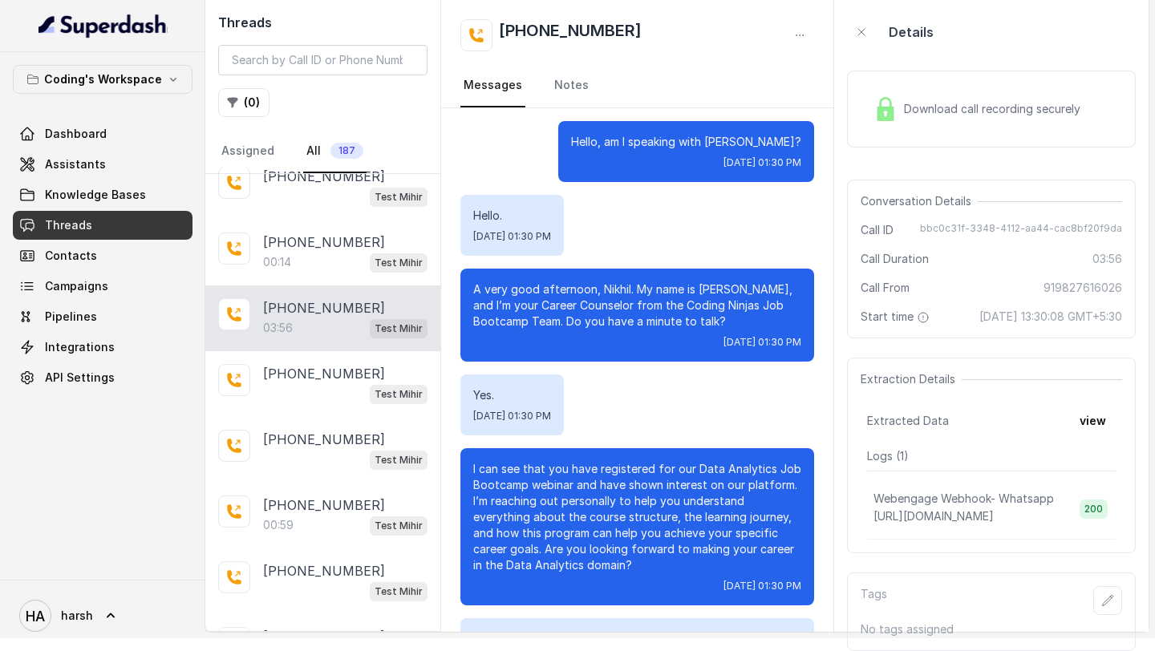
click at [931, 101] on span "Download call recording securely" at bounding box center [995, 109] width 183 height 16
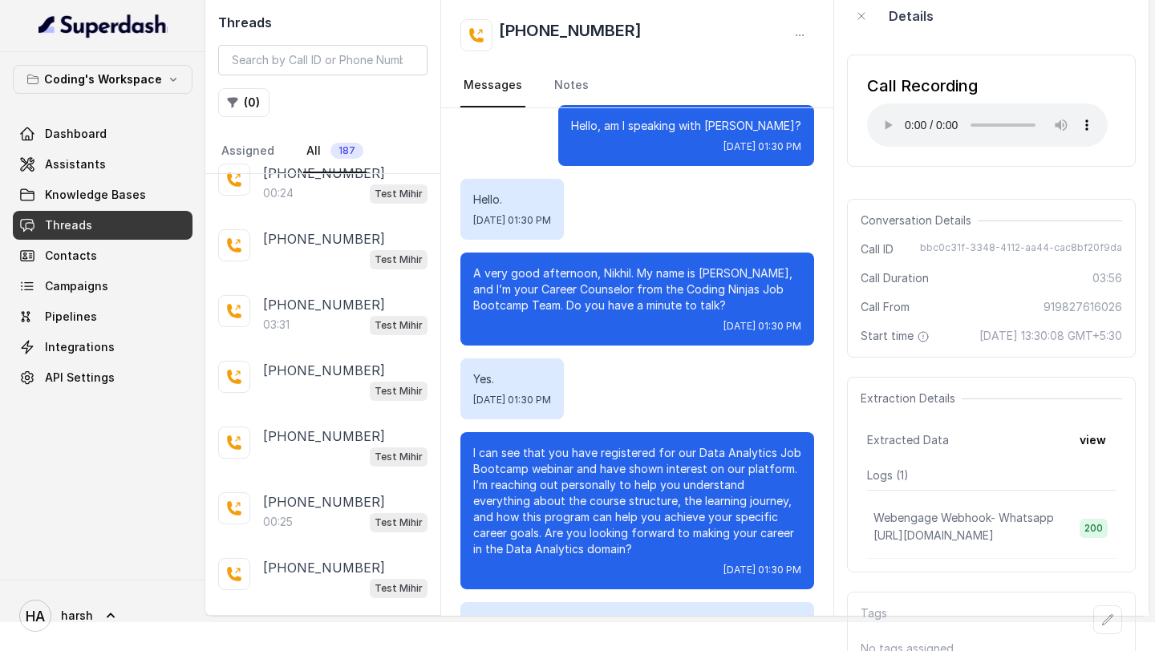
scroll to position [555, 0]
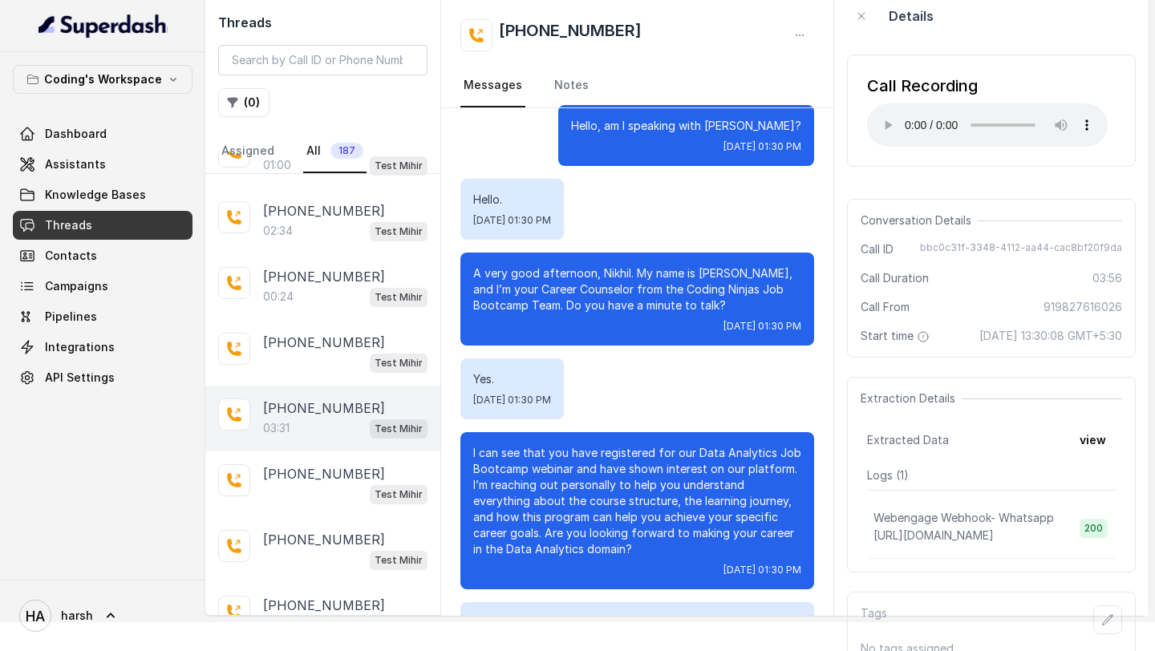
click at [283, 407] on p "[PHONE_NUMBER]" at bounding box center [324, 408] width 122 height 19
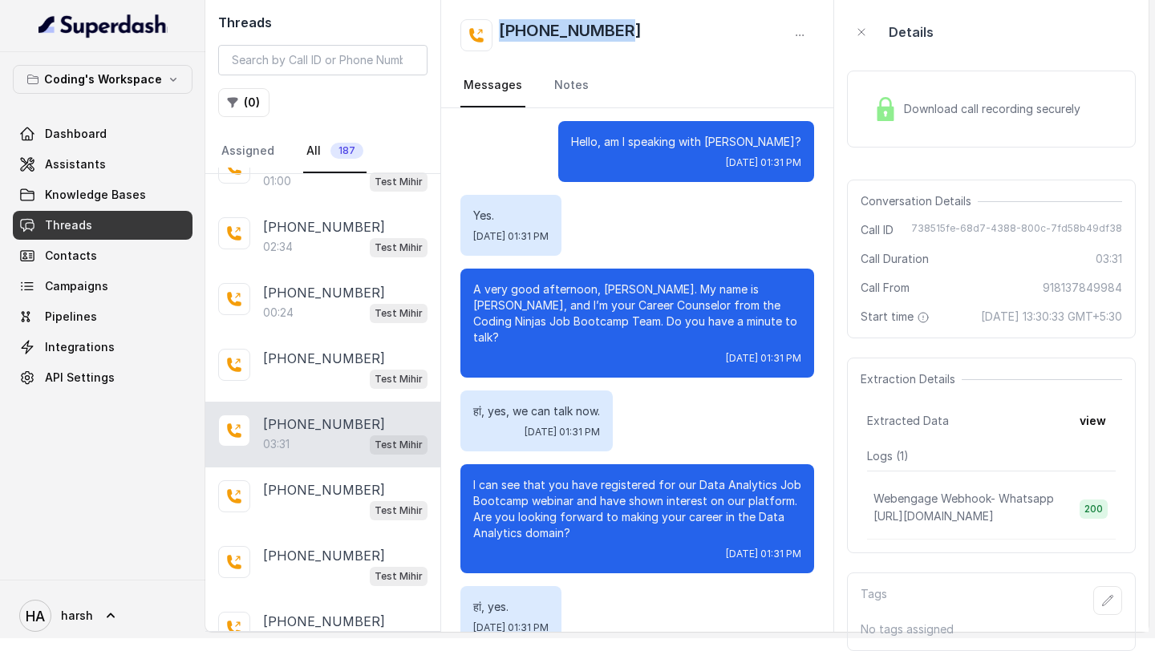
drag, startPoint x: 629, startPoint y: 29, endPoint x: 504, endPoint y: 28, distance: 125.9
click at [504, 28] on div "[PHONE_NUMBER]" at bounding box center [637, 35] width 354 height 32
copy h2 "[PHONE_NUMBER]"
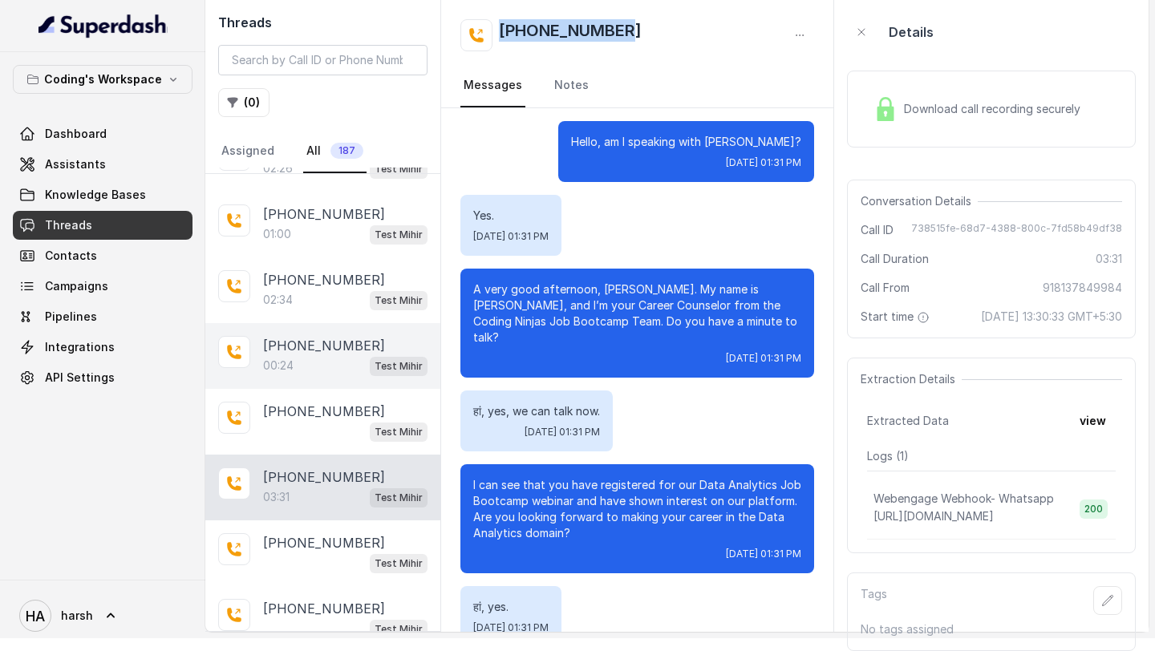
scroll to position [496, 0]
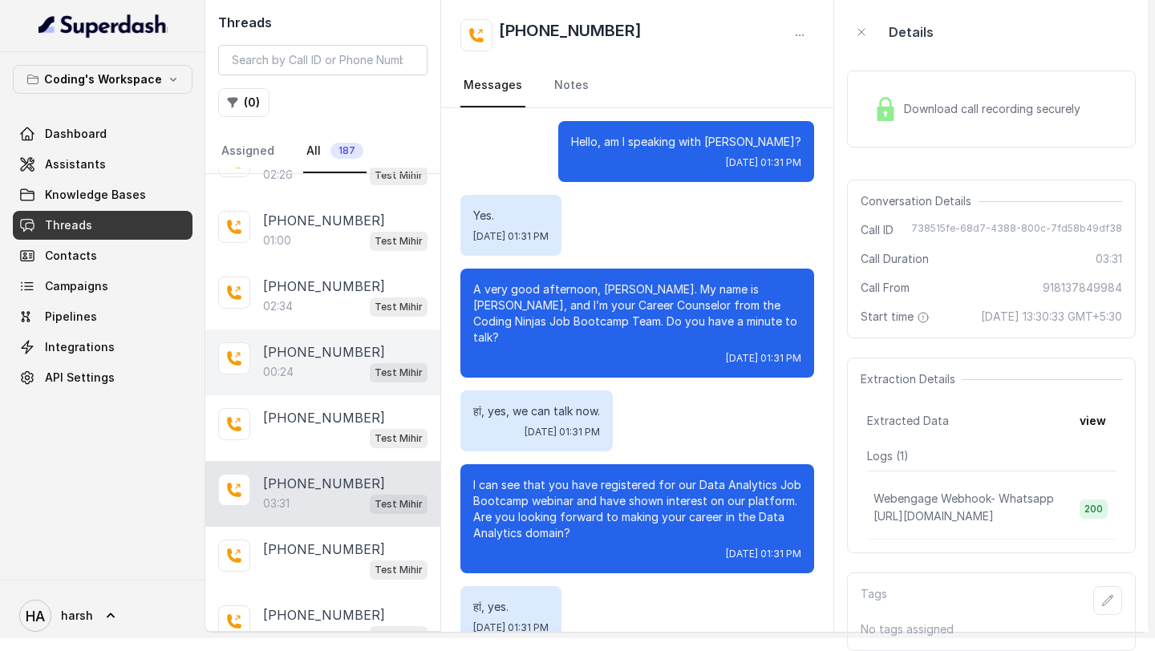
click at [315, 305] on div "[PHONE_NUMBER]:34 Test Mihir" at bounding box center [322, 297] width 235 height 66
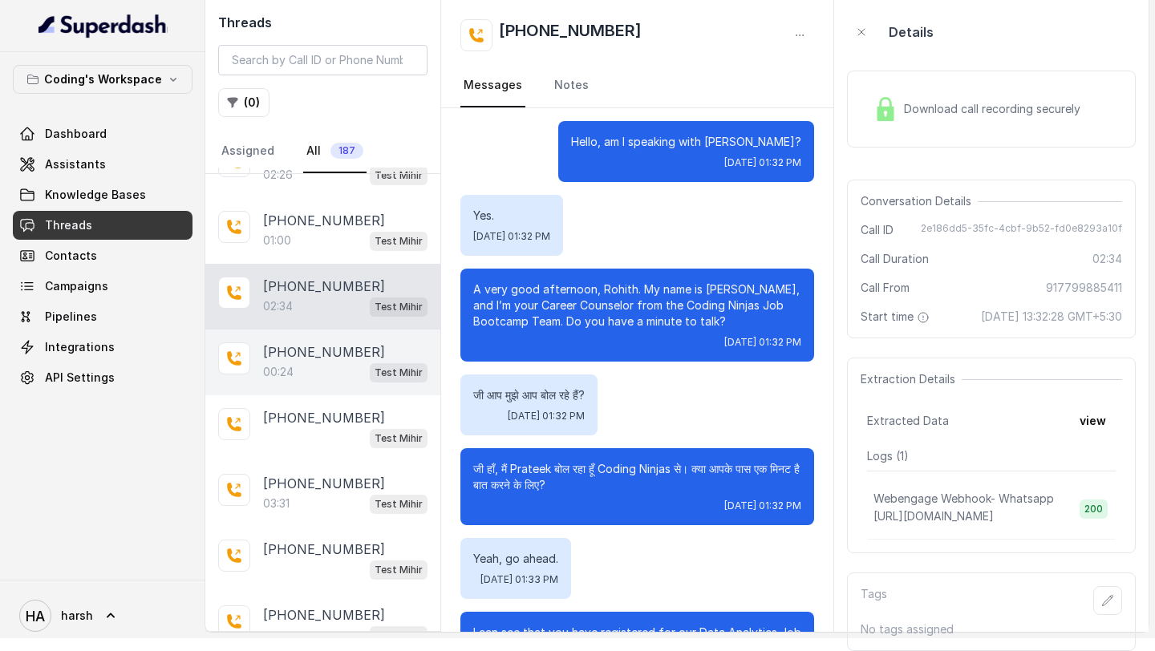
scroll to position [1856, 0]
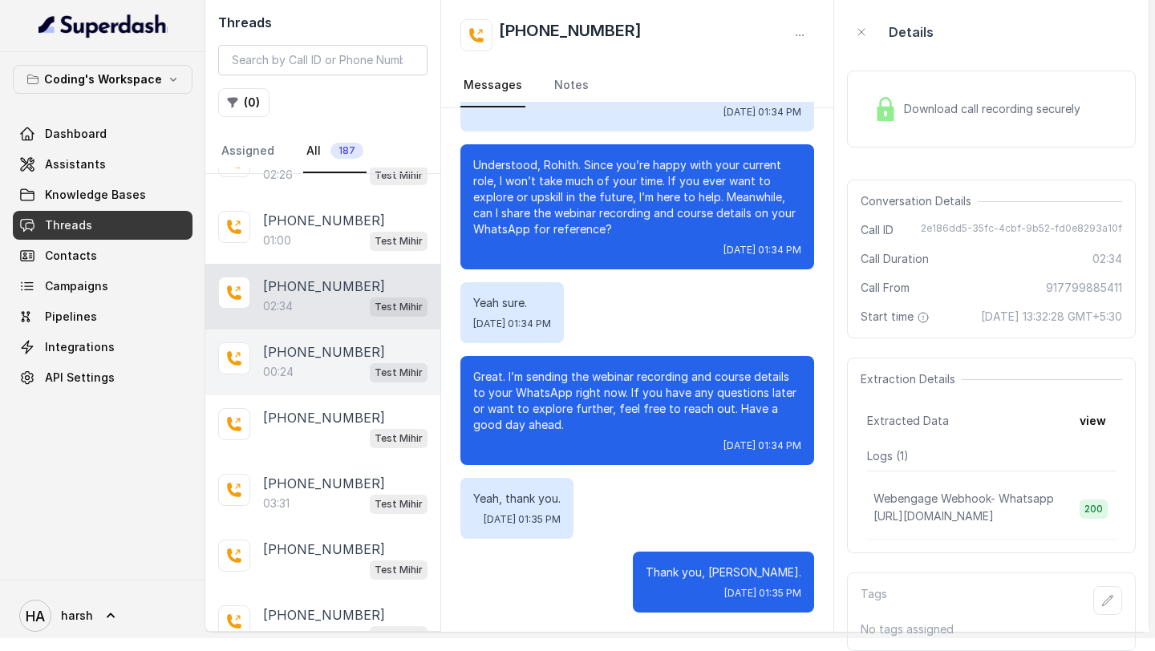
click at [315, 342] on p "[PHONE_NUMBER]" at bounding box center [324, 351] width 122 height 19
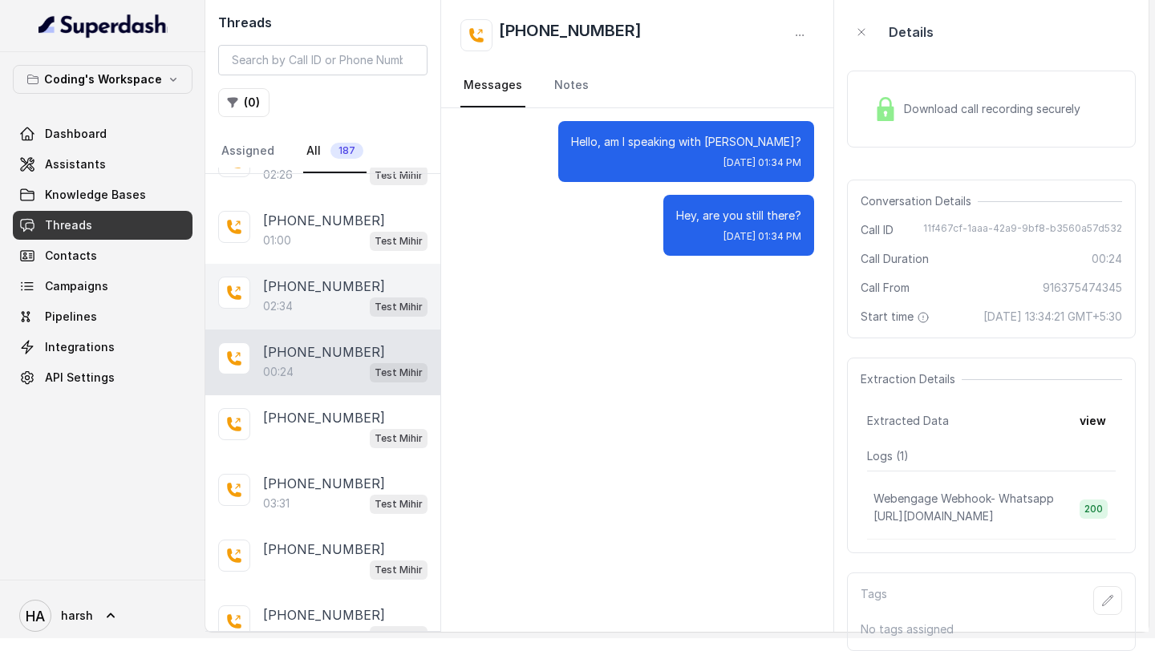
click at [294, 296] on div "02:34 Test Mihir" at bounding box center [345, 306] width 164 height 21
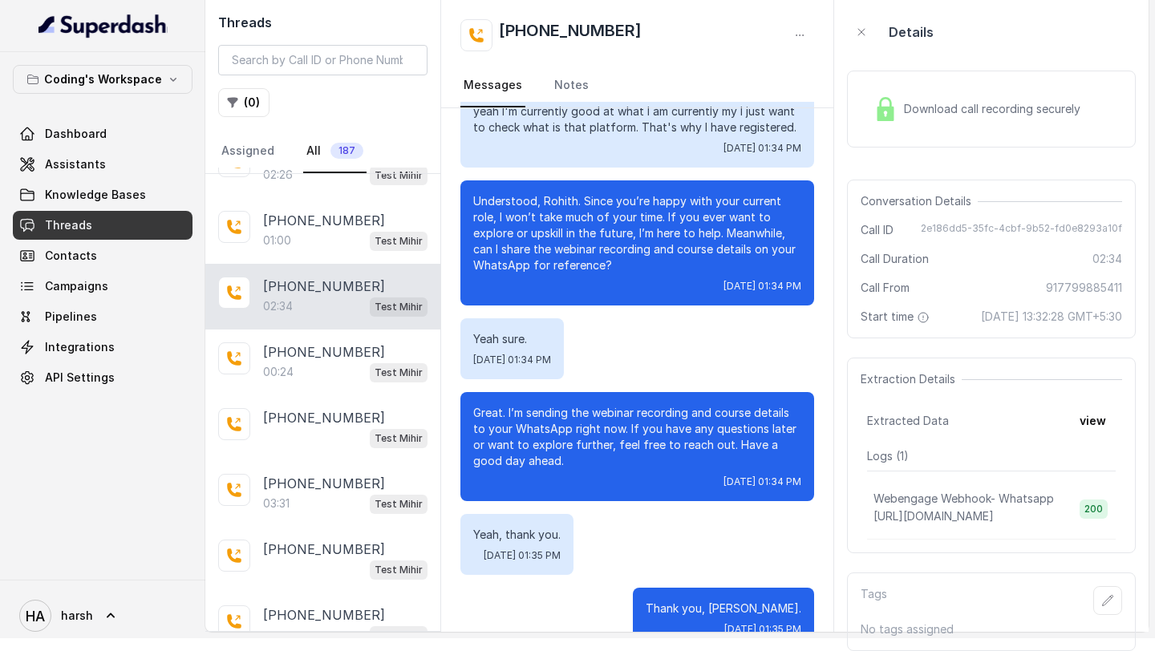
scroll to position [1832, 0]
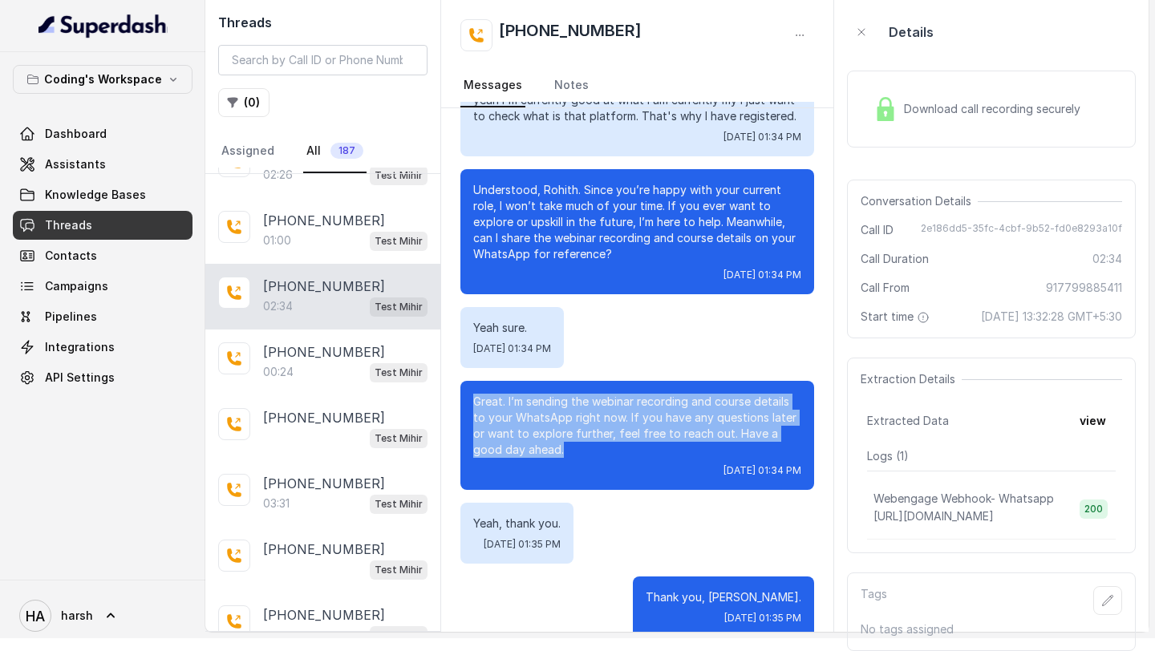
drag, startPoint x: 535, startPoint y: 436, endPoint x: 466, endPoint y: 384, distance: 86.4
click at [466, 384] on div "Great. I’m sending the webinar recording and course details to your WhatsApp ri…" at bounding box center [637, 435] width 354 height 109
copy p "Great. I’m sending the webinar recording and course details to your WhatsApp ri…"
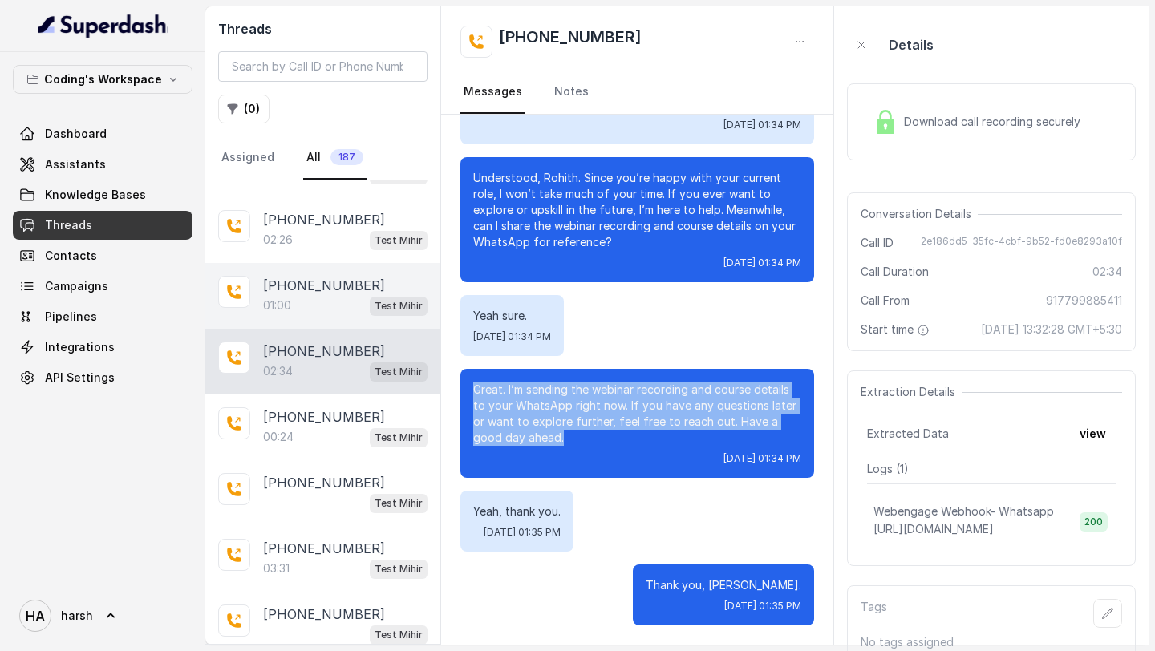
scroll to position [406, 0]
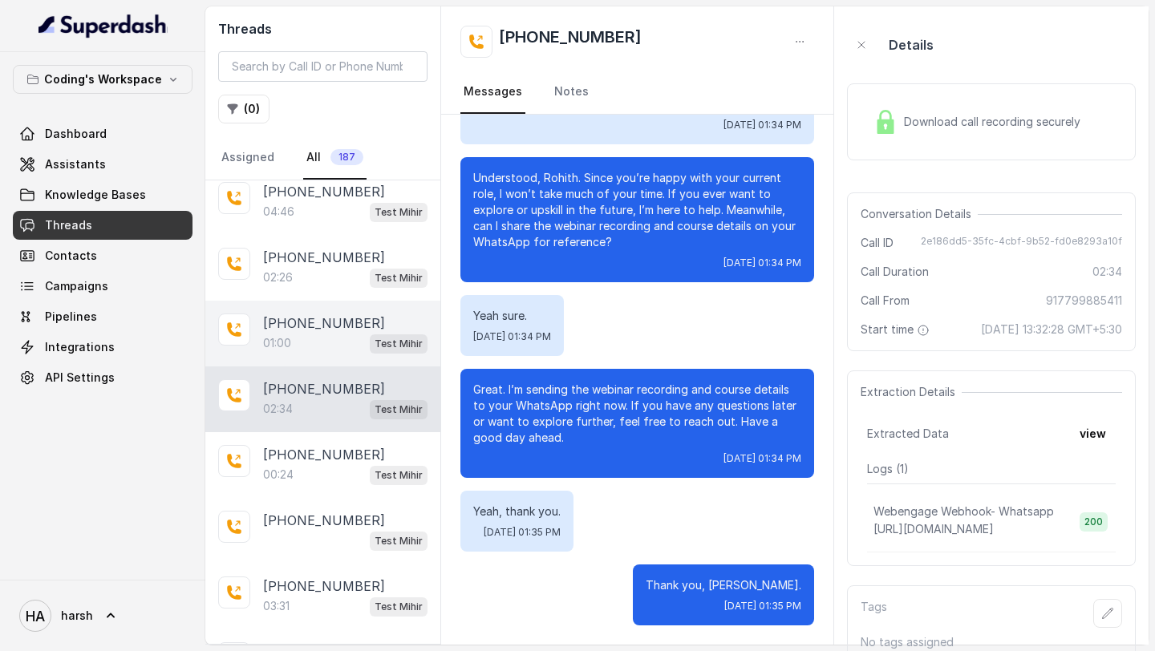
click at [364, 267] on div "02:26 Test Mihir" at bounding box center [345, 277] width 164 height 21
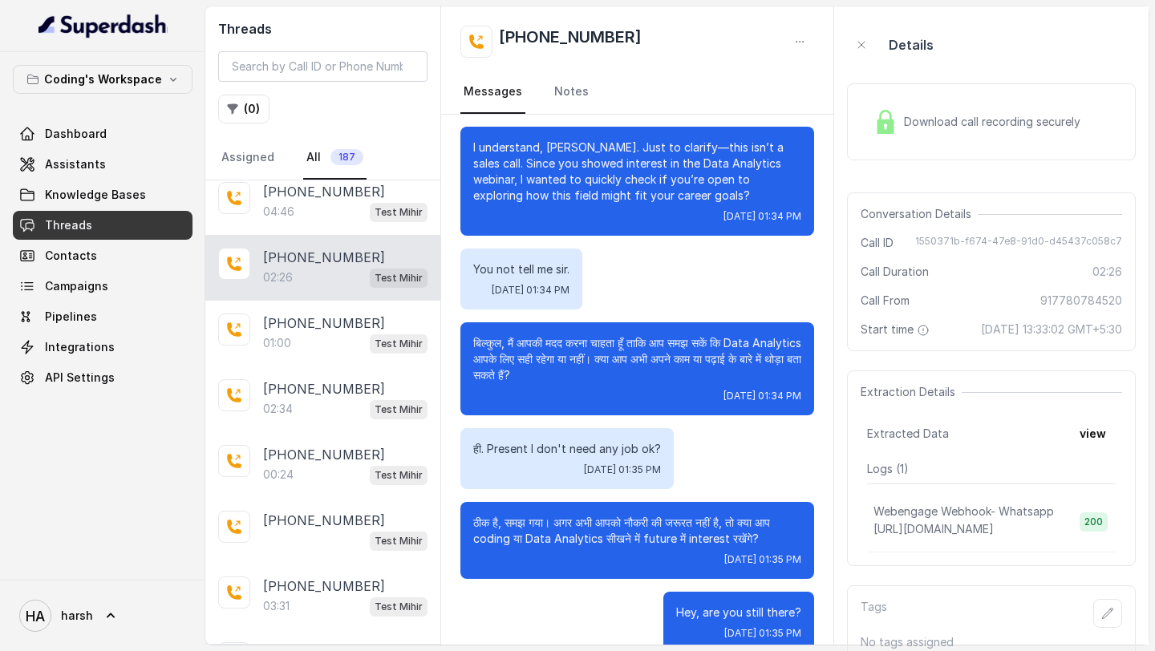
scroll to position [1253, 0]
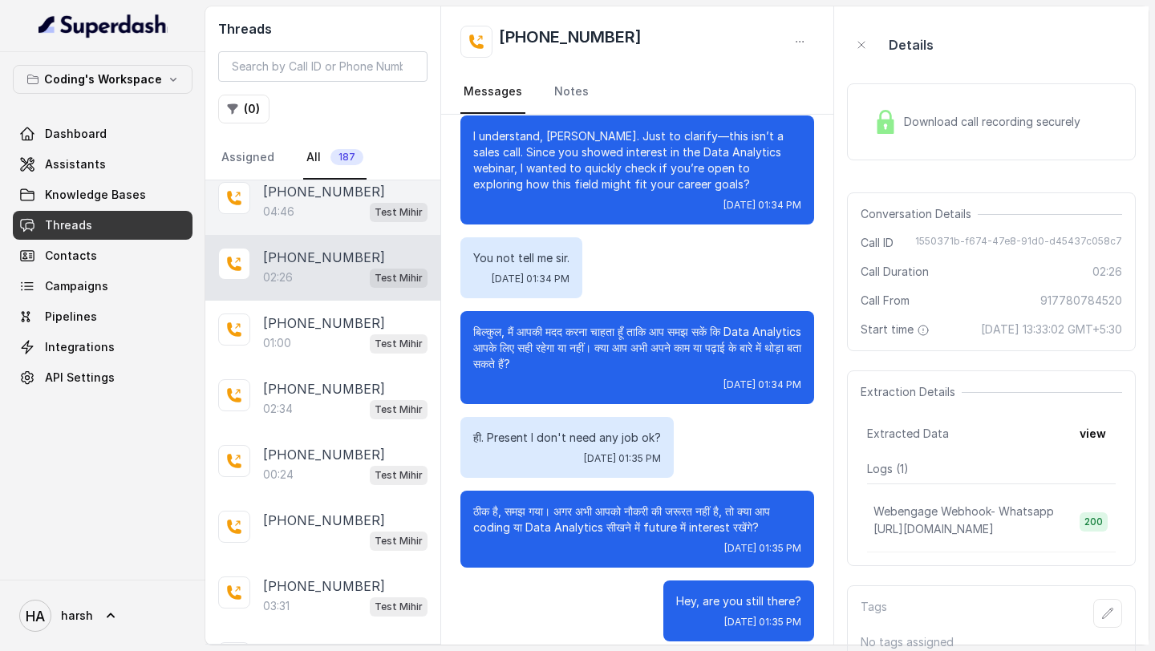
click at [330, 201] on div "04:46 Test Mihir" at bounding box center [345, 211] width 164 height 21
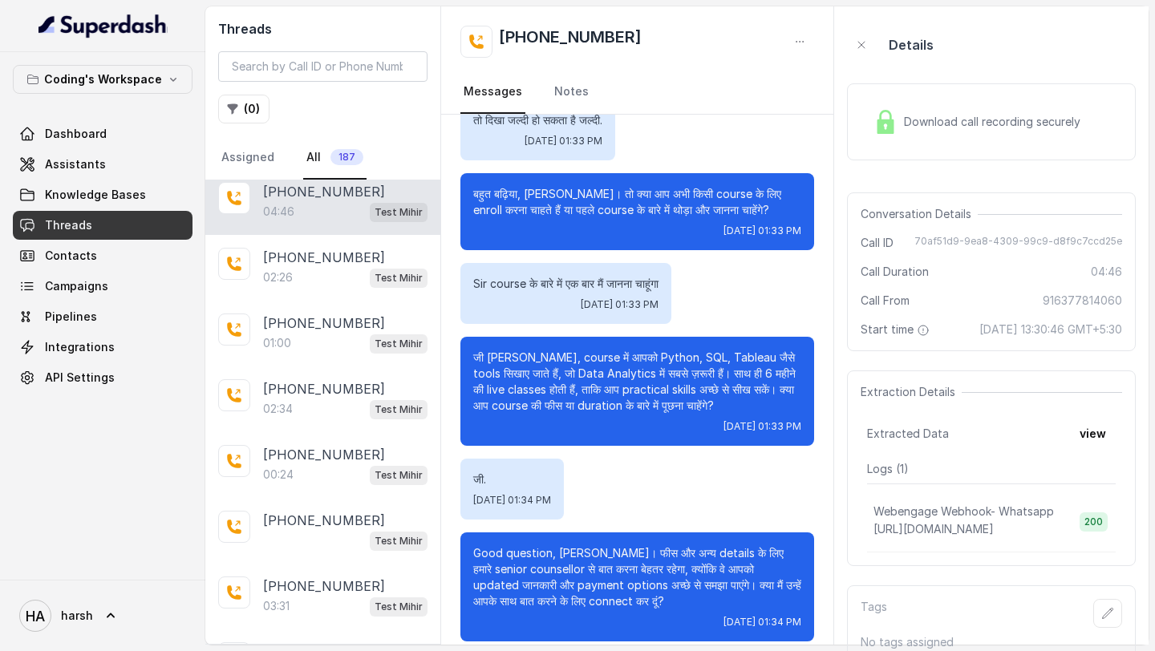
scroll to position [29, 0]
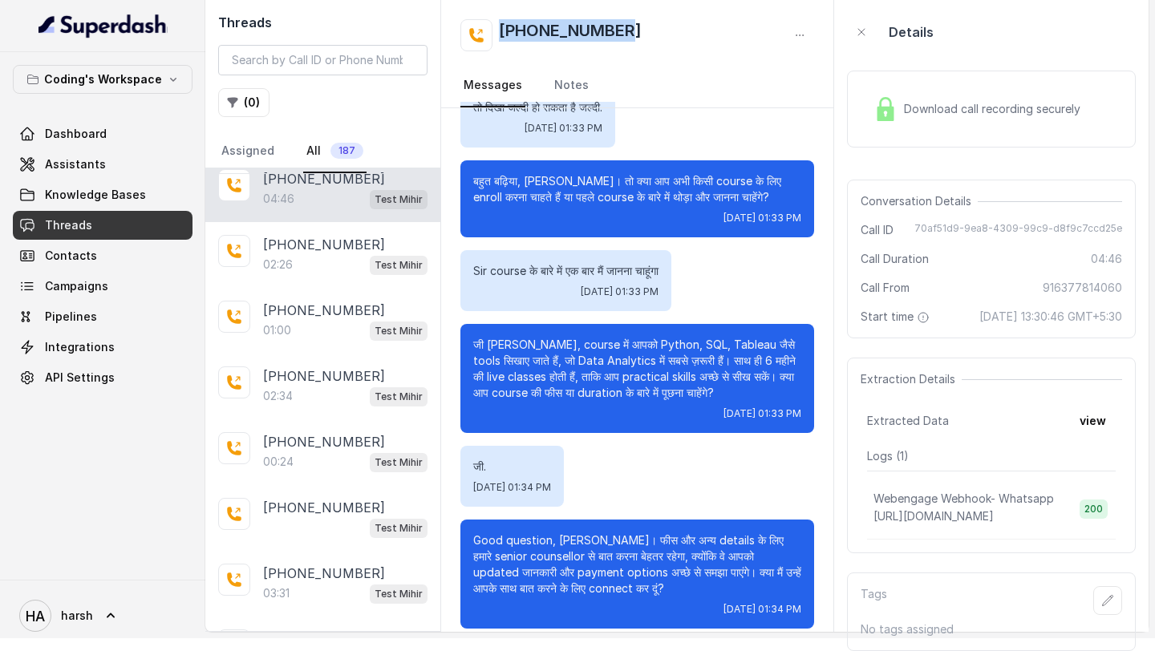
drag, startPoint x: 631, startPoint y: 28, endPoint x: 500, endPoint y: 28, distance: 130.7
click at [500, 28] on div "[PHONE_NUMBER]" at bounding box center [637, 35] width 354 height 32
copy h2 "[PHONE_NUMBER]"
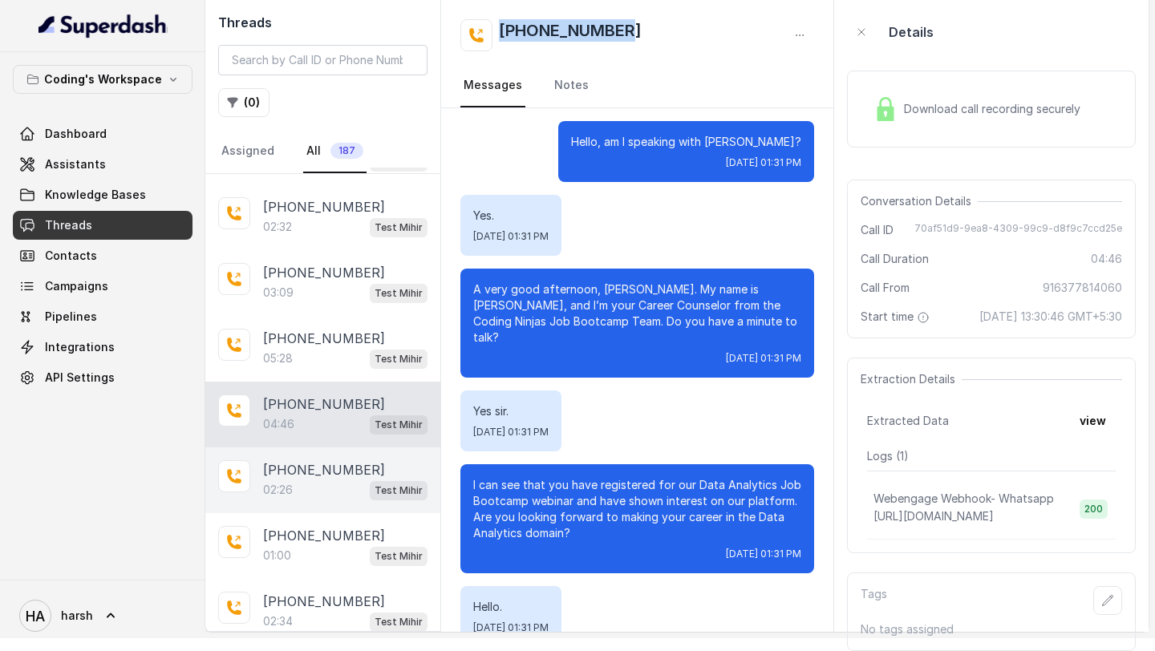
scroll to position [174, 0]
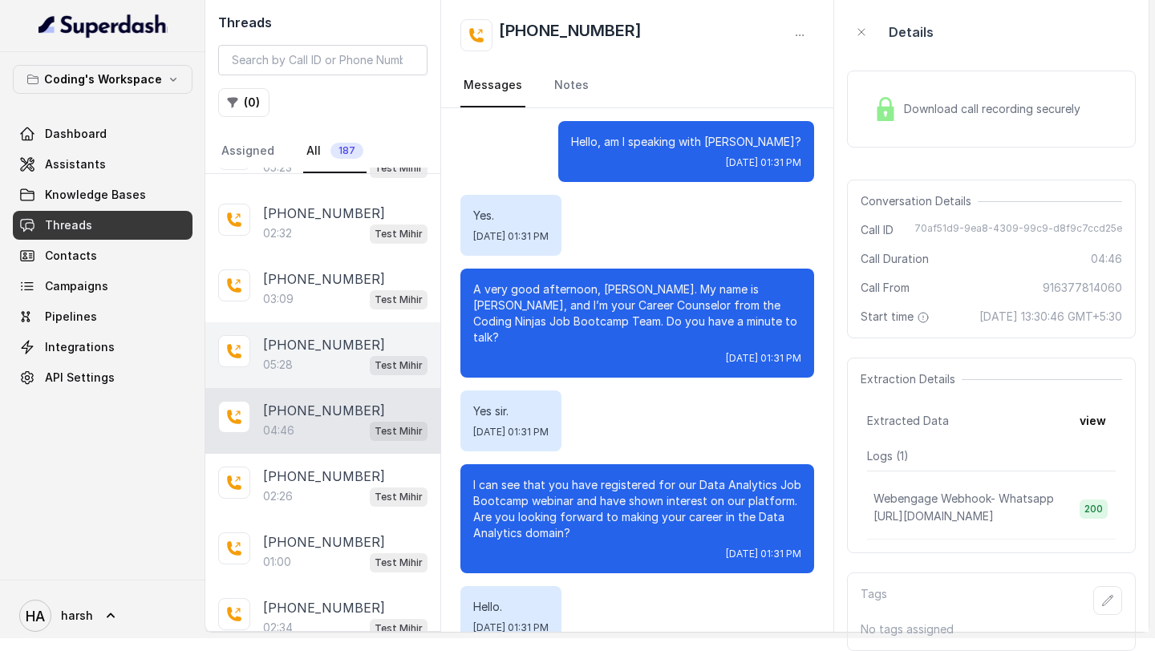
click at [309, 354] on div "05:28 Test Mihir" at bounding box center [345, 364] width 164 height 21
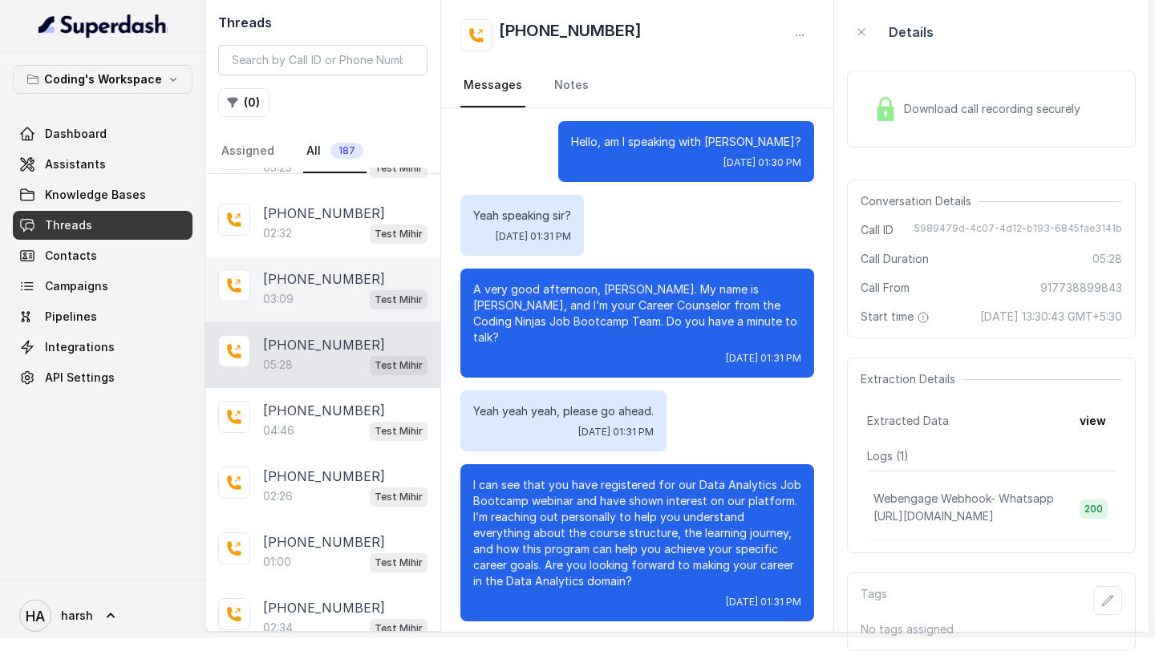
click at [325, 289] on div "03:09 Test Mihir" at bounding box center [345, 299] width 164 height 21
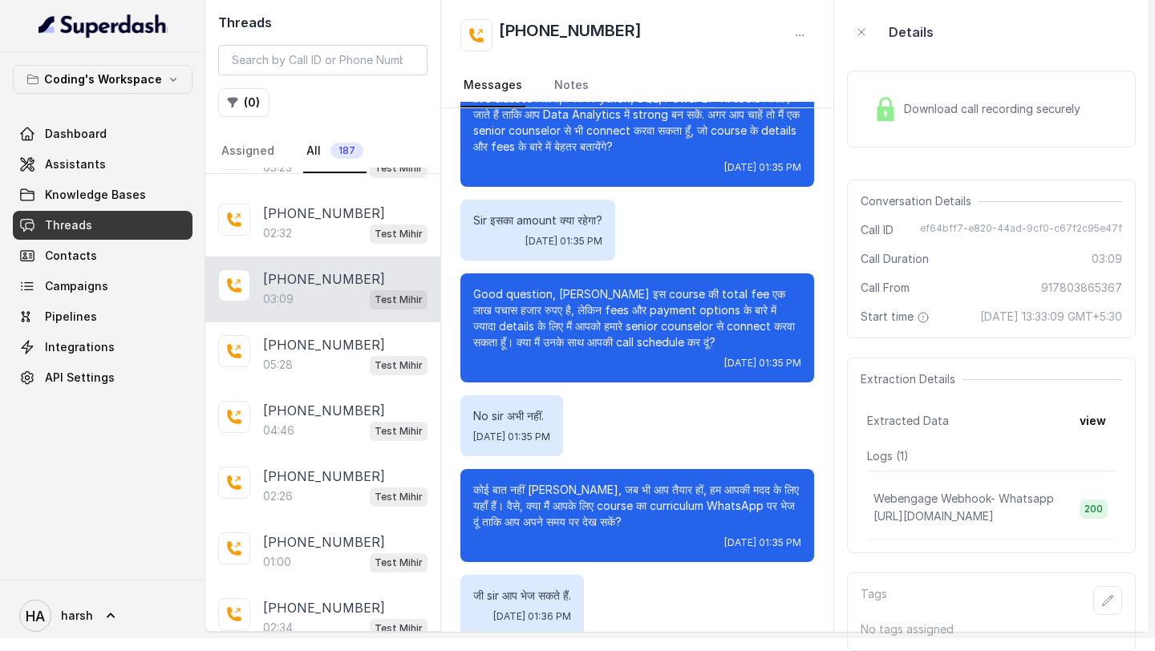
scroll to position [1535, 0]
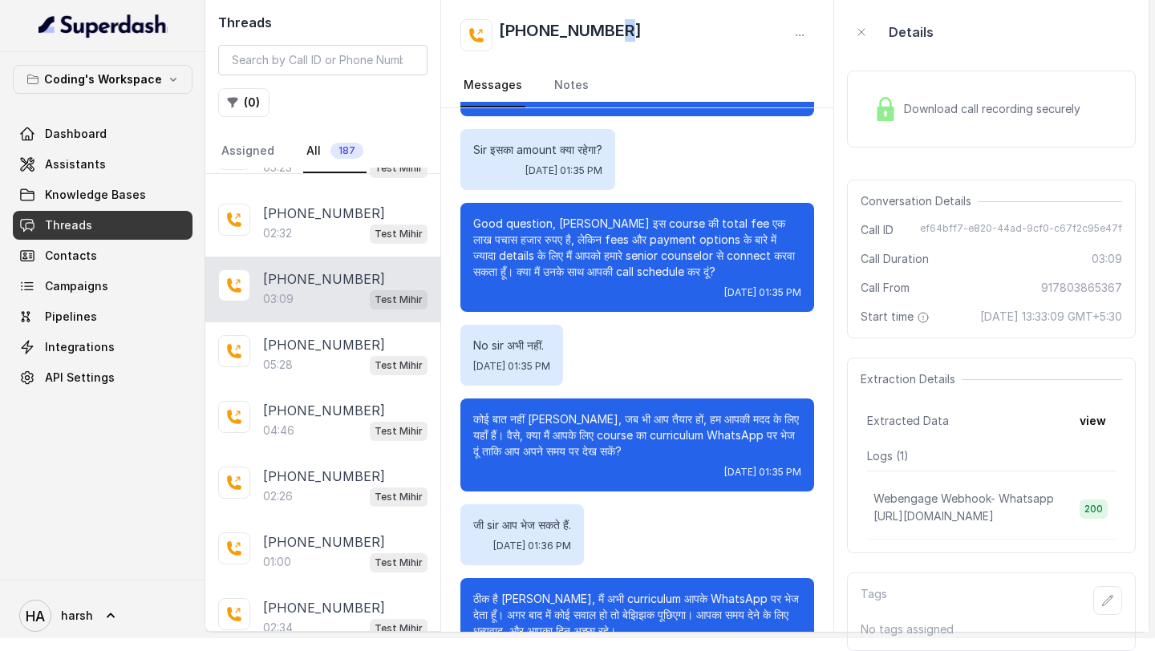
drag, startPoint x: 613, startPoint y: 27, endPoint x: 643, endPoint y: 30, distance: 30.6
click at [643, 30] on div "[PHONE_NUMBER]" at bounding box center [637, 35] width 354 height 32
drag, startPoint x: 643, startPoint y: 30, endPoint x: 501, endPoint y: 30, distance: 141.9
click at [501, 30] on div "[PHONE_NUMBER]" at bounding box center [637, 35] width 354 height 32
copy h2 "[PHONE_NUMBER]"
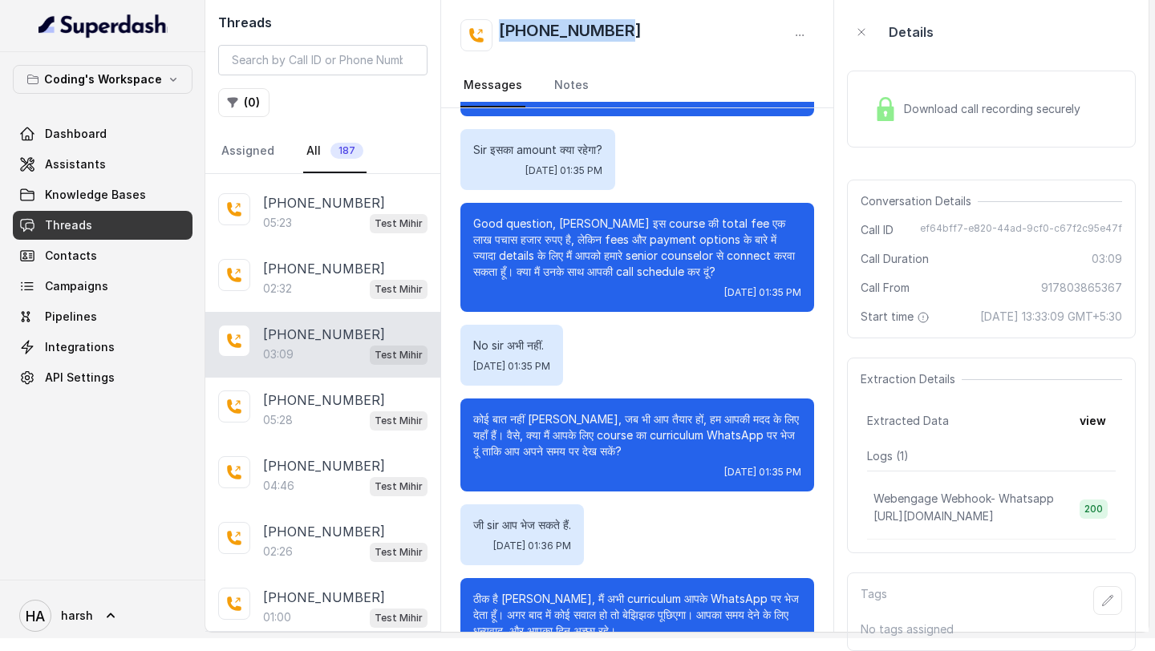
scroll to position [118, 0]
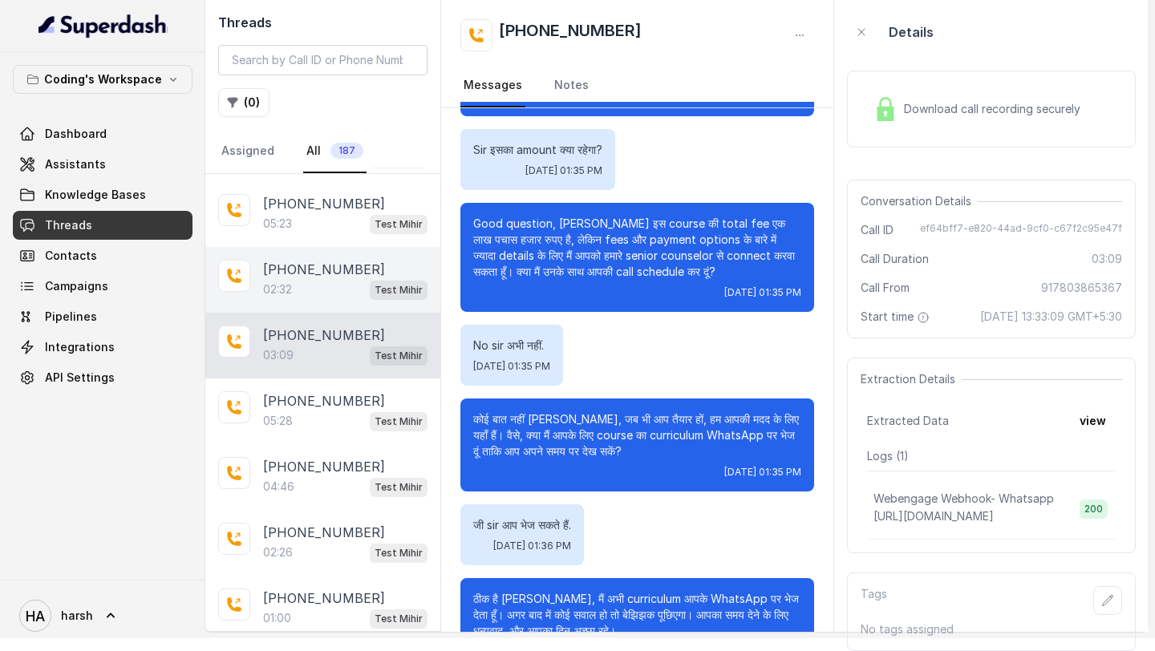
click at [339, 279] on div "02:32 Test Mihir" at bounding box center [345, 289] width 164 height 21
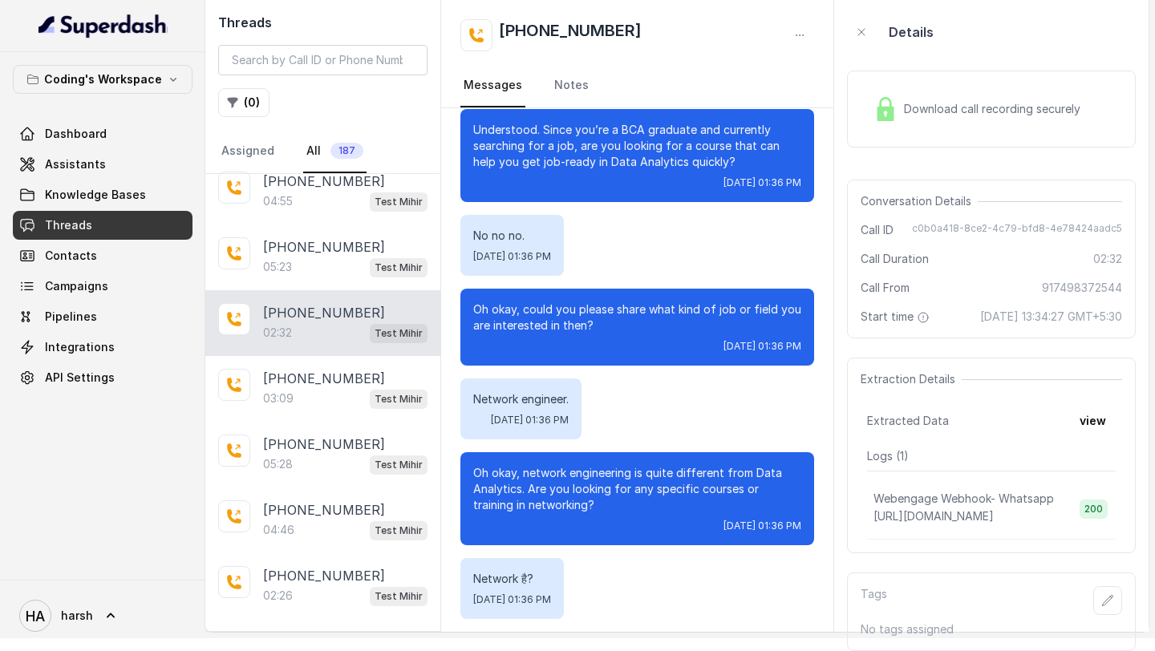
scroll to position [61, 0]
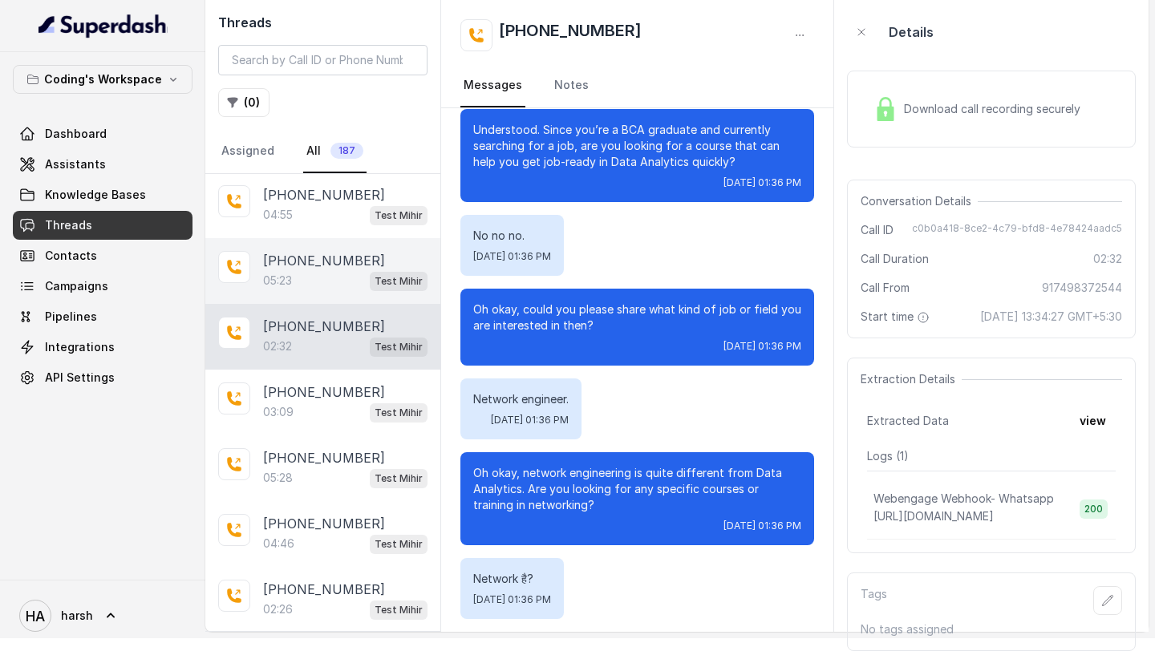
click at [344, 251] on p "[PHONE_NUMBER]" at bounding box center [324, 260] width 122 height 19
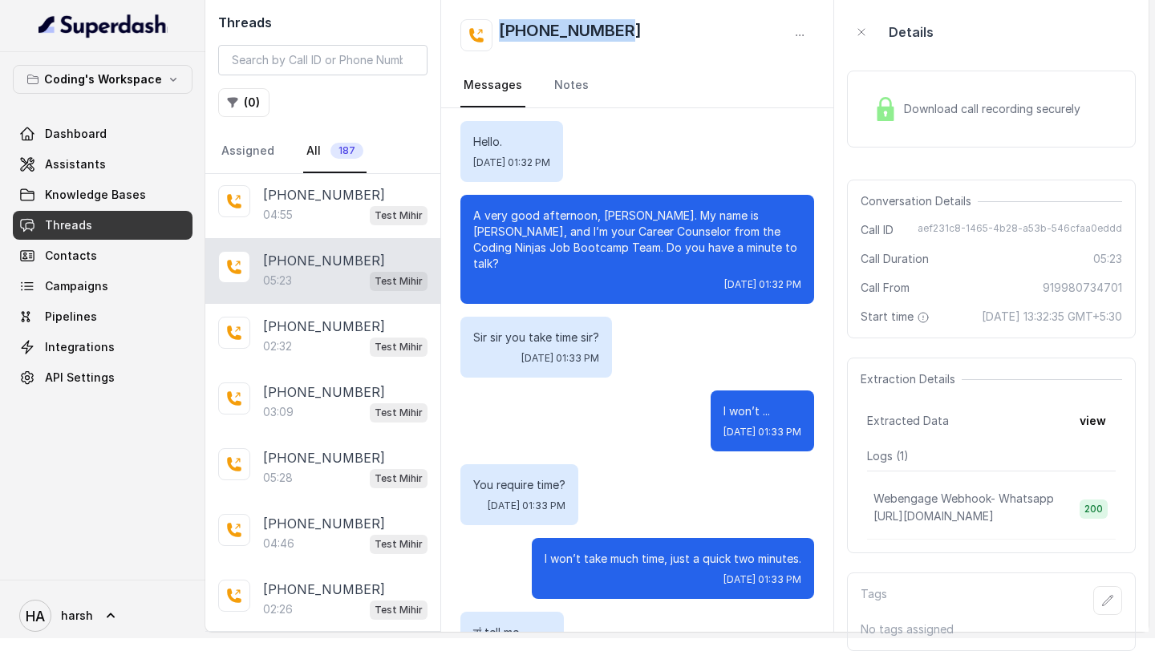
drag, startPoint x: 628, startPoint y: 26, endPoint x: 502, endPoint y: 28, distance: 125.9
click at [502, 28] on div "[PHONE_NUMBER]" at bounding box center [637, 35] width 354 height 32
copy h2 "[PHONE_NUMBER]"
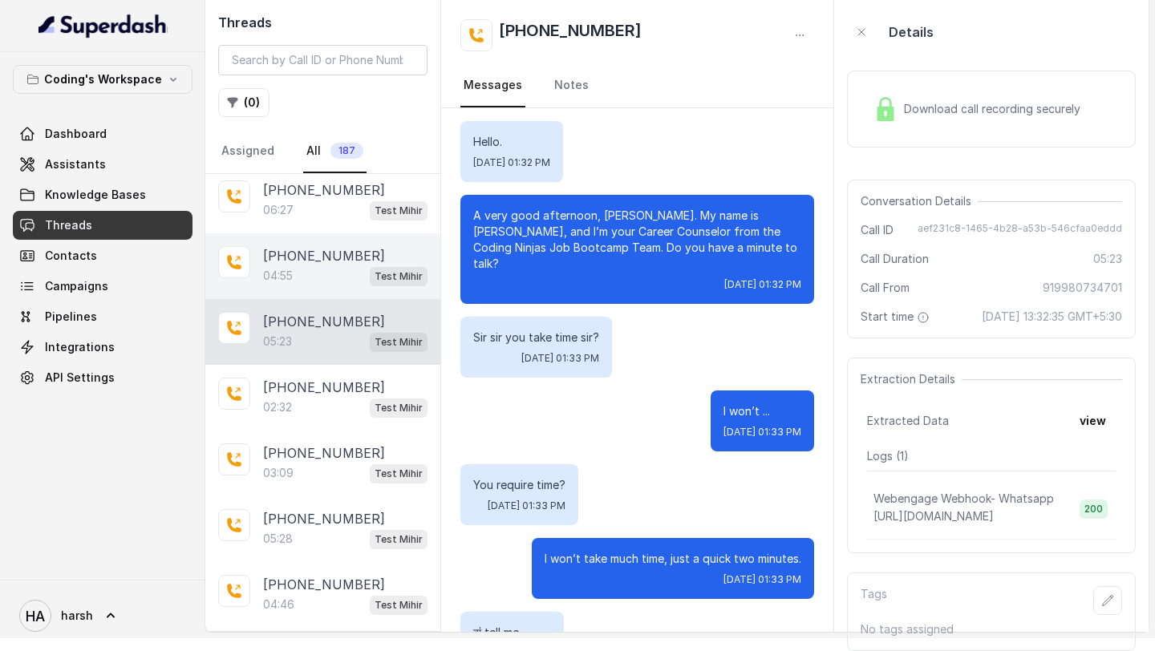
click at [318, 265] on div "04:55 Test Mihir" at bounding box center [345, 275] width 164 height 21
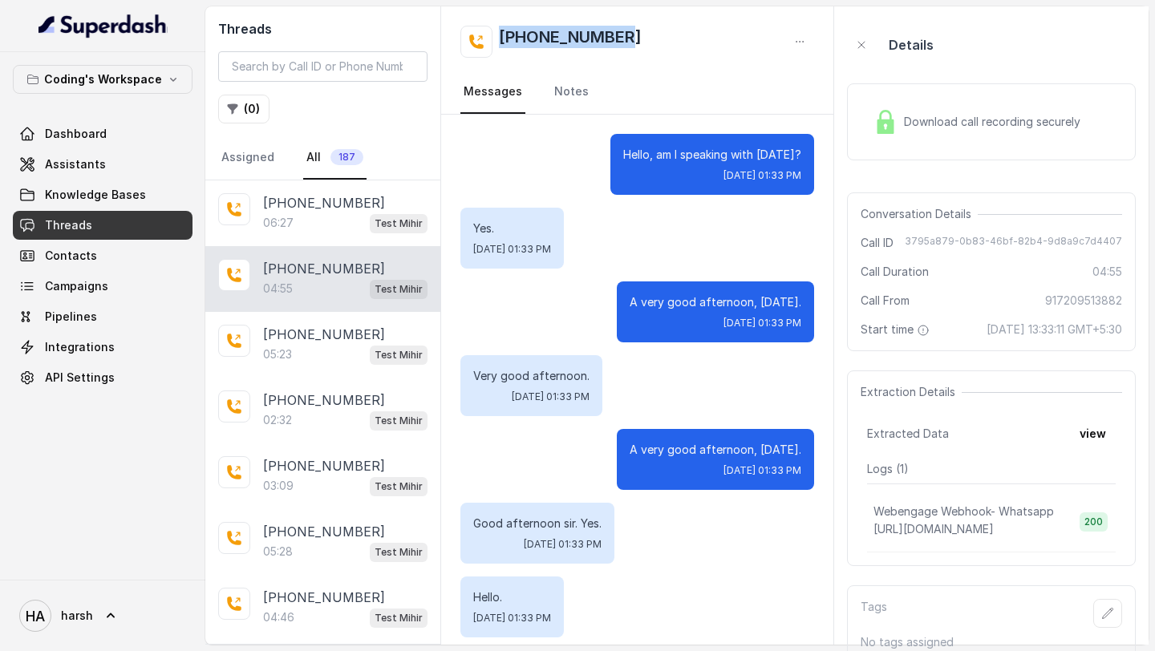
drag, startPoint x: 641, startPoint y: 30, endPoint x: 500, endPoint y: 31, distance: 140.3
click at [500, 31] on div "[PHONE_NUMBER]" at bounding box center [637, 42] width 354 height 32
copy h2 "[PHONE_NUMBER]"
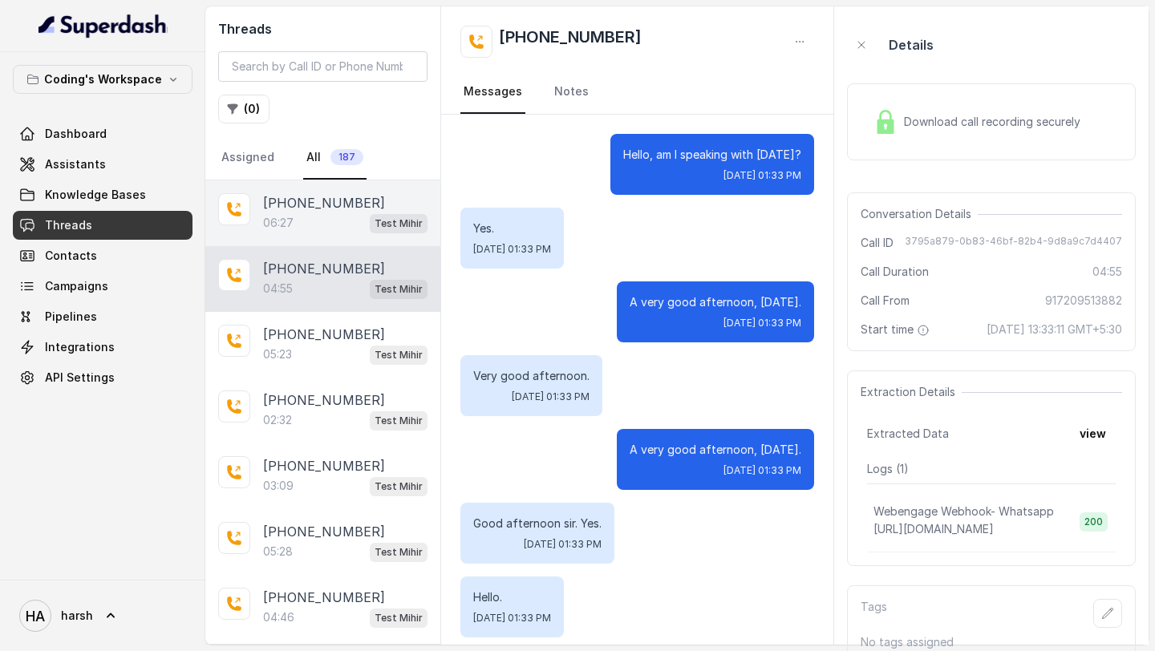
click at [312, 213] on div "06:27 Test Mihir" at bounding box center [345, 223] width 164 height 21
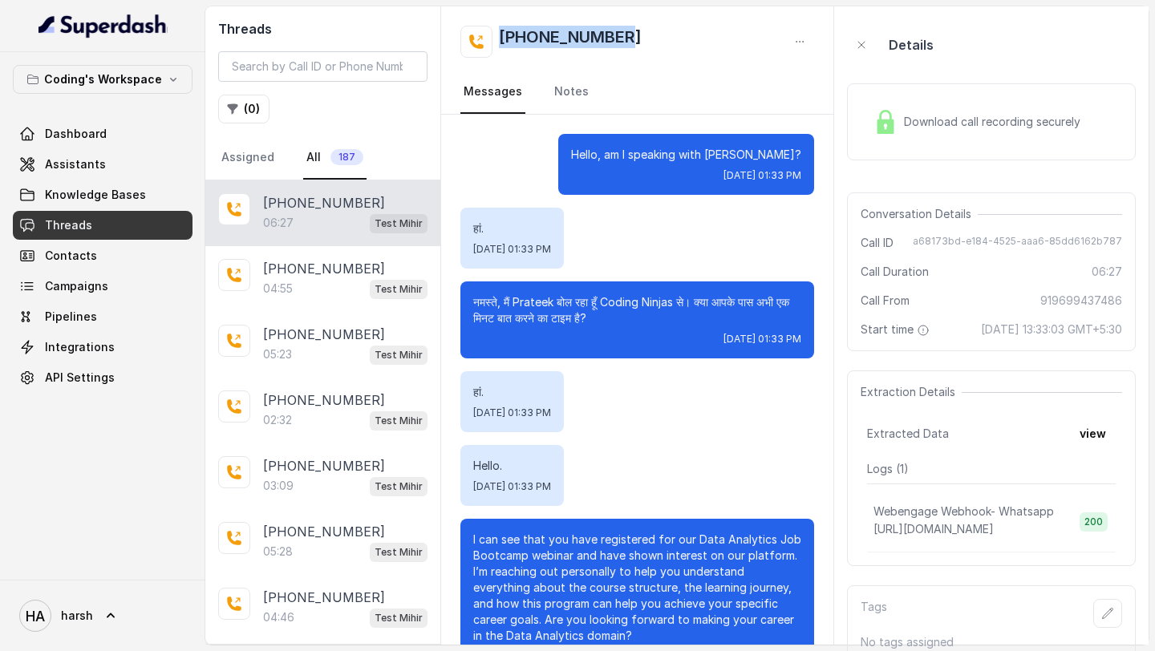
drag, startPoint x: 633, startPoint y: 33, endPoint x: 500, endPoint y: 33, distance: 133.9
click at [500, 33] on div "[PHONE_NUMBER]" at bounding box center [637, 42] width 354 height 32
copy h2 "[PHONE_NUMBER]"
